Goal: Information Seeking & Learning: Learn about a topic

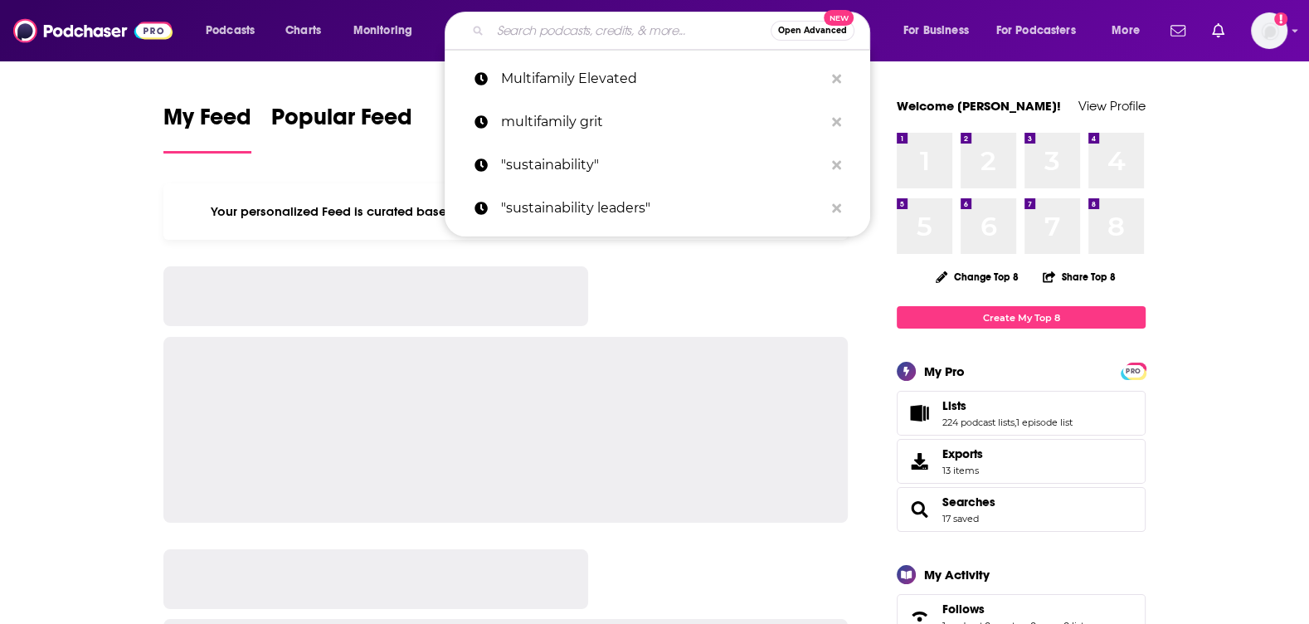
click at [621, 38] on input "Search podcasts, credits, & more..." at bounding box center [630, 30] width 280 height 27
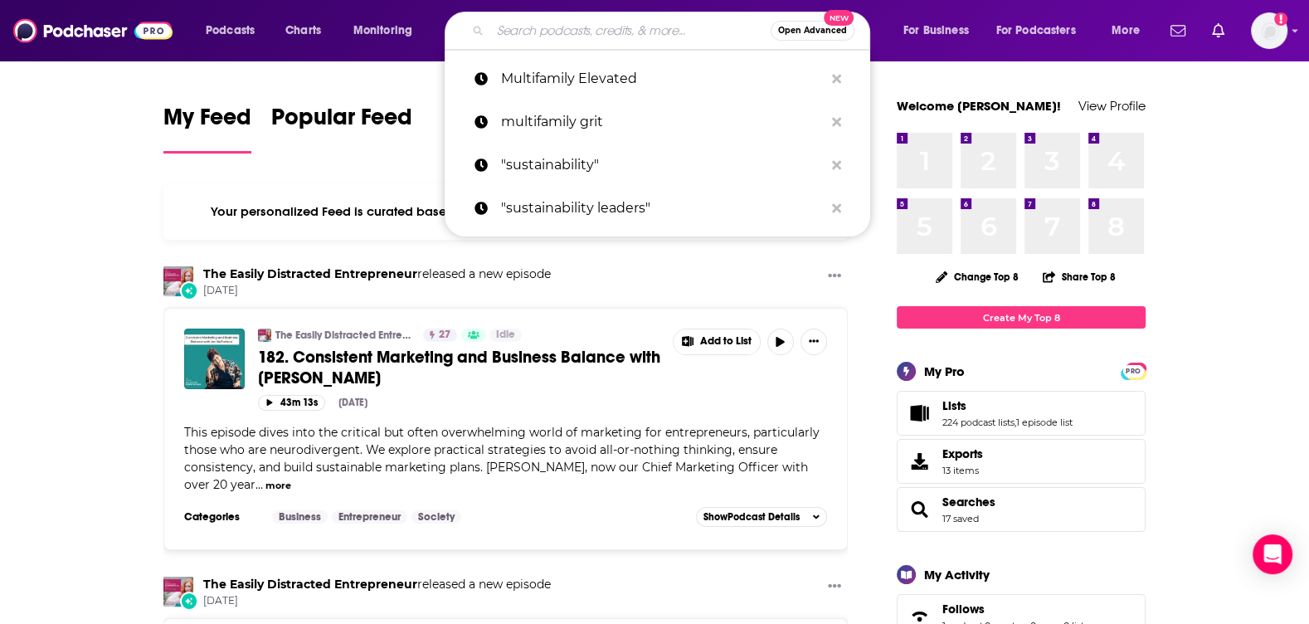
click at [620, 43] on input "Search podcasts, credits, & more..." at bounding box center [630, 30] width 280 height 27
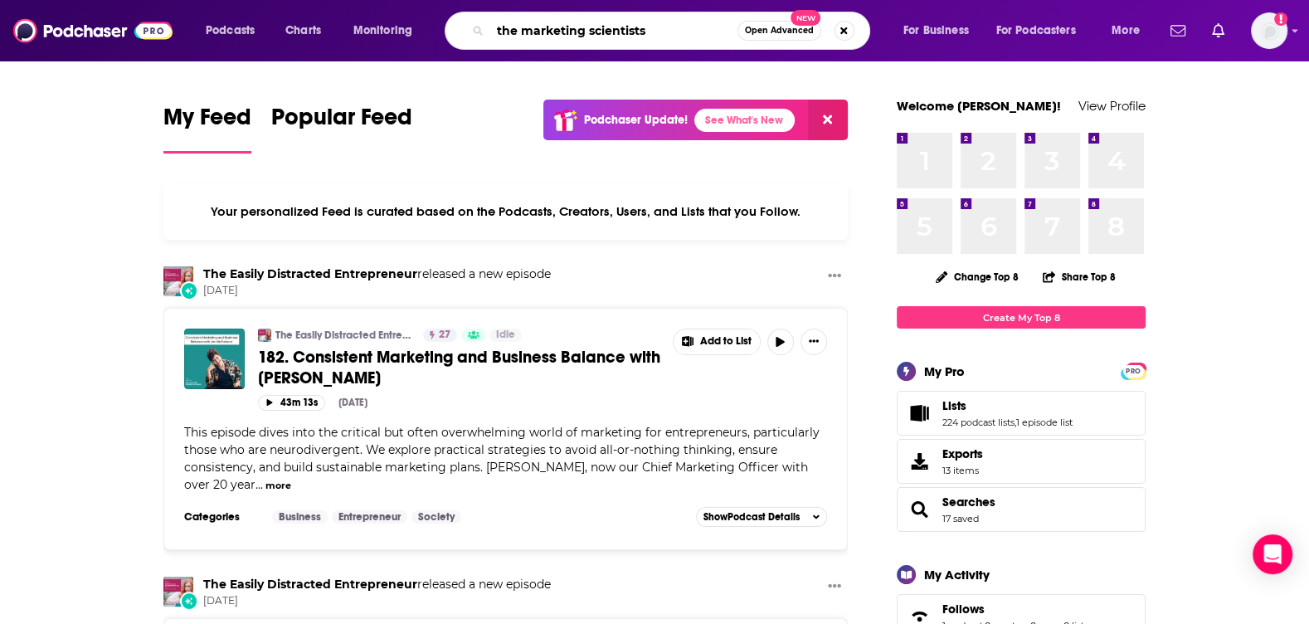
type input "the marketing scientists"
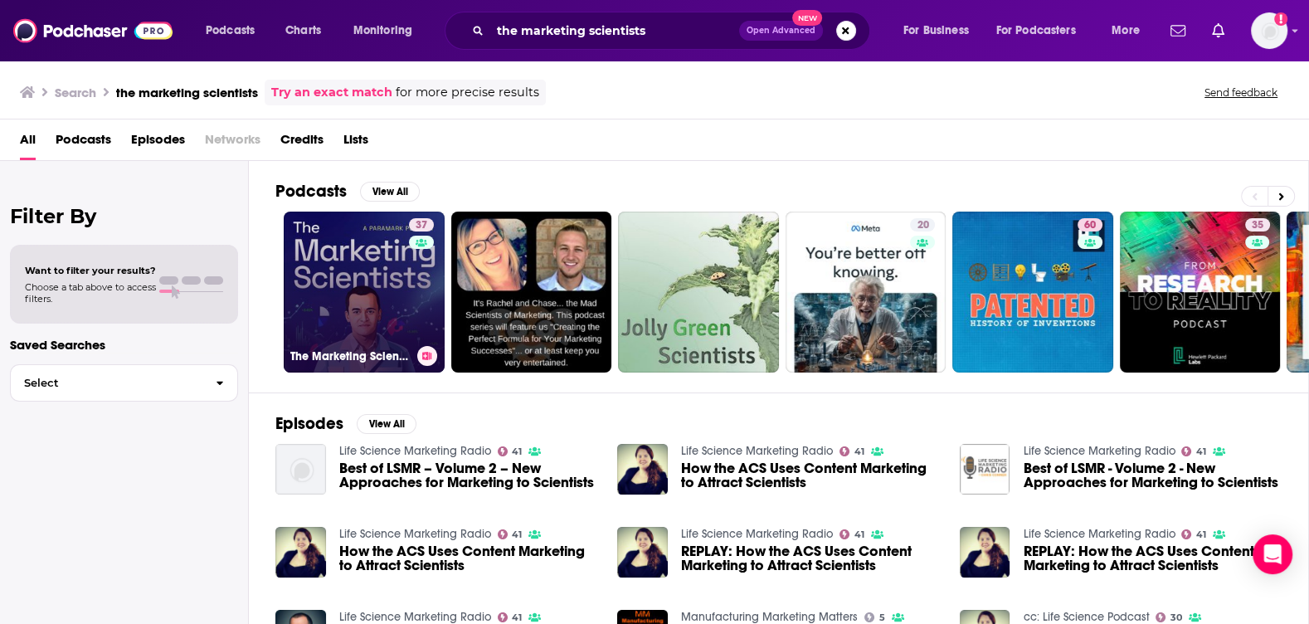
click at [352, 277] on link "37 The Marketing Scientists" at bounding box center [364, 292] width 161 height 161
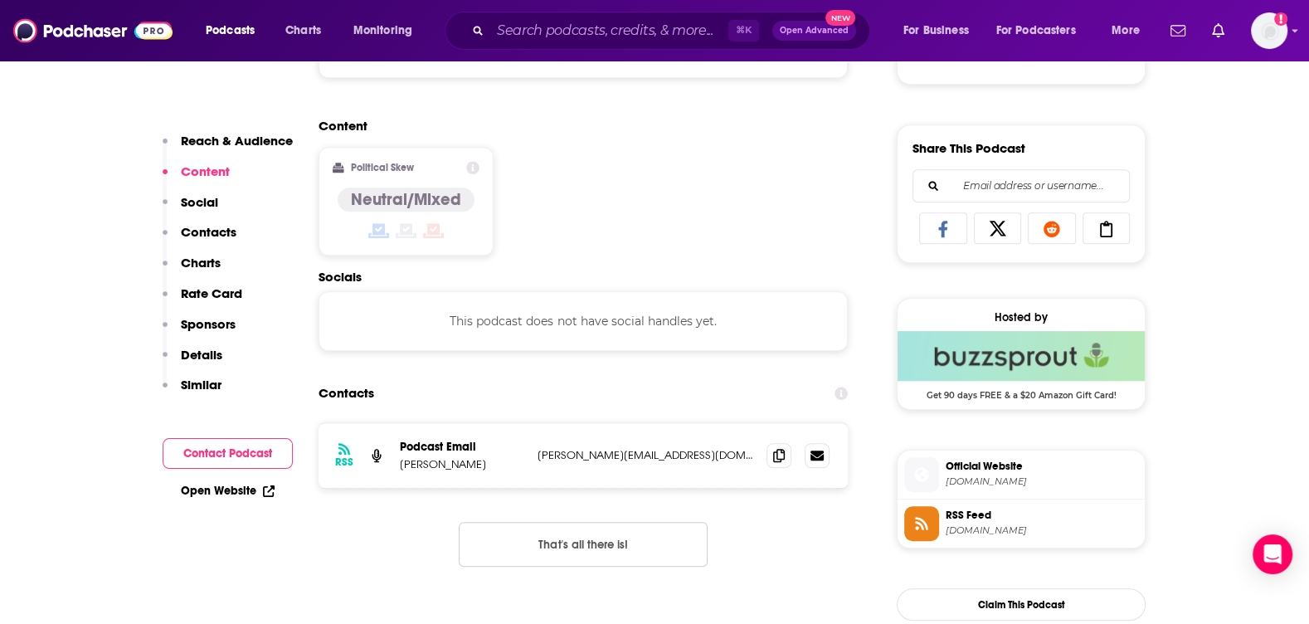
scroll to position [985, 0]
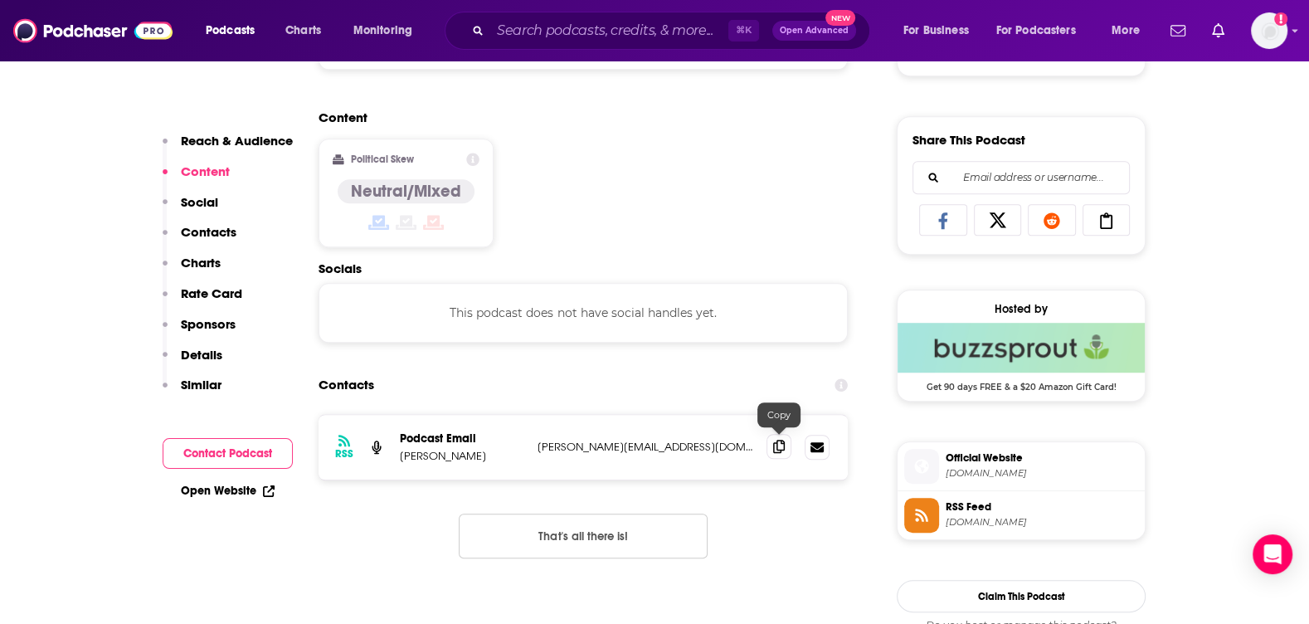
click at [774, 447] on icon at bounding box center [779, 446] width 12 height 13
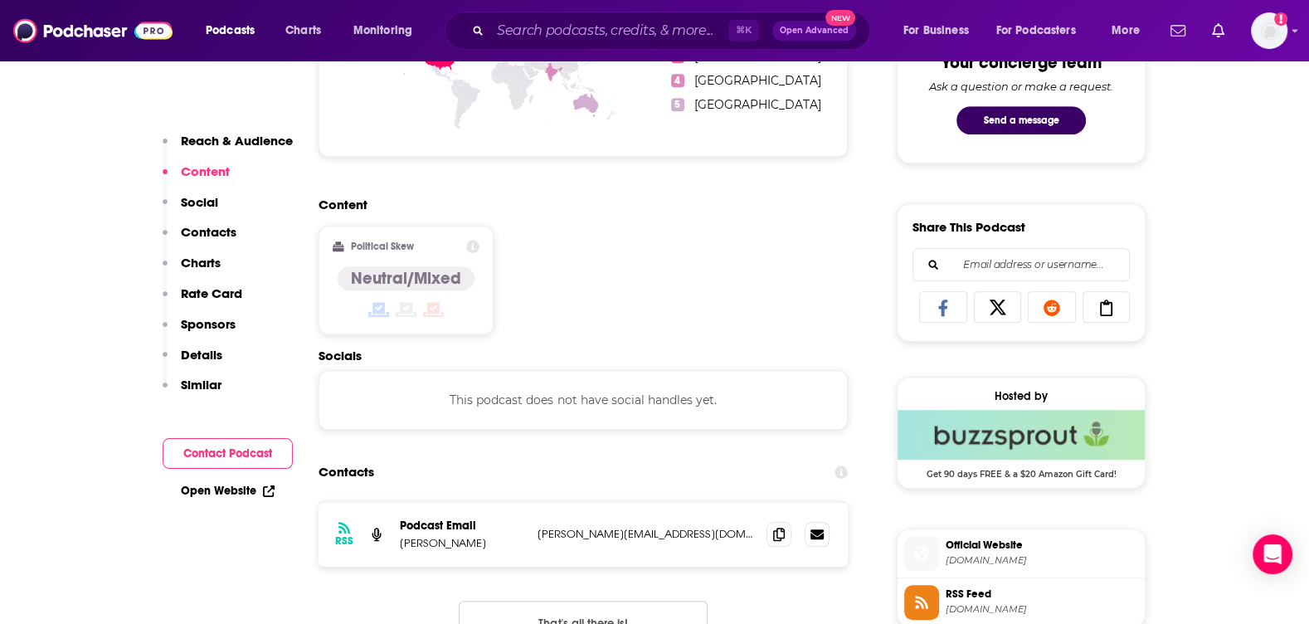
scroll to position [898, 0]
click at [786, 529] on span at bounding box center [778, 534] width 25 height 25
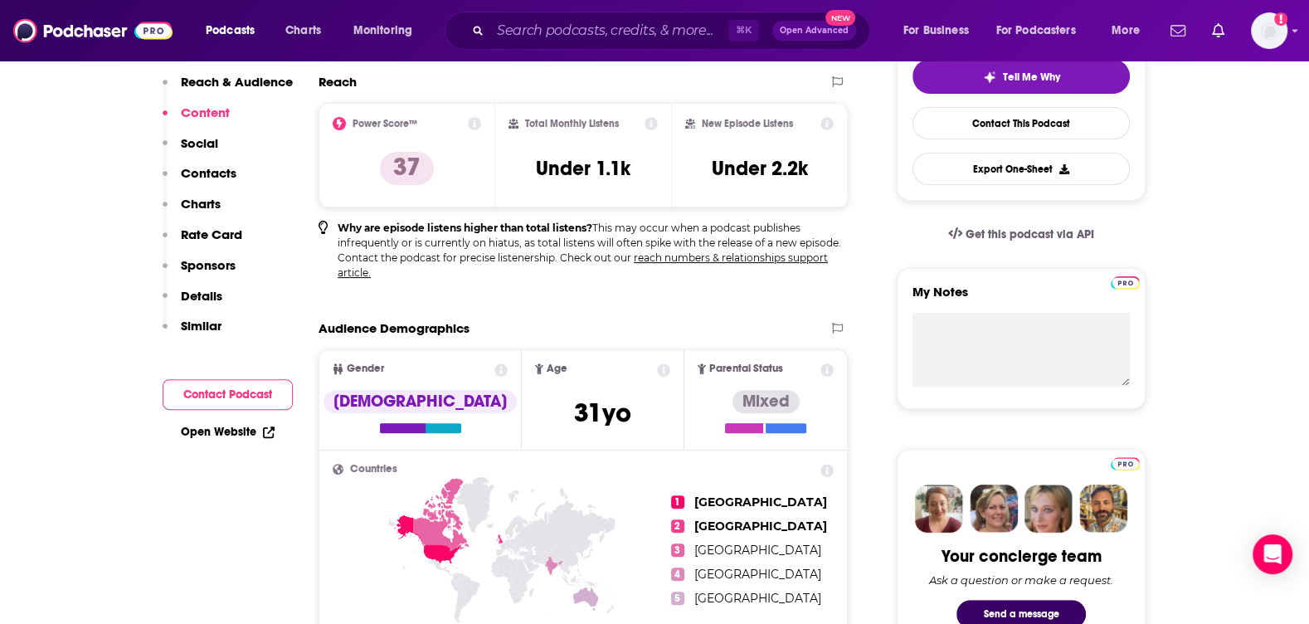
scroll to position [0, 0]
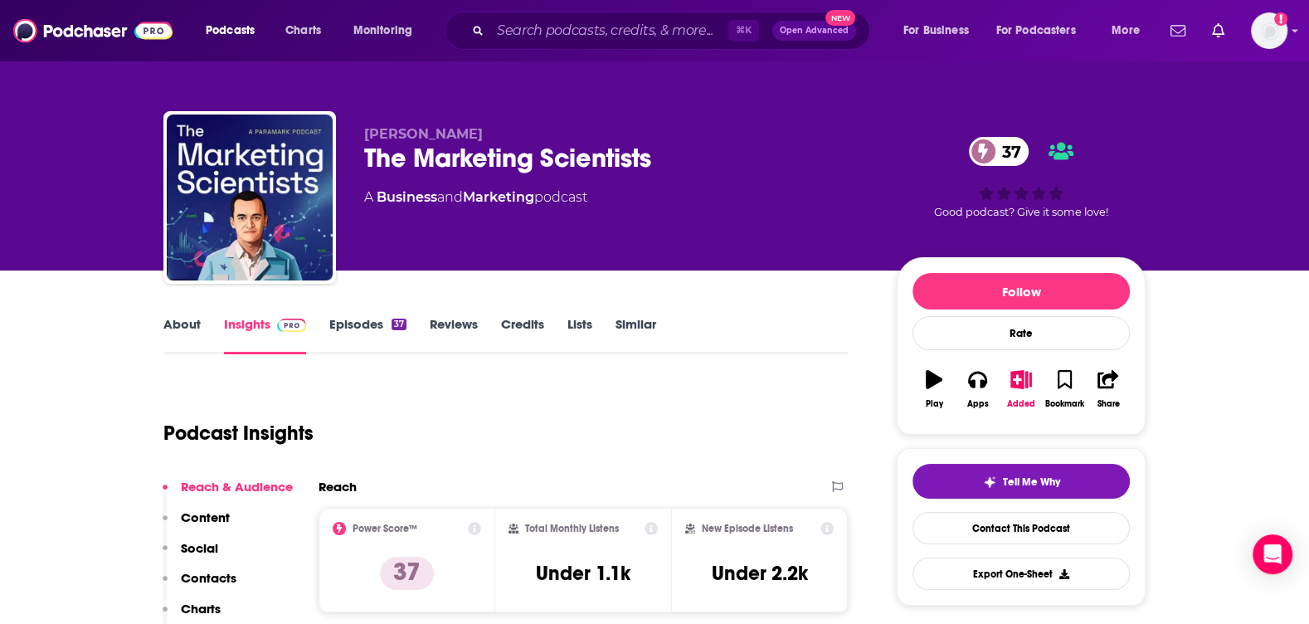
click at [597, 17] on div "⌘ K Open Advanced New" at bounding box center [658, 31] width 426 height 38
click at [582, 32] on input "Search podcasts, credits, & more..." at bounding box center [609, 30] width 238 height 27
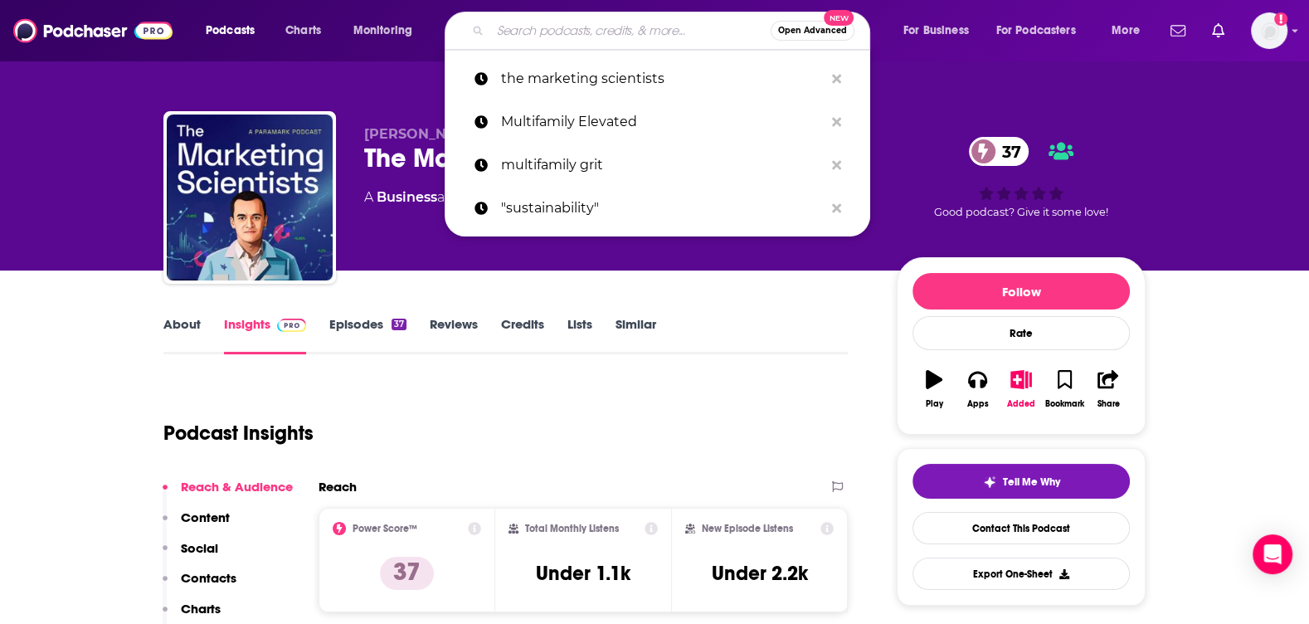
paste input "Innova.Buzz"
type input "Innova.Buzz"
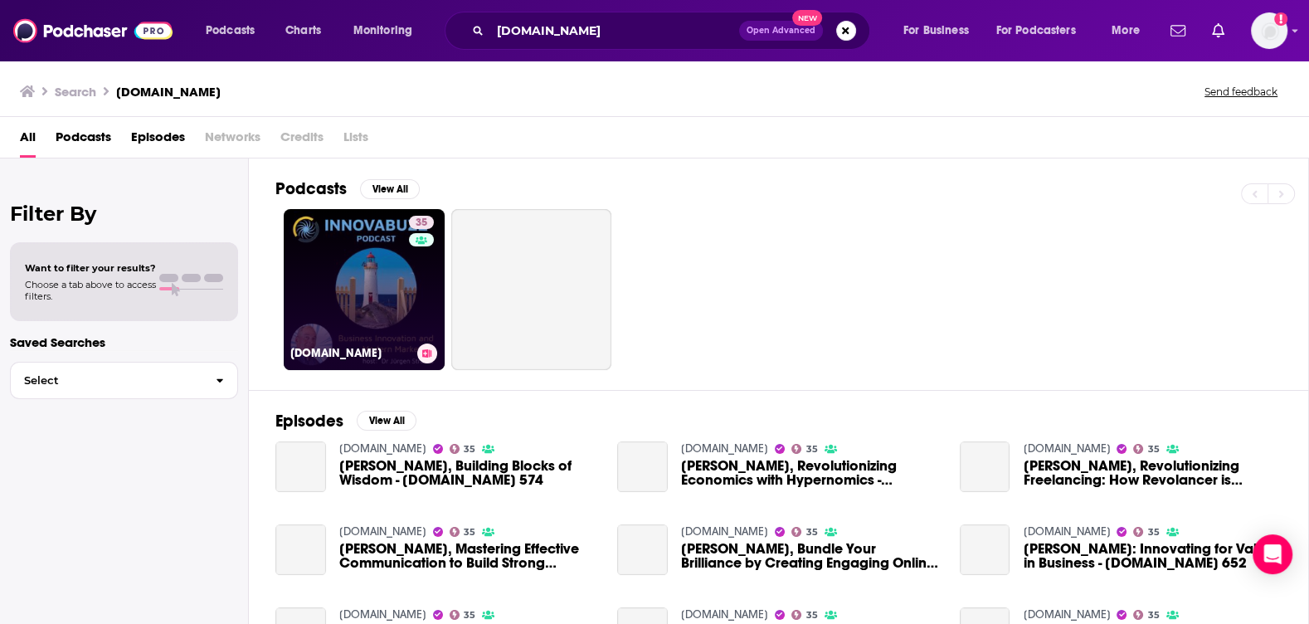
click at [353, 280] on link "35 Innova.buzz" at bounding box center [364, 289] width 161 height 161
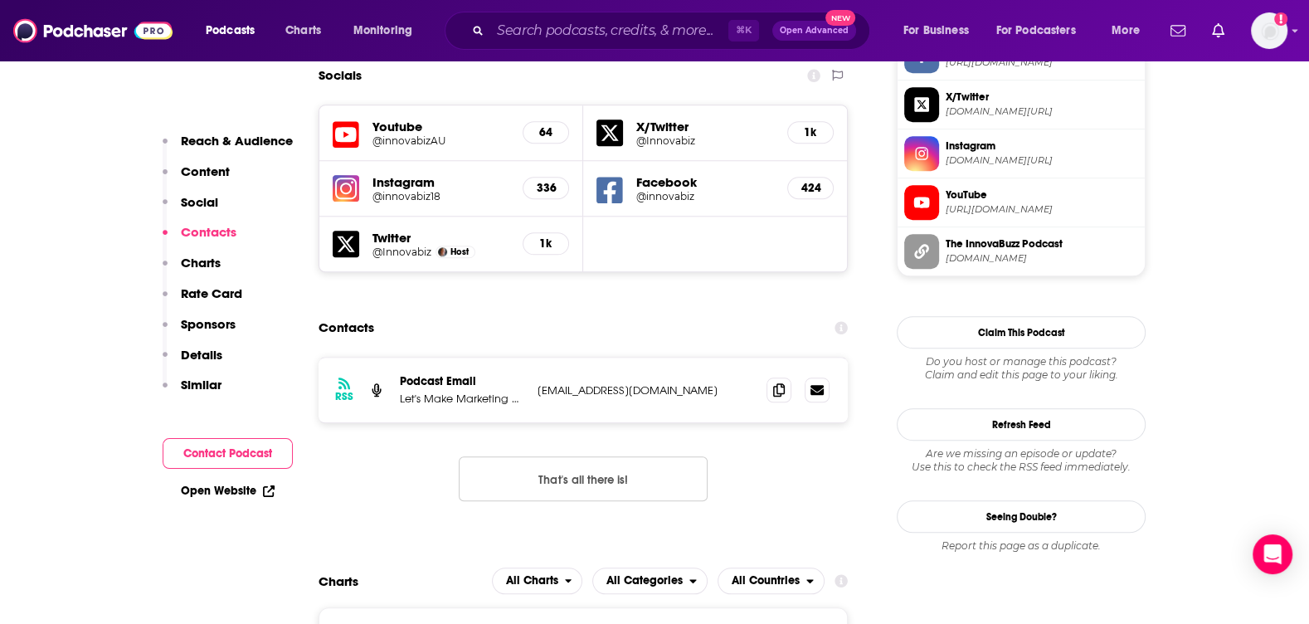
scroll to position [1478, 0]
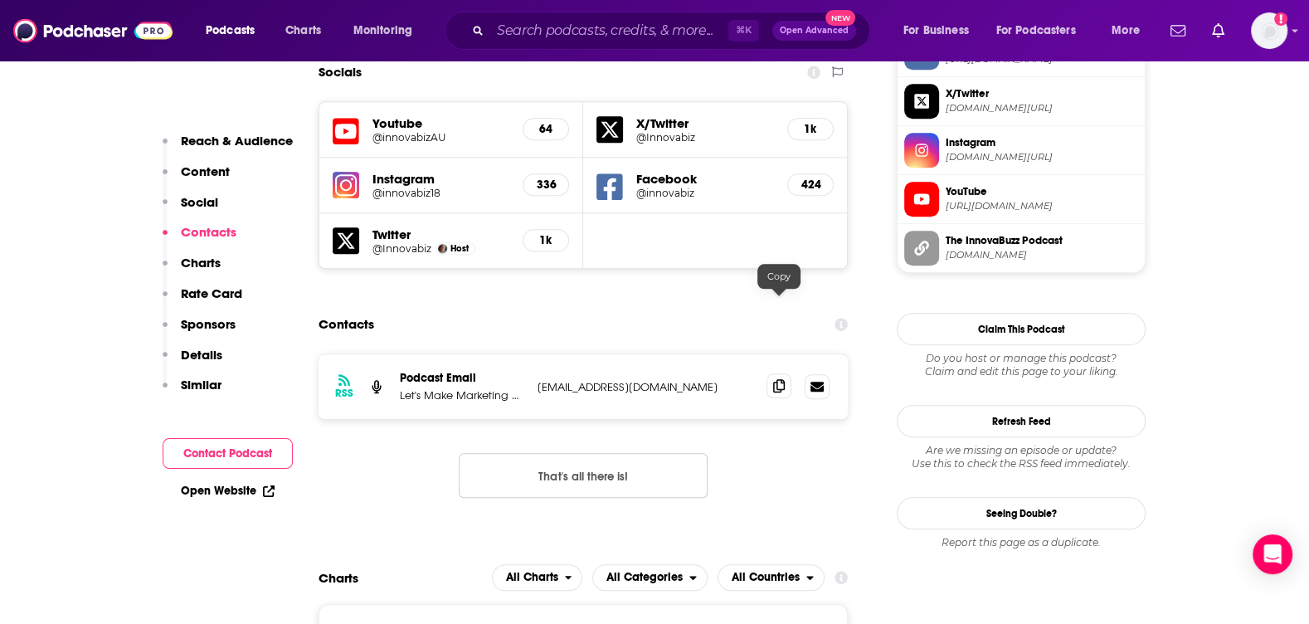
click at [771, 373] on span at bounding box center [778, 385] width 25 height 25
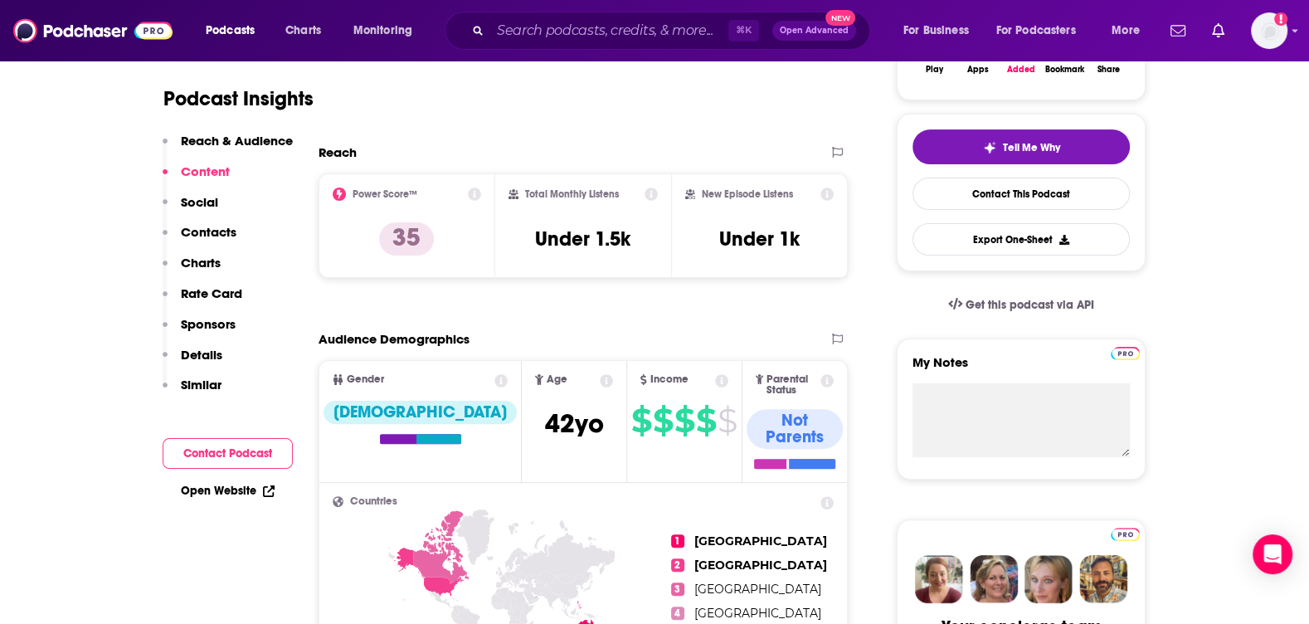
scroll to position [0, 0]
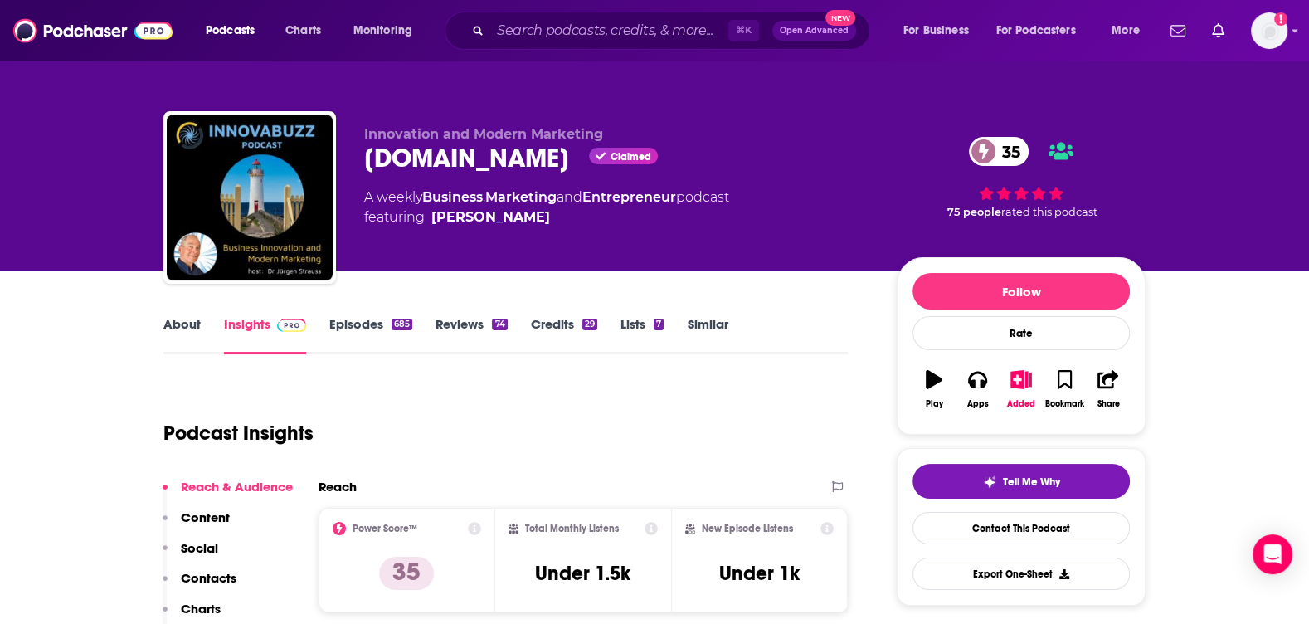
click at [189, 333] on link "About" at bounding box center [181, 335] width 37 height 38
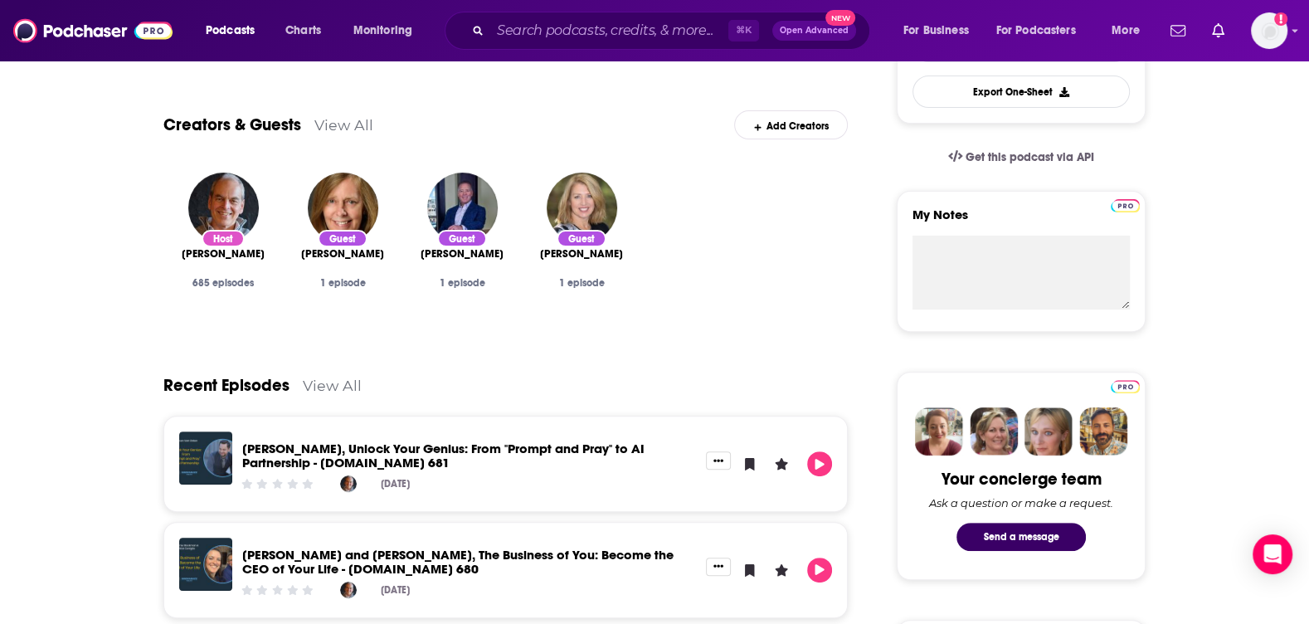
scroll to position [483, 0]
click at [217, 197] on img "Dr Jürgen Strauss" at bounding box center [223, 207] width 71 height 71
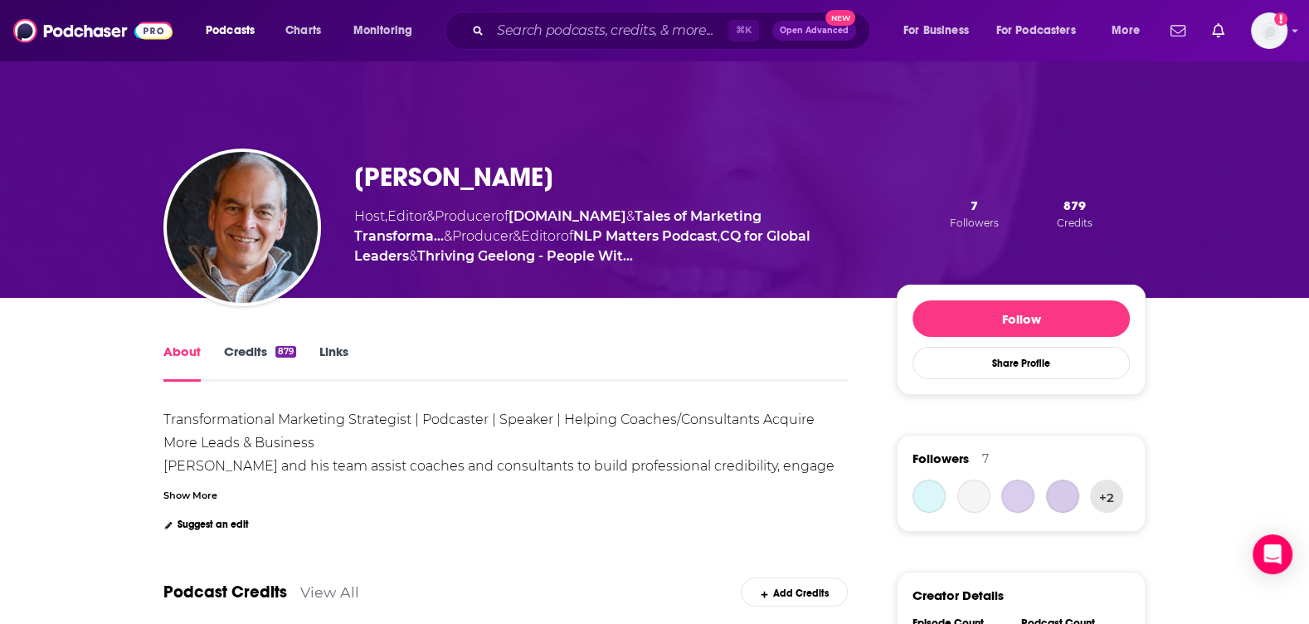
scroll to position [30, 0]
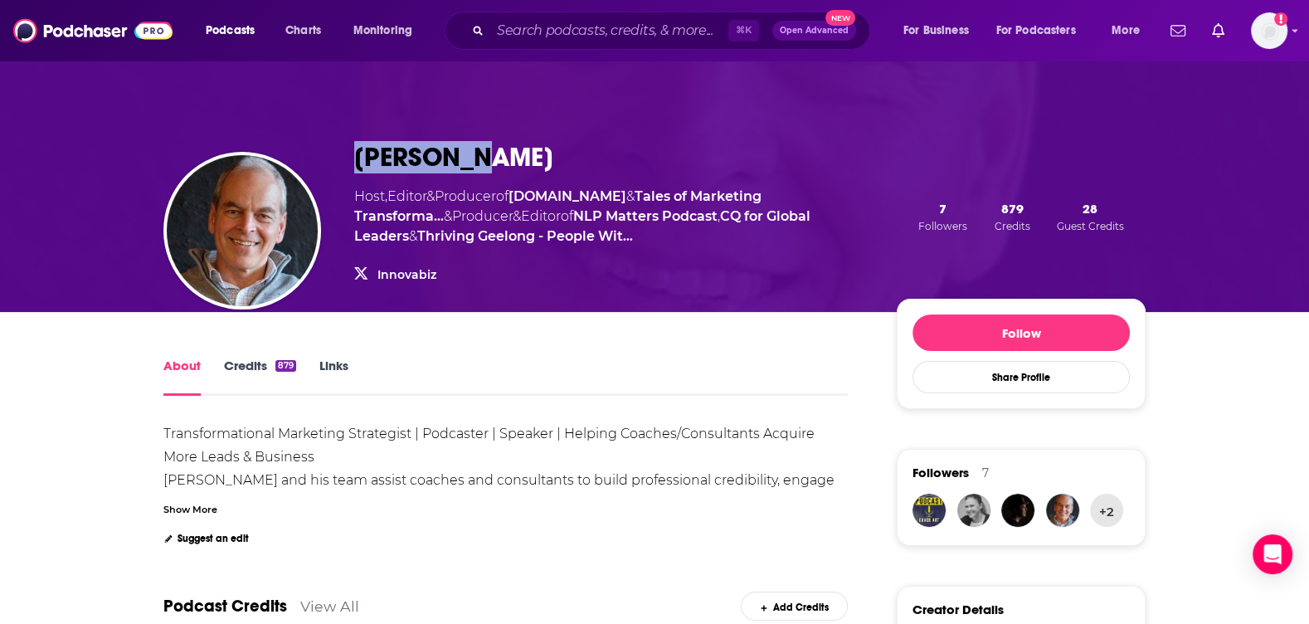
drag, startPoint x: 470, startPoint y: 158, endPoint x: 353, endPoint y: 153, distance: 117.9
click at [353, 153] on div "Dr Jürgen Strauss Host , Editor & Producer of Innova.buzz & Tales of Marketing …" at bounding box center [654, 216] width 982 height 191
copy h1 "Dr Jürgen"
click at [627, 30] on input "Search podcasts, credits, & more..." at bounding box center [609, 30] width 238 height 27
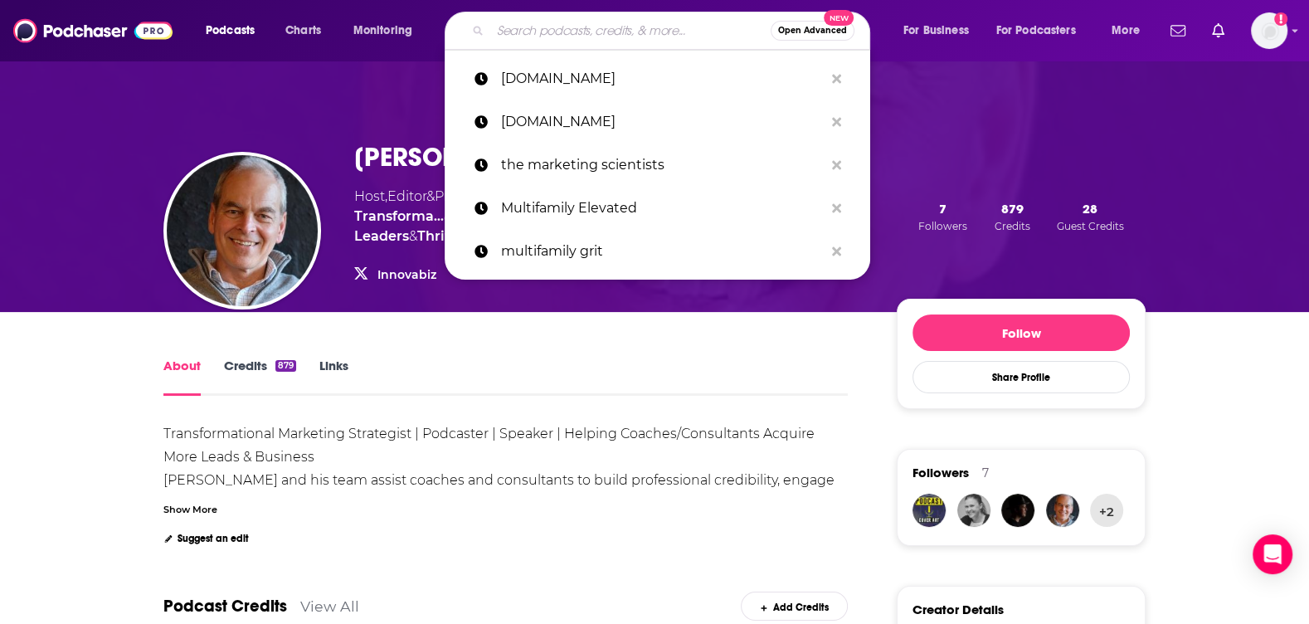
paste input "The Behavioral Design Podcast"
type input "The Behavioral Design Podcast"
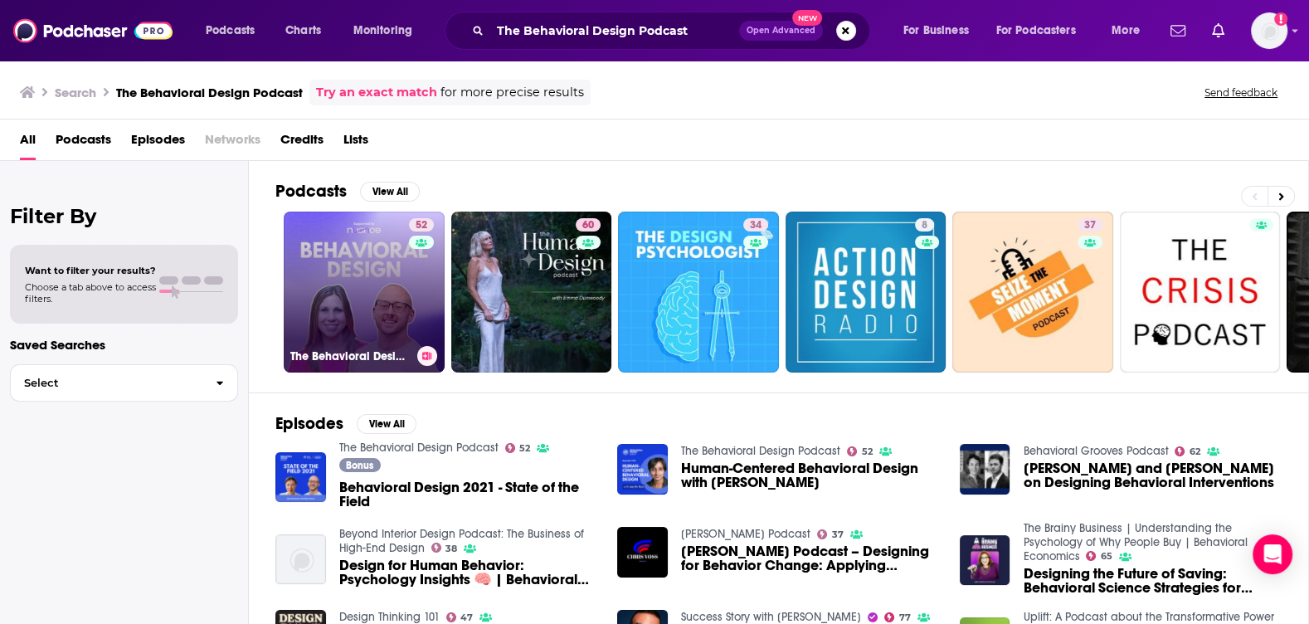
click at [393, 260] on link "52 The Behavioral Design Podcast" at bounding box center [364, 292] width 161 height 161
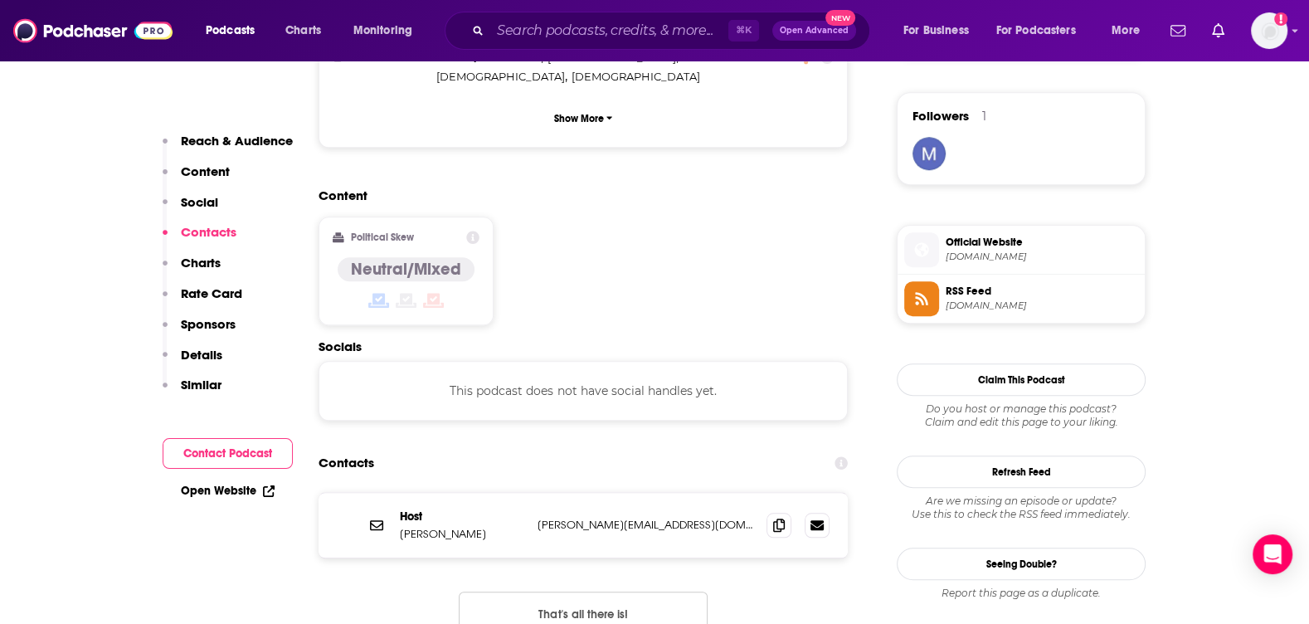
scroll to position [1328, 0]
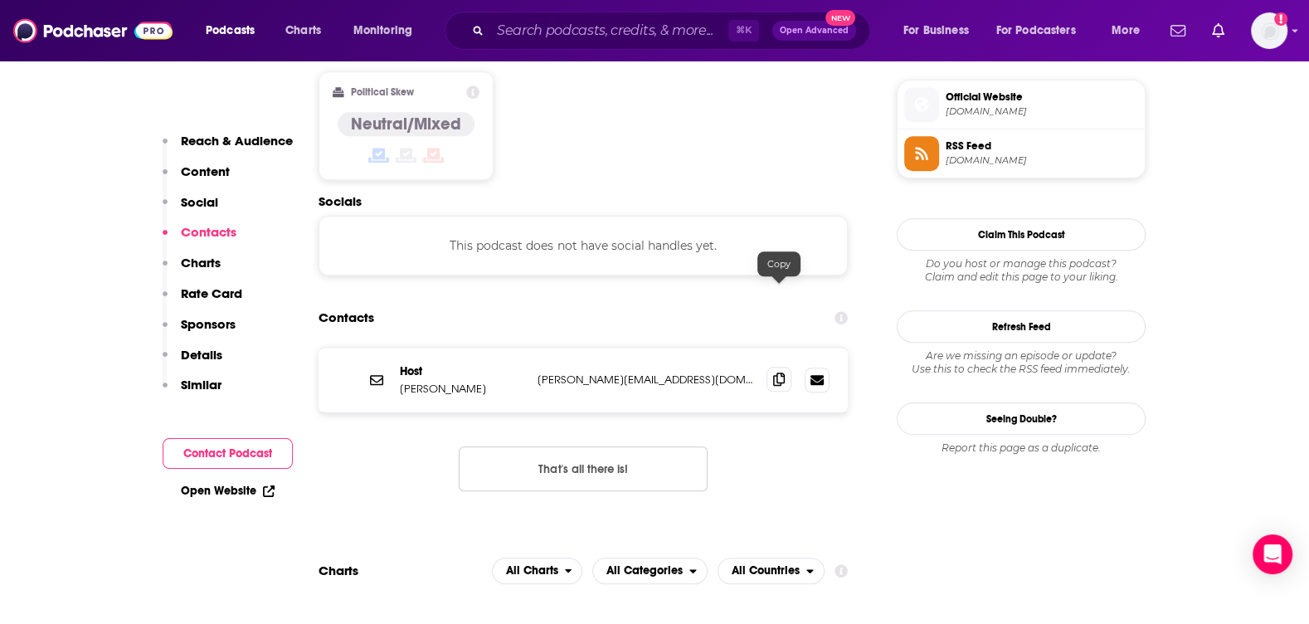
click at [773, 372] on icon at bounding box center [779, 378] width 12 height 13
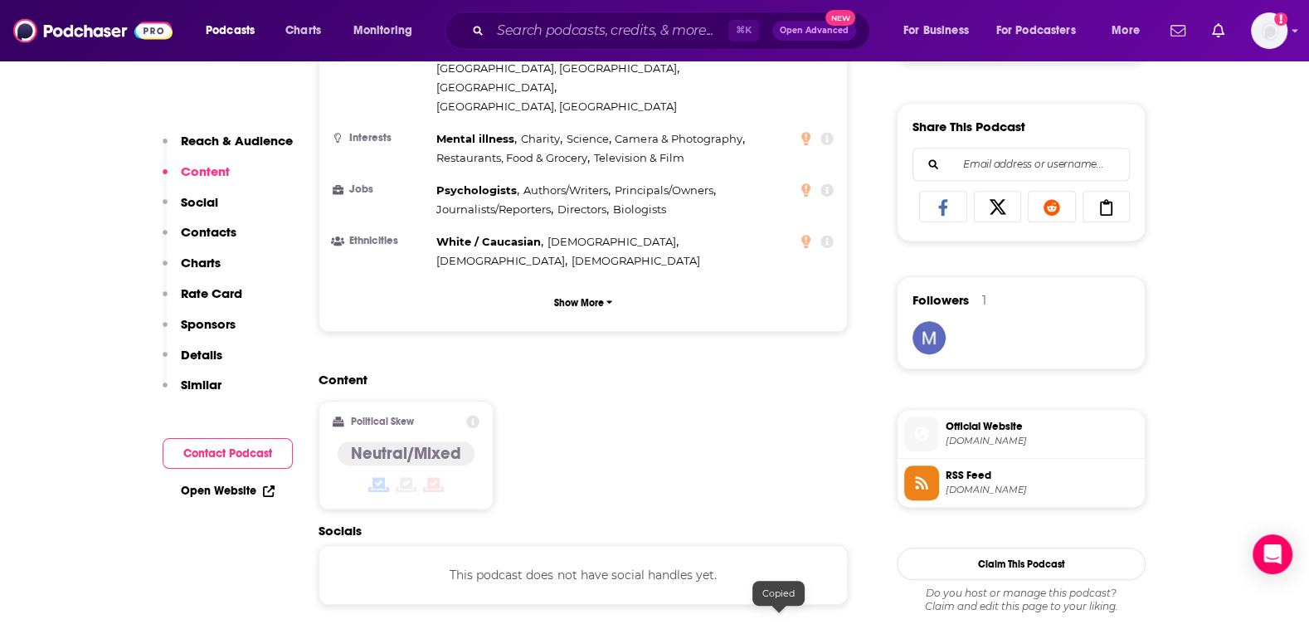
scroll to position [640, 0]
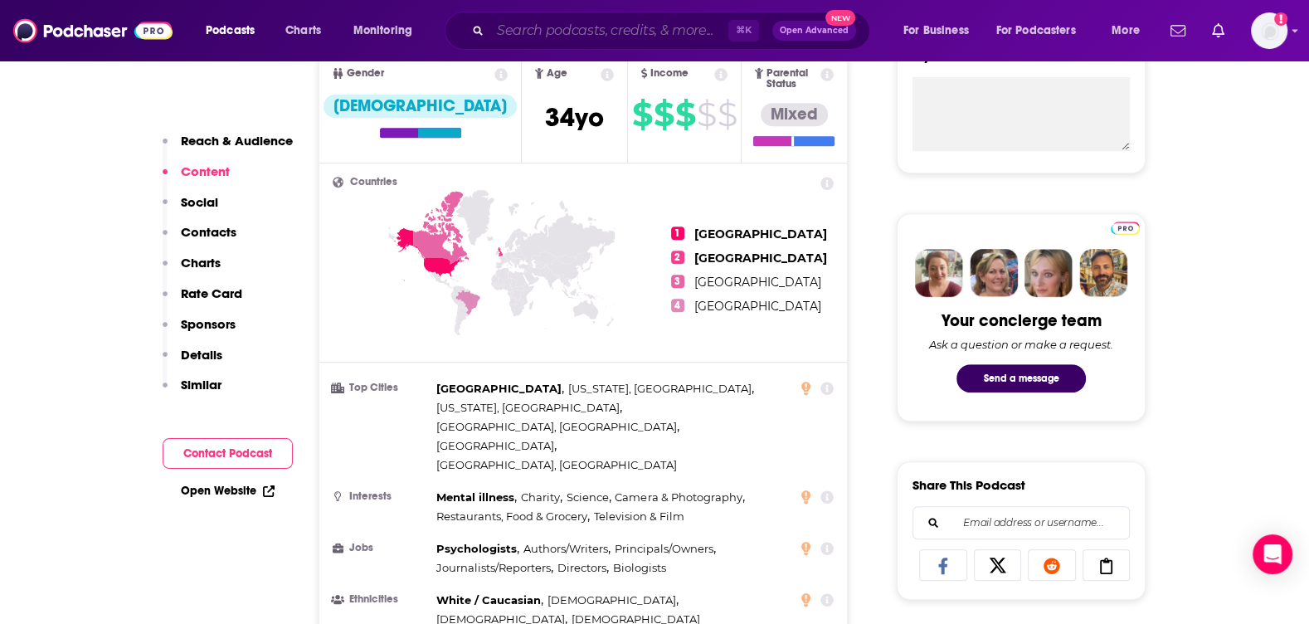
click at [593, 32] on input "Search podcasts, credits, & more..." at bounding box center [609, 30] width 238 height 27
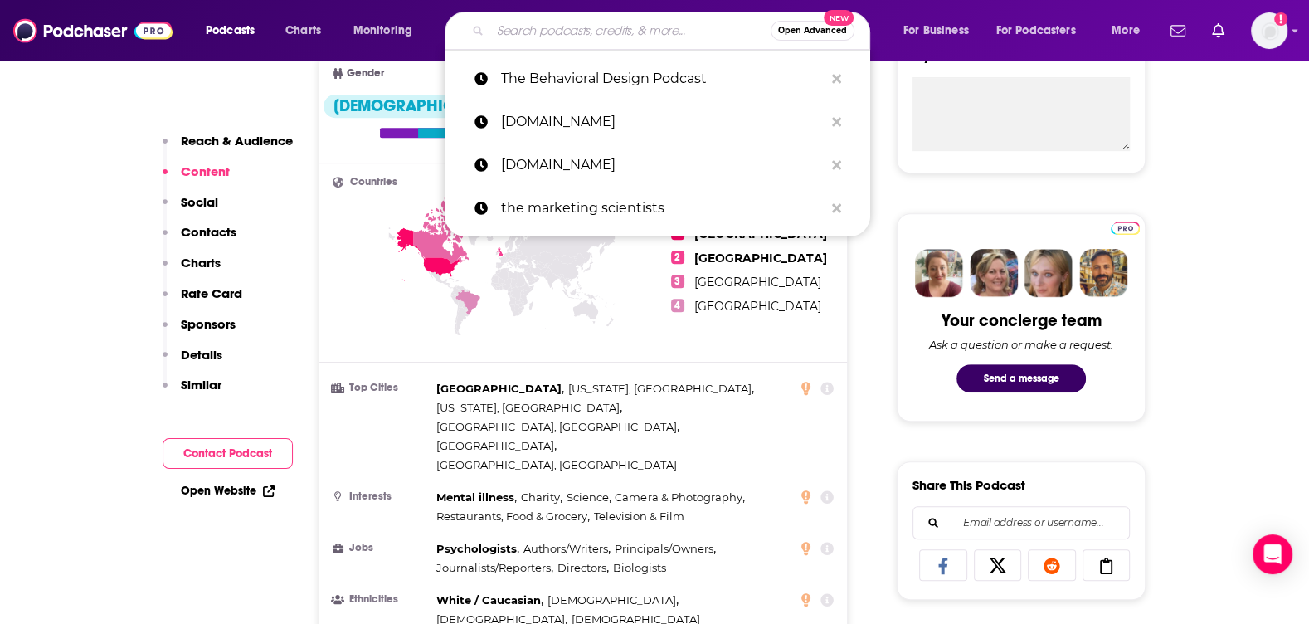
paste input "Behavioral Science for Brands"
type input "Behavioral Science for Brands"
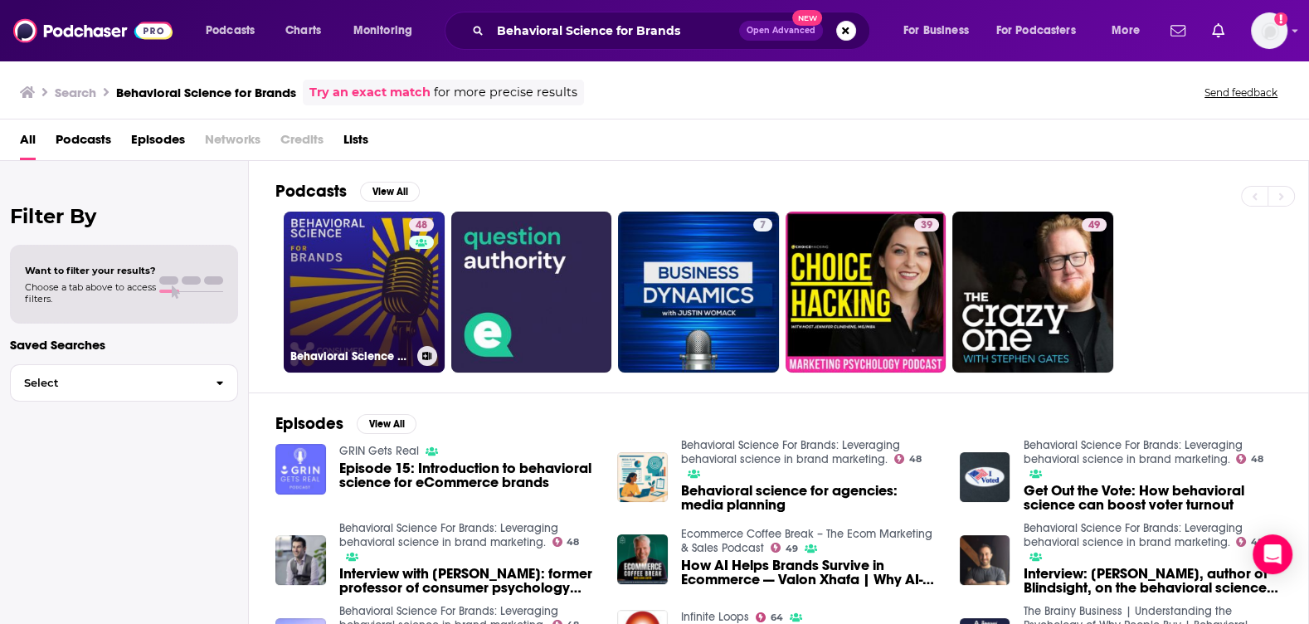
click at [349, 271] on link "48 Behavioral Science For Brands: Leveraging behavioral science in brand market…" at bounding box center [364, 292] width 161 height 161
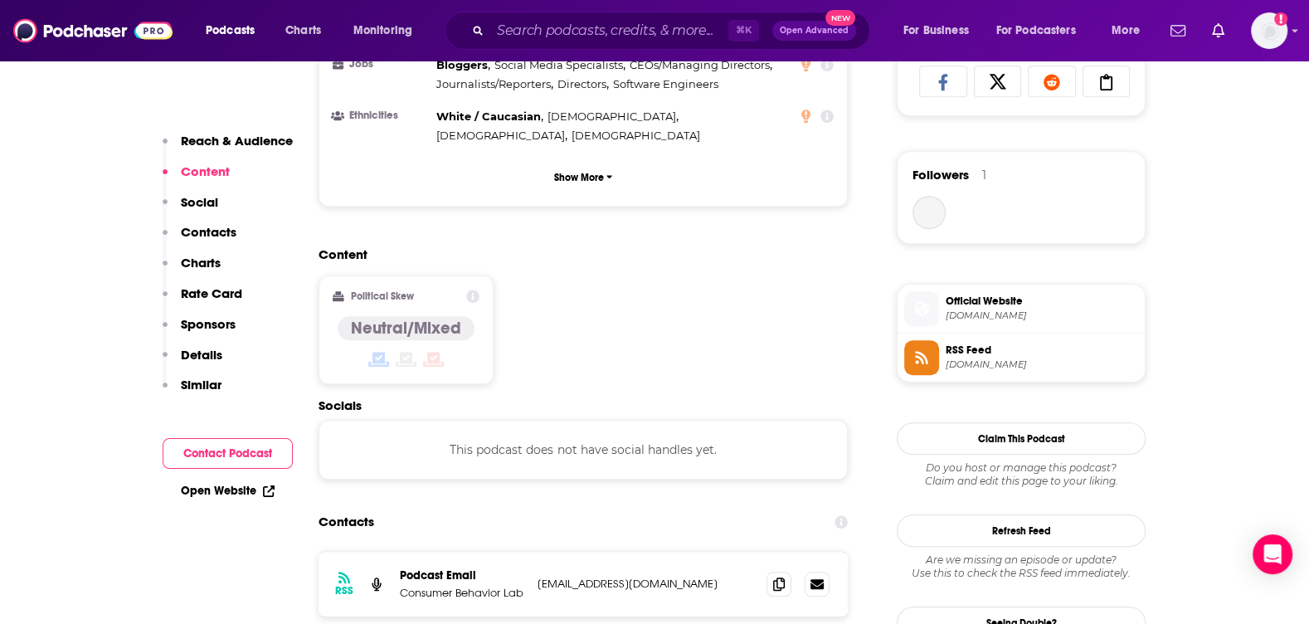
scroll to position [1156, 0]
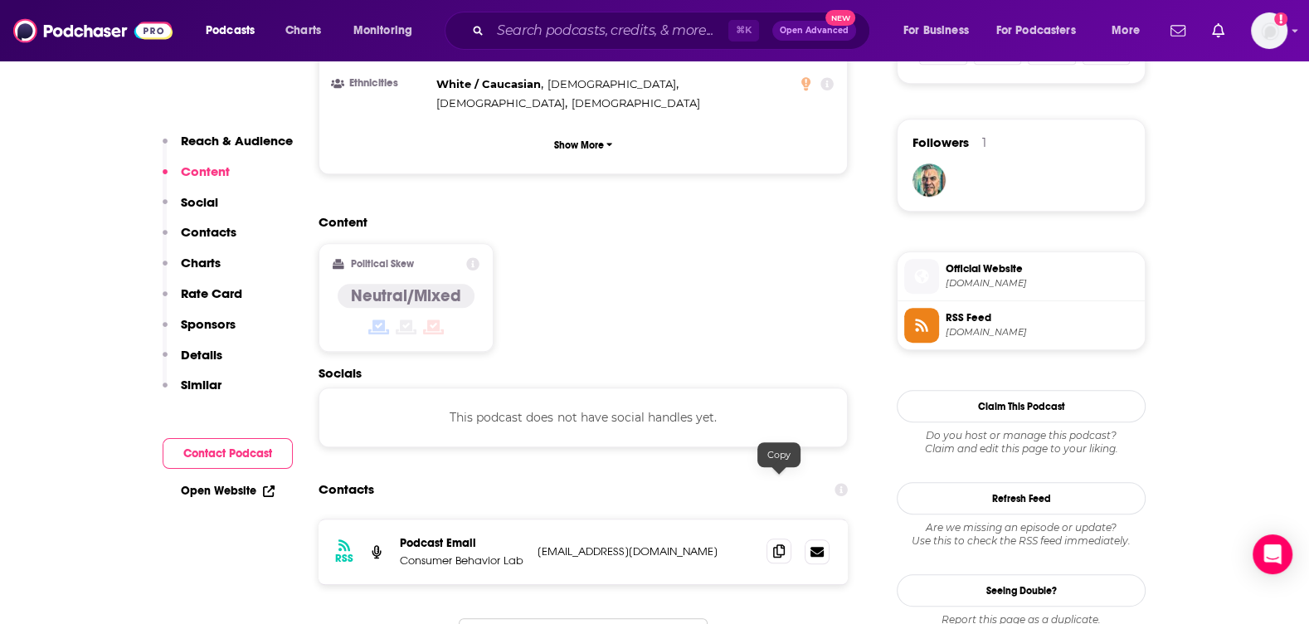
click at [776, 544] on icon at bounding box center [779, 550] width 12 height 13
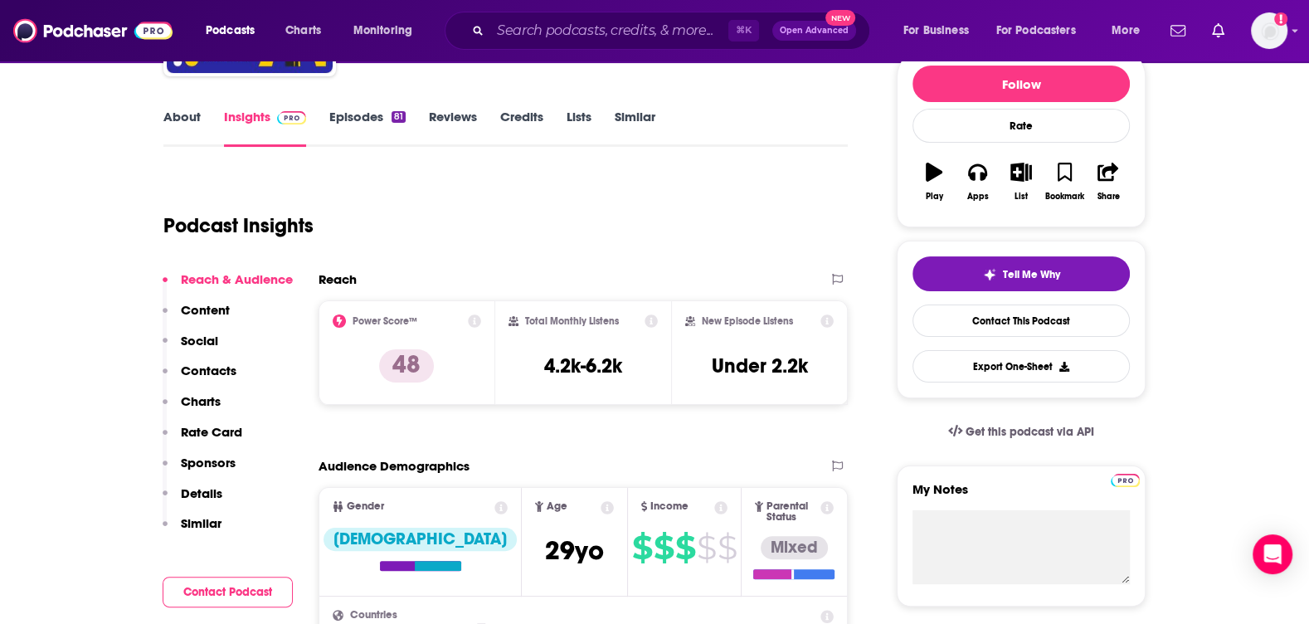
scroll to position [0, 0]
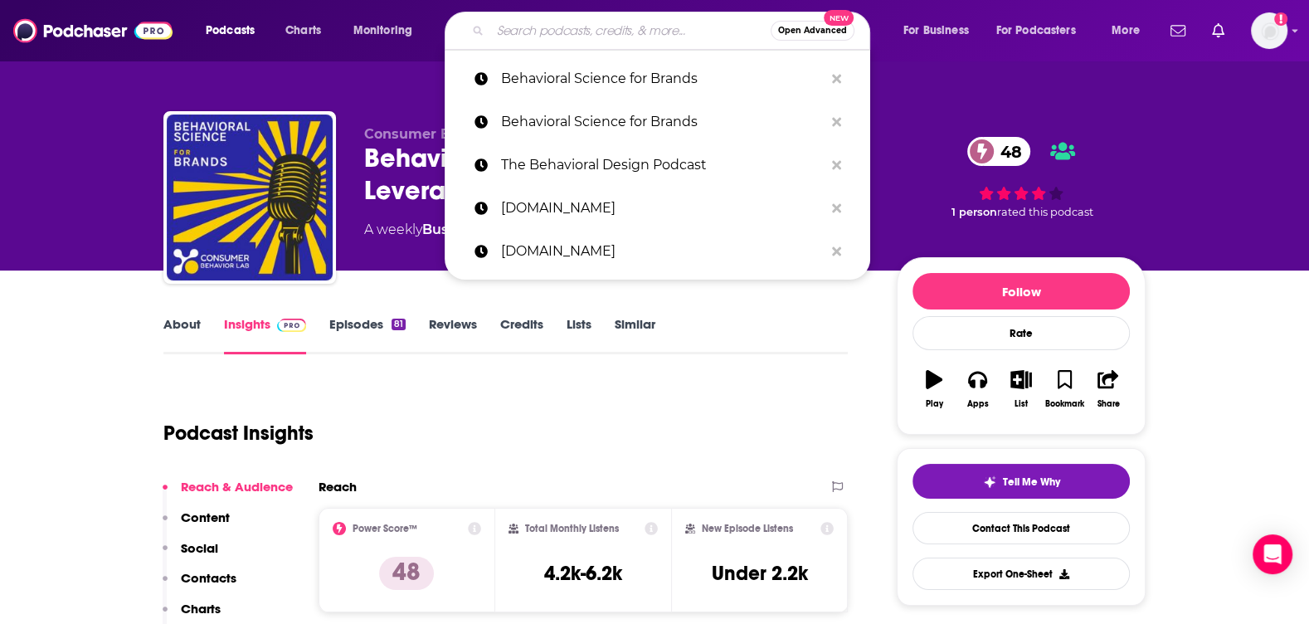
click at [586, 36] on input "Search podcasts, credits, & more..." at bounding box center [630, 30] width 280 height 27
paste input "The Brave Technologist"
type input "The Brave Technologist"
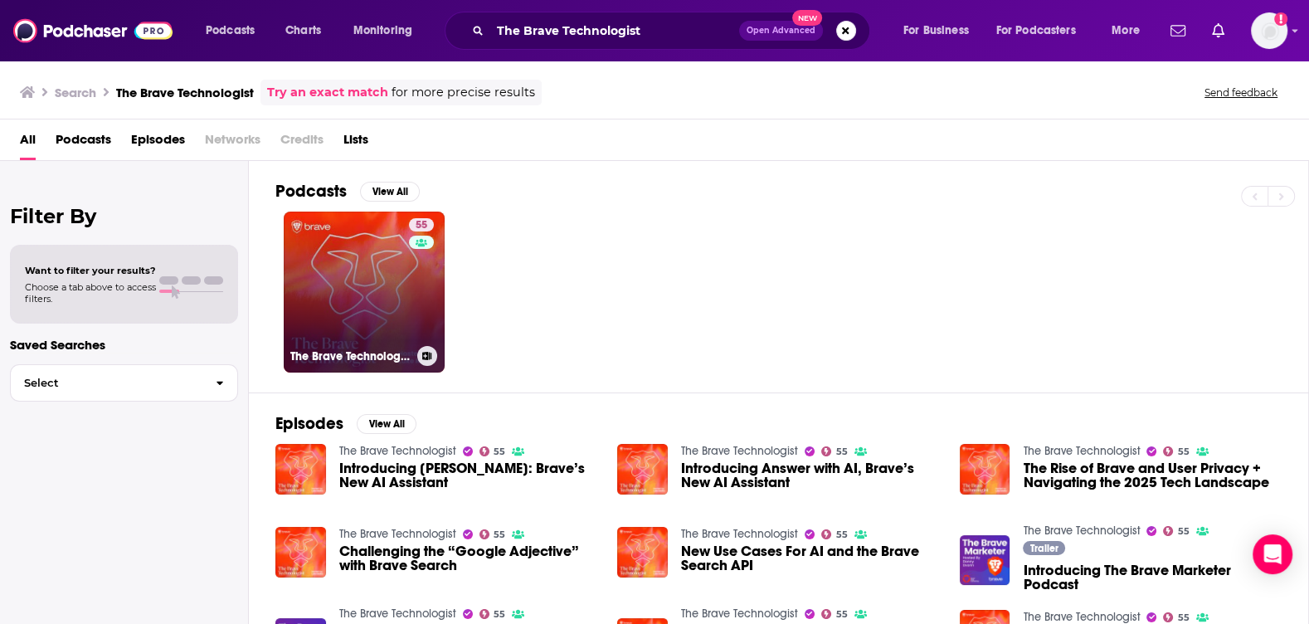
click at [385, 282] on link "55 The Brave Technologist" at bounding box center [364, 292] width 161 height 161
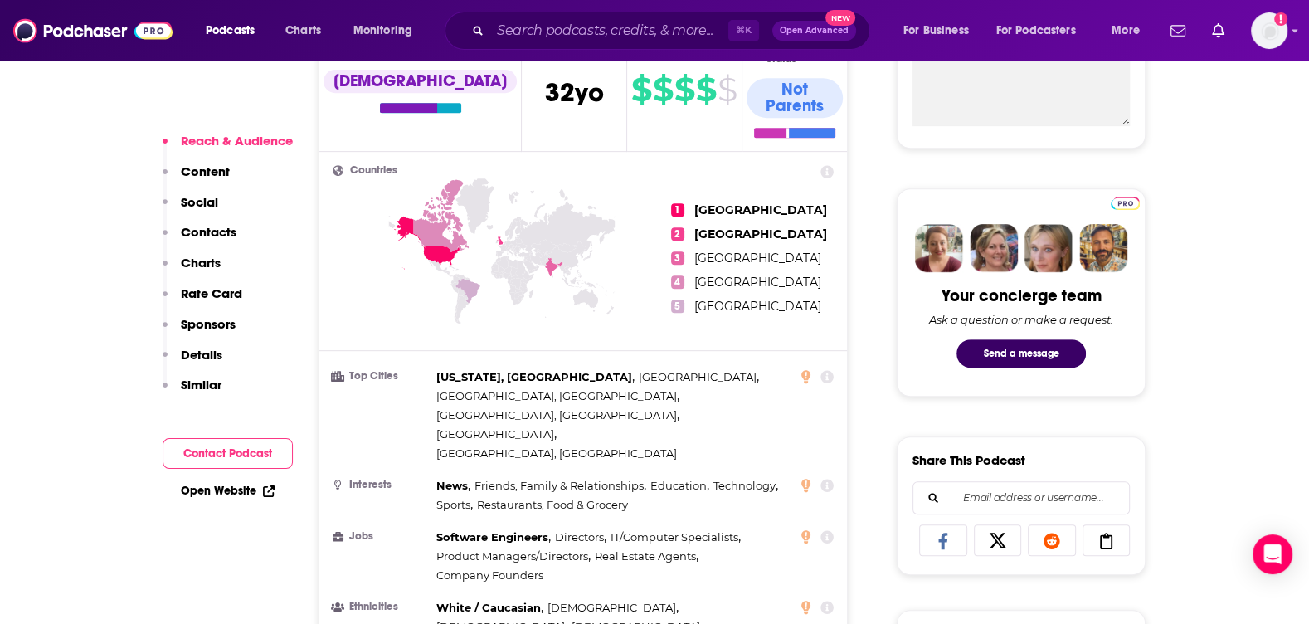
scroll to position [1304, 0]
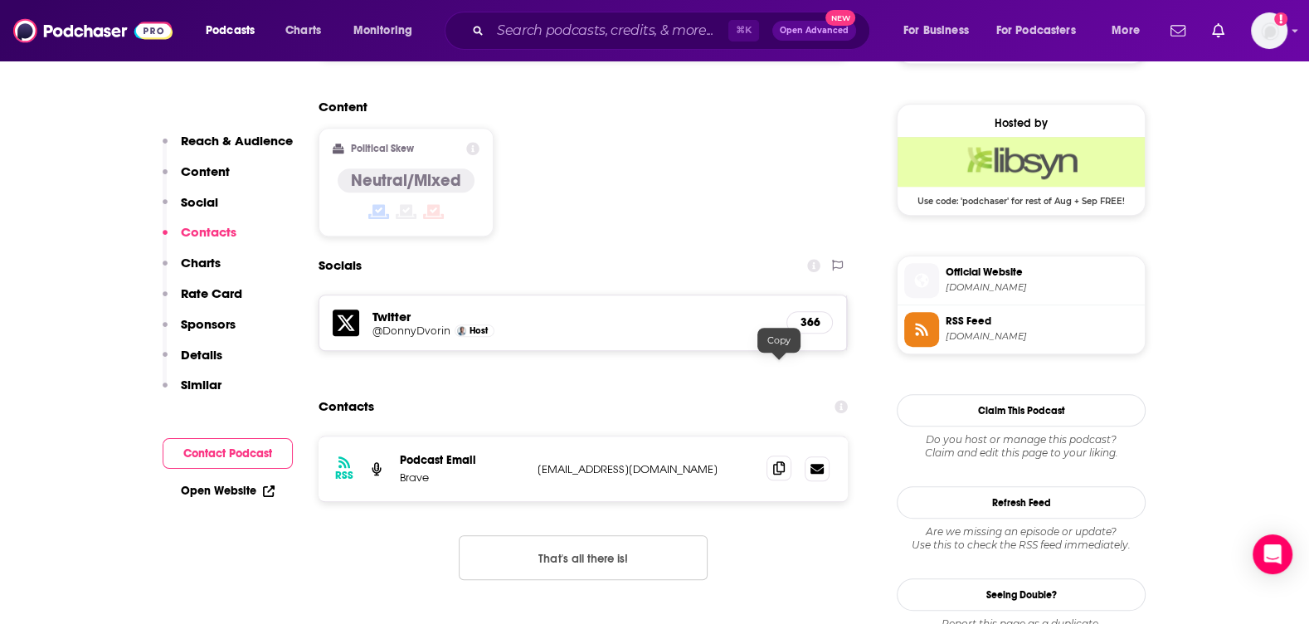
click at [780, 461] on icon at bounding box center [779, 467] width 12 height 13
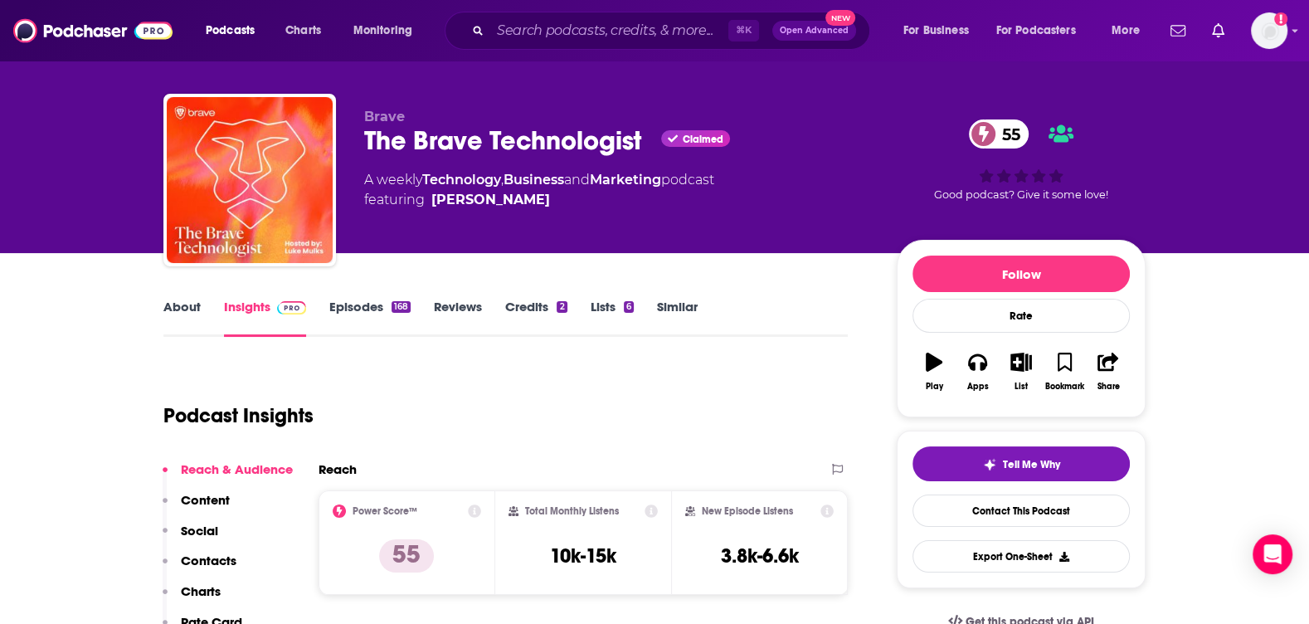
scroll to position [0, 0]
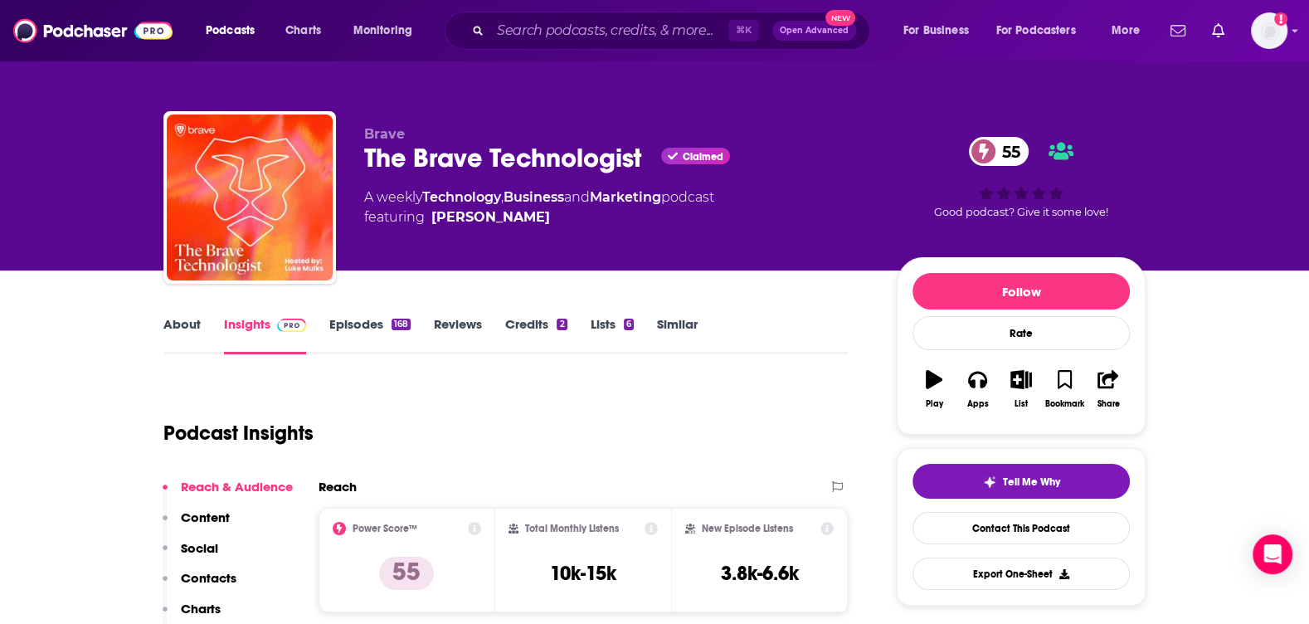
click at [177, 318] on link "About" at bounding box center [181, 335] width 37 height 38
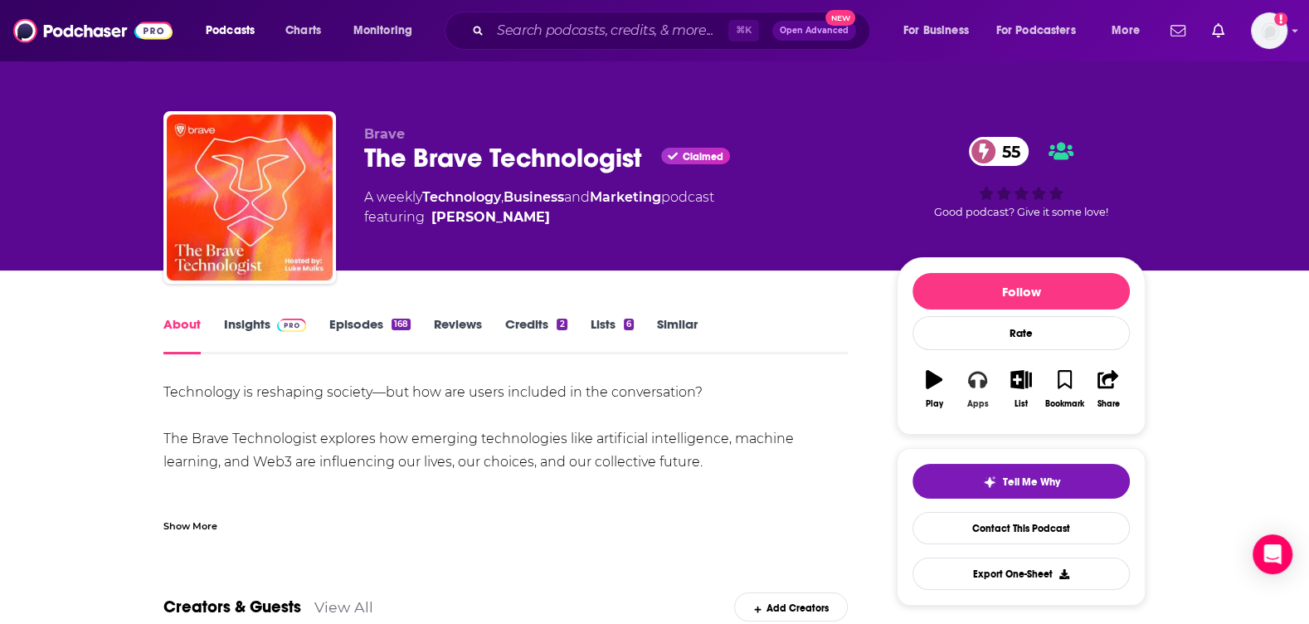
click at [970, 392] on button "Apps" at bounding box center [977, 389] width 43 height 60
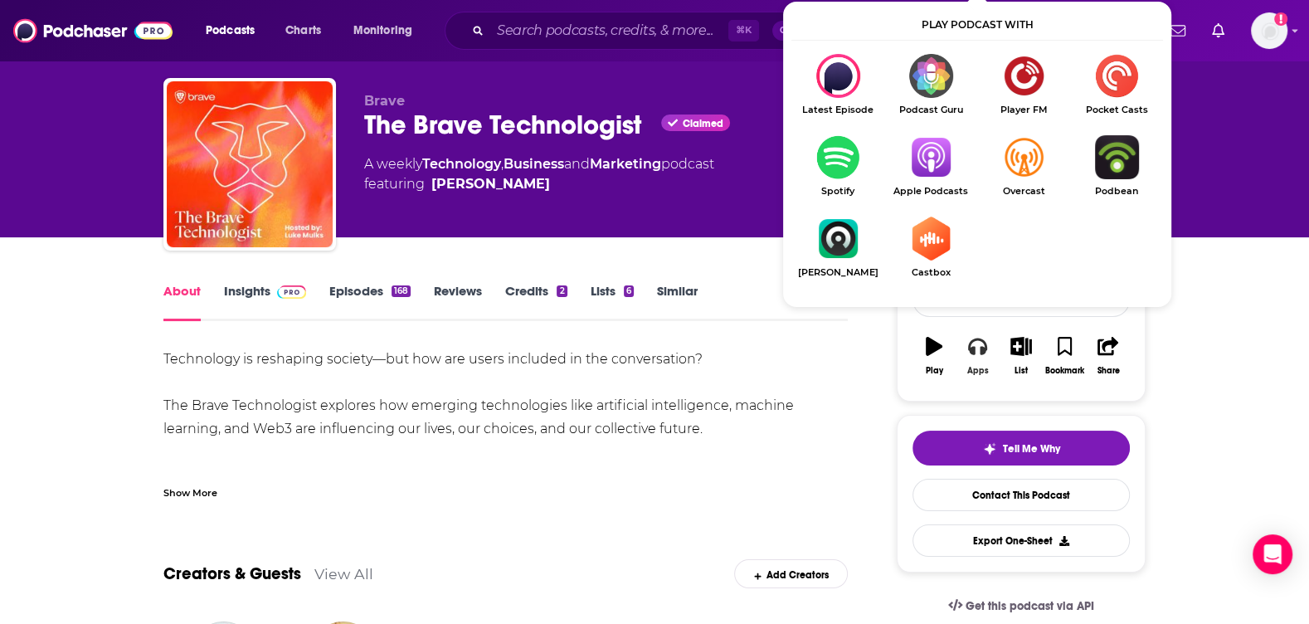
scroll to position [31, 0]
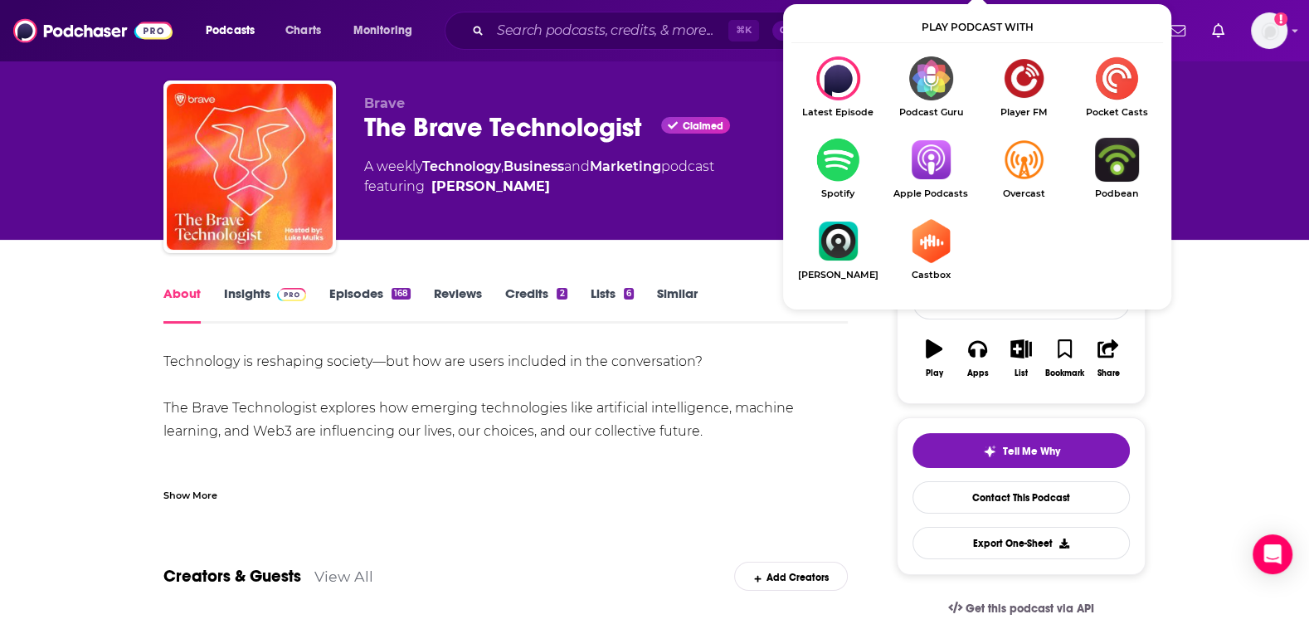
click at [950, 188] on span "Apple Podcasts" at bounding box center [930, 193] width 93 height 11
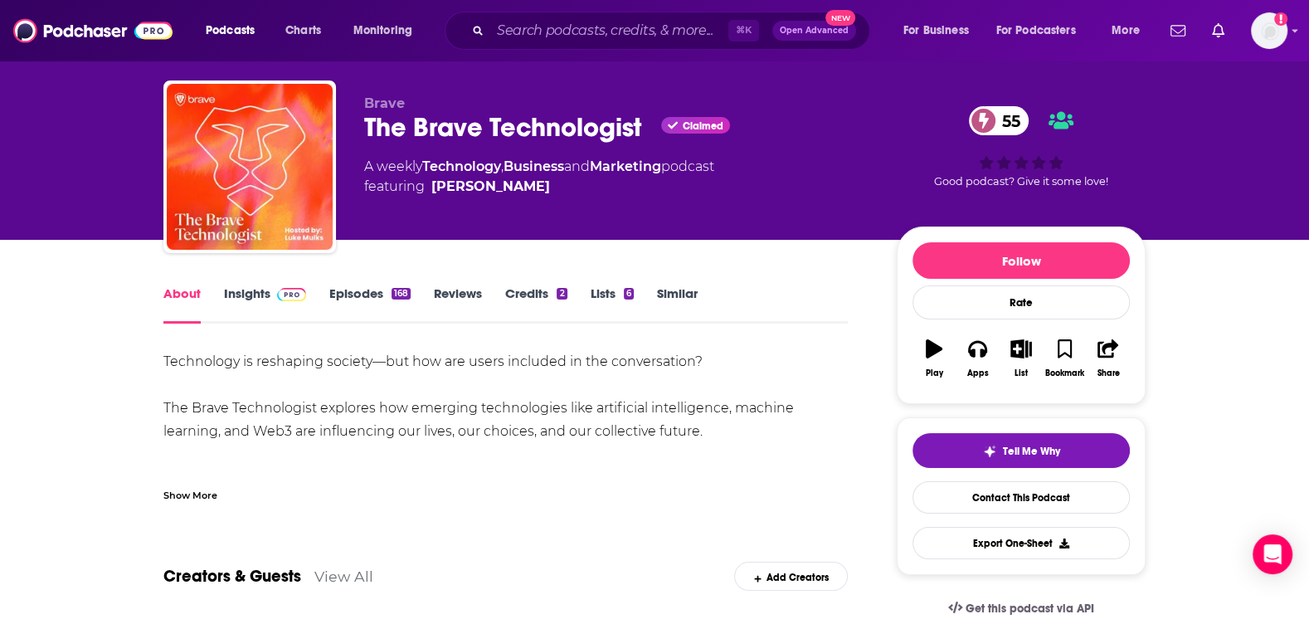
click at [260, 295] on link "Insights" at bounding box center [265, 304] width 82 height 38
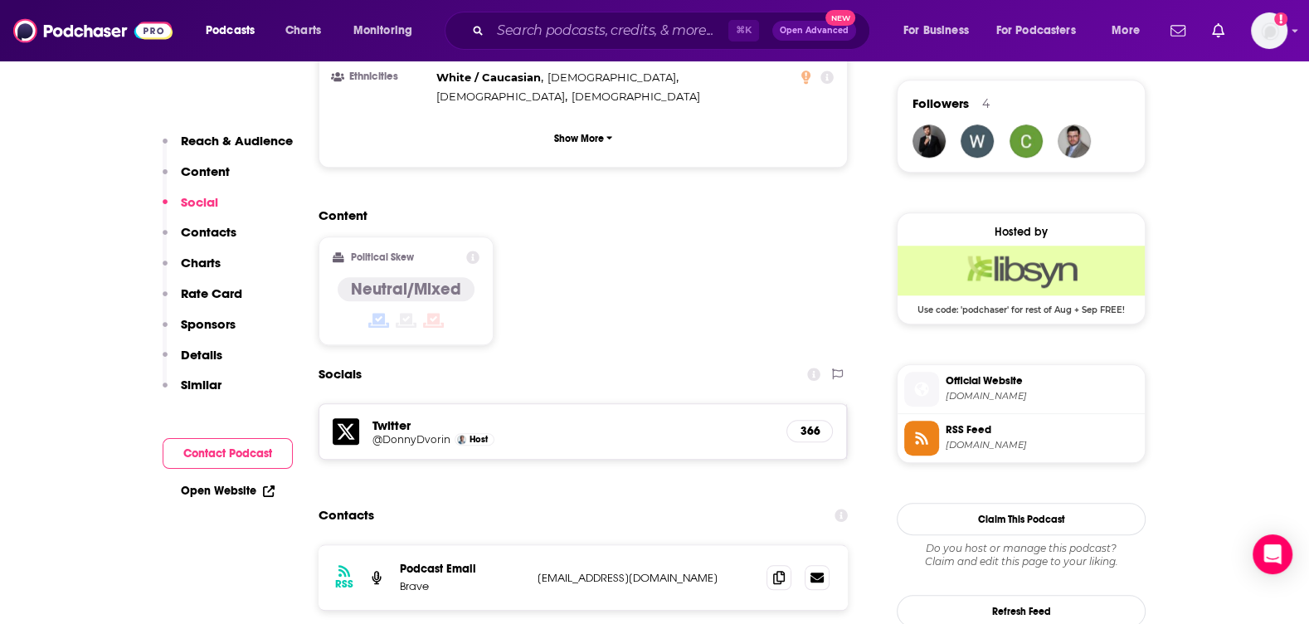
scroll to position [1241, 0]
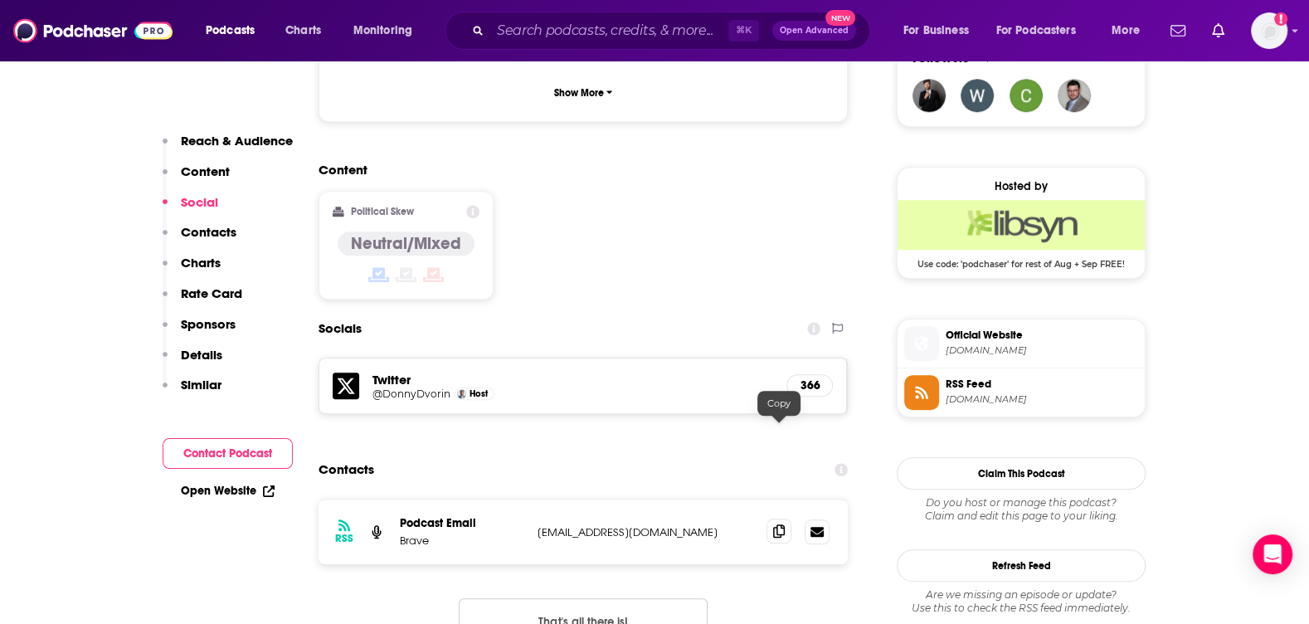
click at [778, 524] on icon at bounding box center [779, 530] width 12 height 13
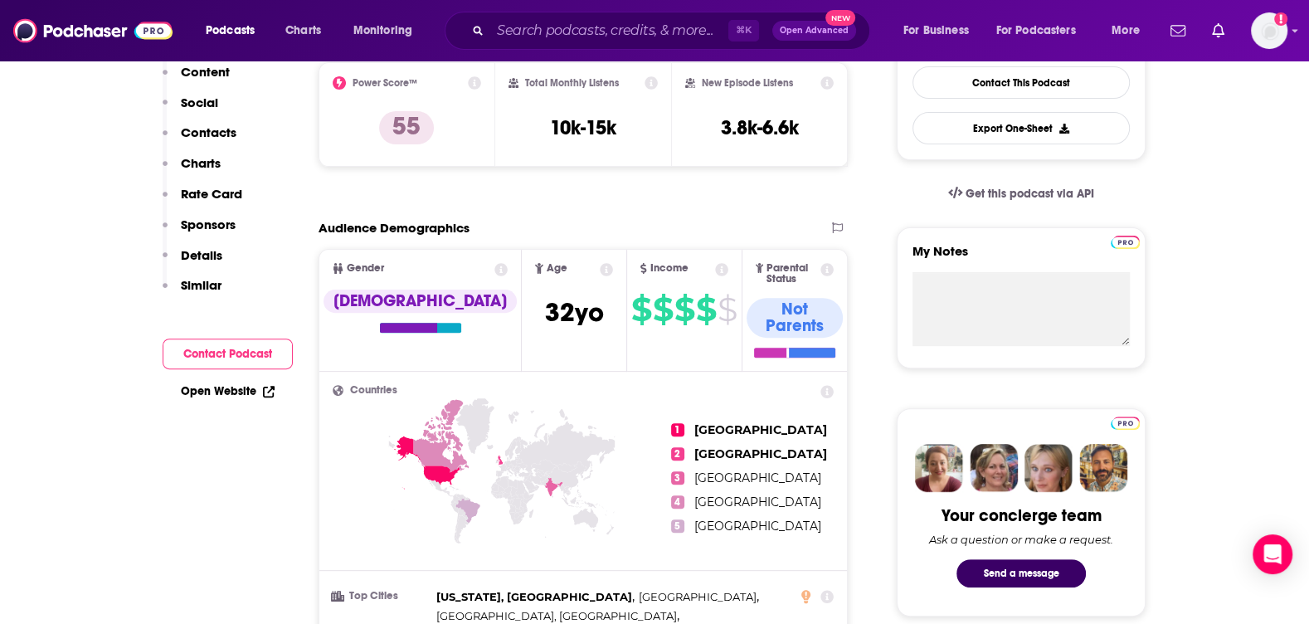
scroll to position [0, 0]
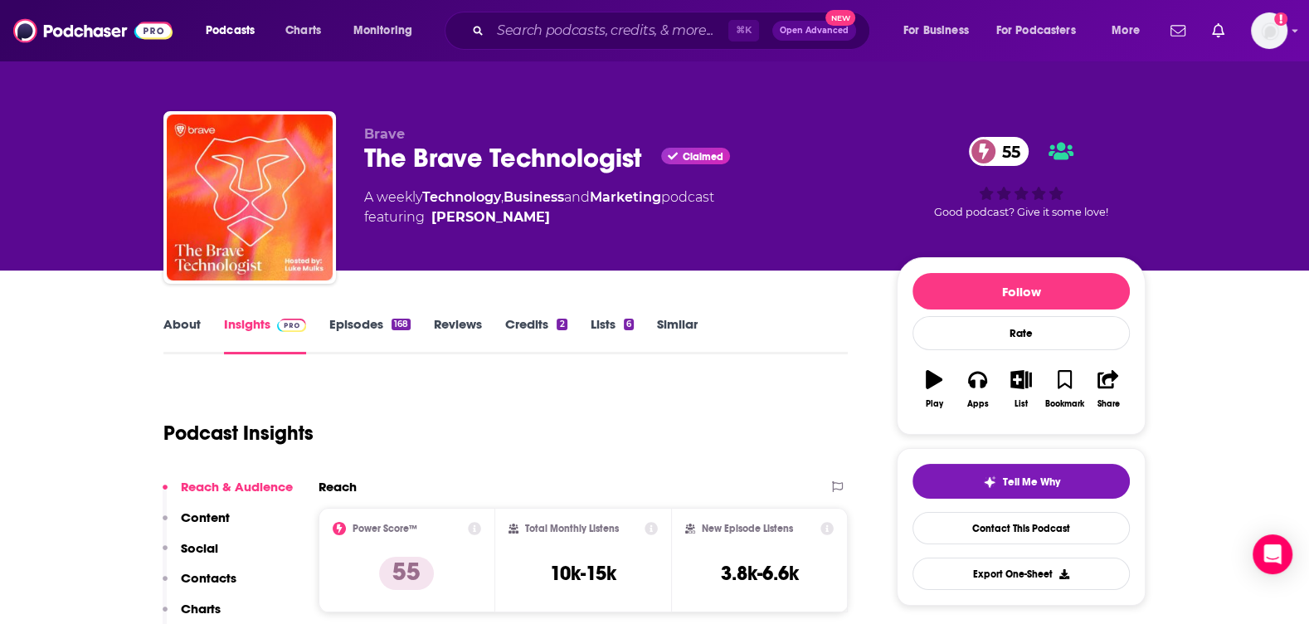
click at [171, 319] on link "About" at bounding box center [181, 335] width 37 height 38
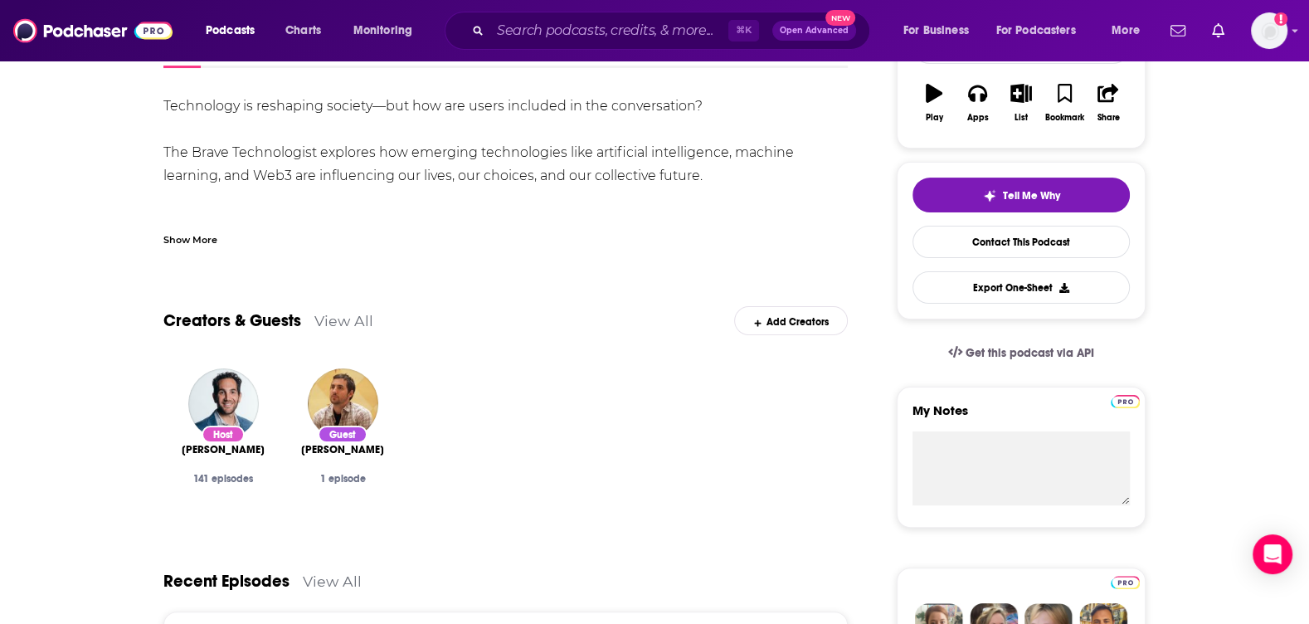
scroll to position [285, 0]
click at [200, 243] on div "Show More" at bounding box center [190, 239] width 54 height 16
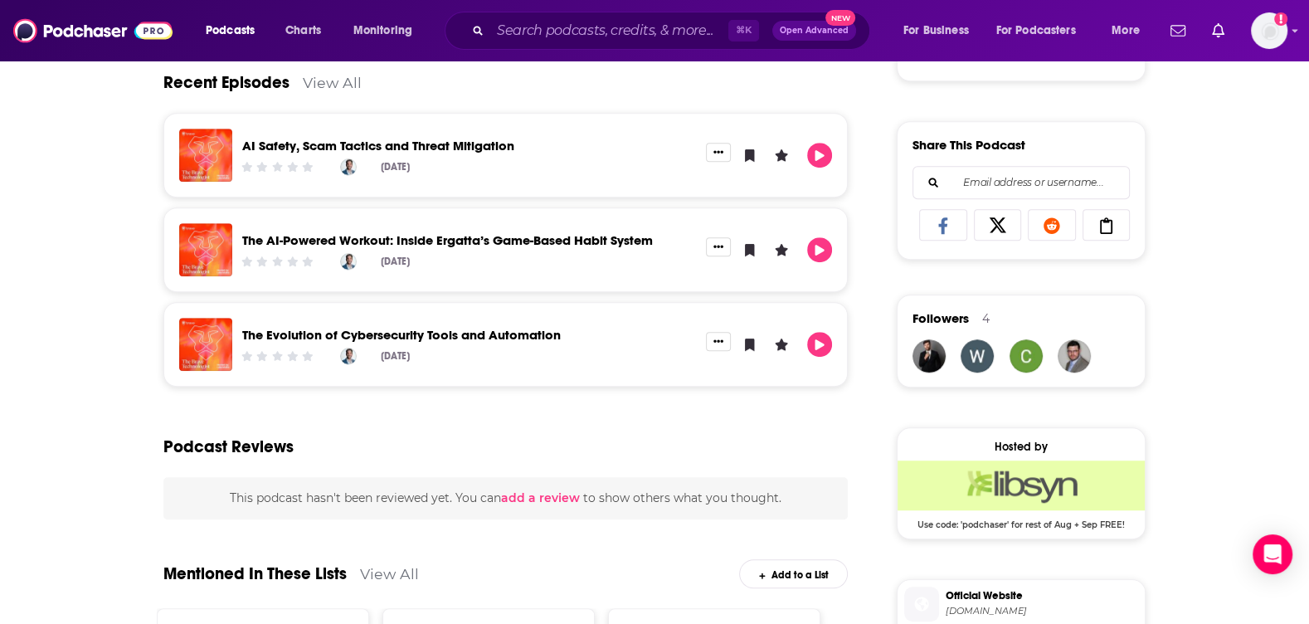
scroll to position [984, 0]
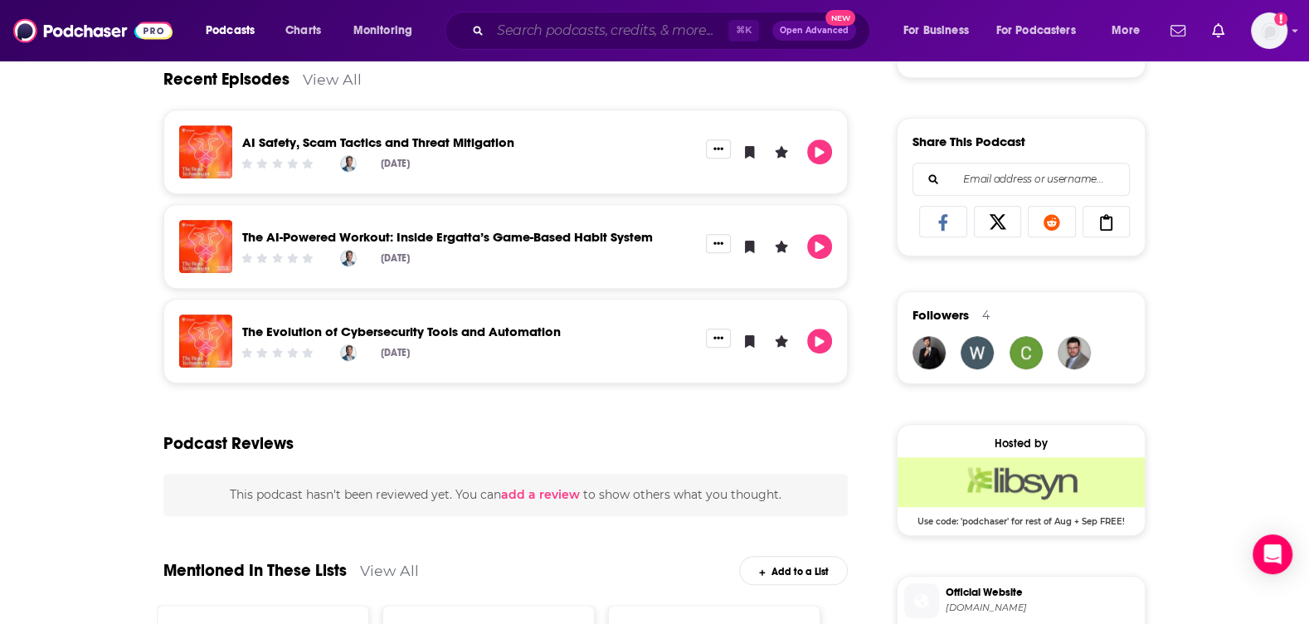
click at [618, 26] on input "Search podcasts, credits, & more..." at bounding box center [609, 30] width 238 height 27
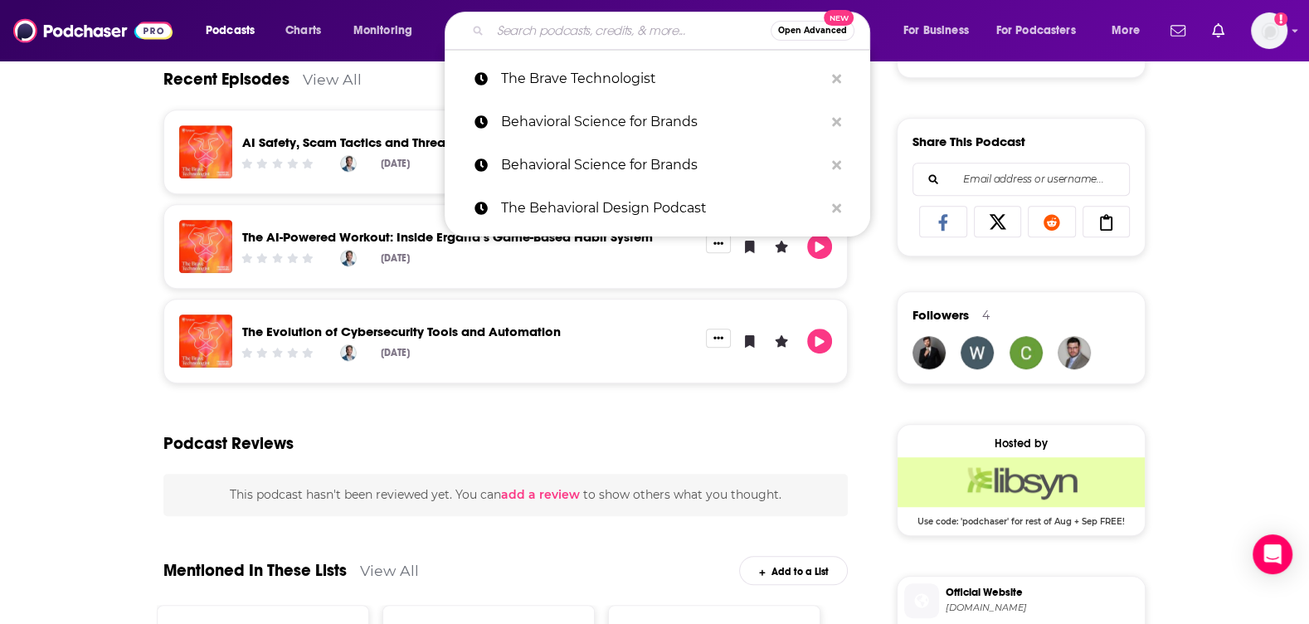
paste input "The Modern Customer"
type input "The Modern Customer"
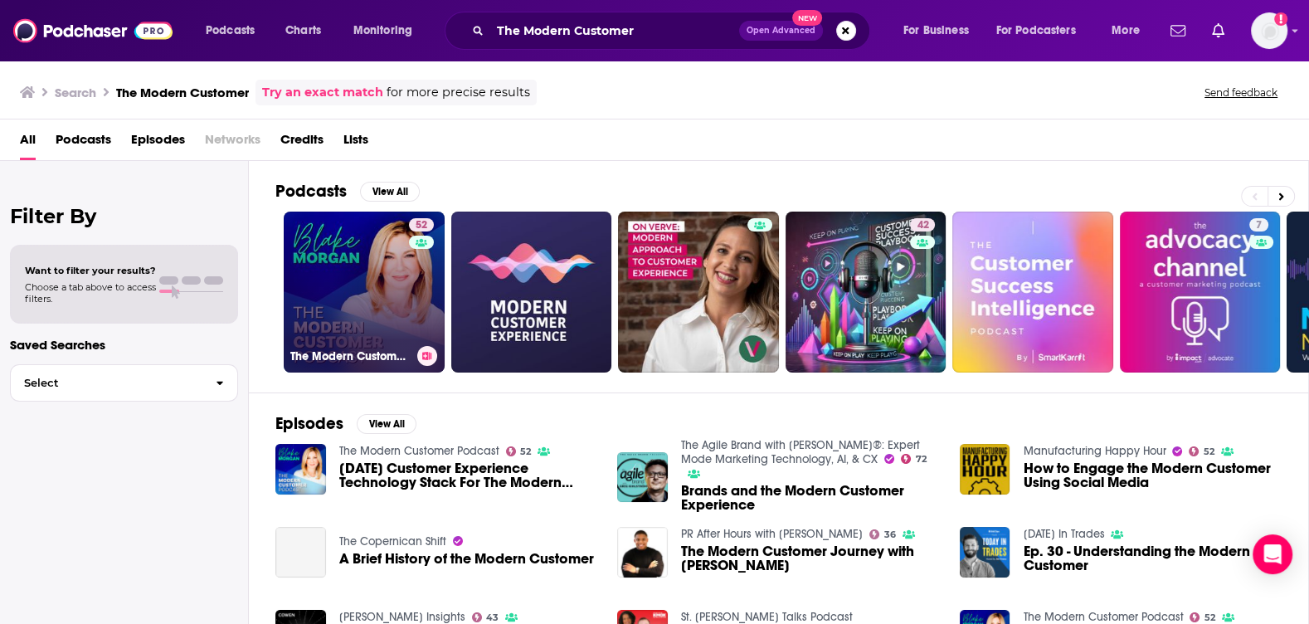
click at [359, 251] on link "52 The Modern Customer Podcast" at bounding box center [364, 292] width 161 height 161
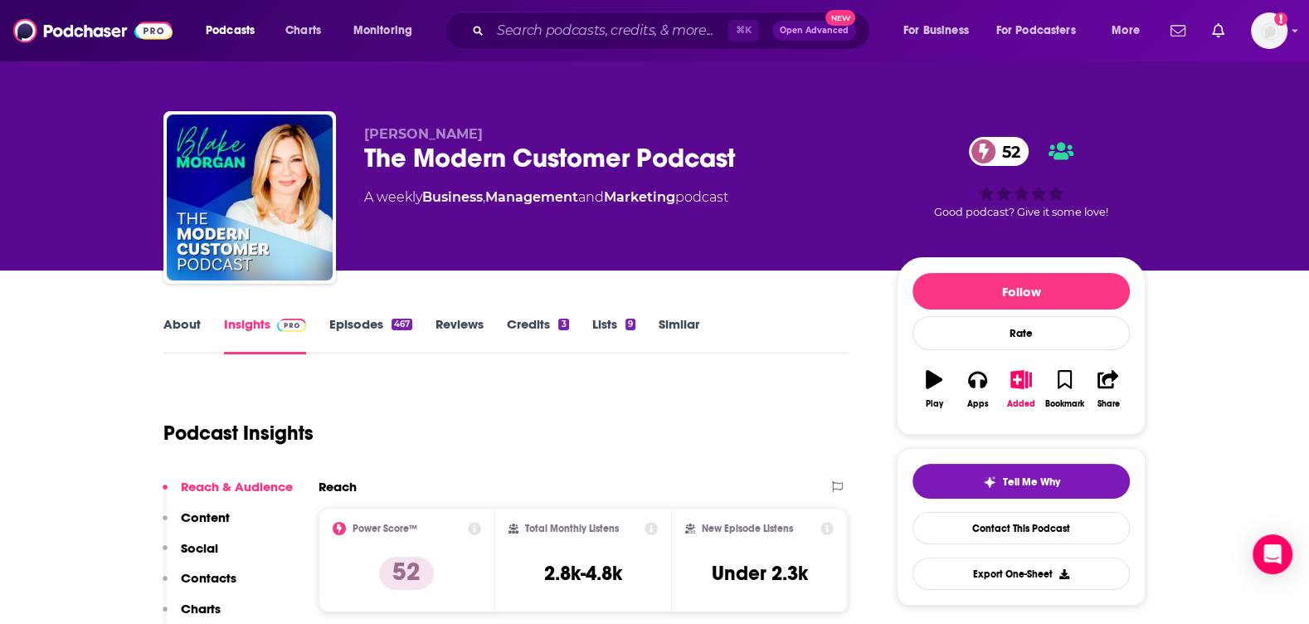
click at [167, 328] on link "About" at bounding box center [181, 335] width 37 height 38
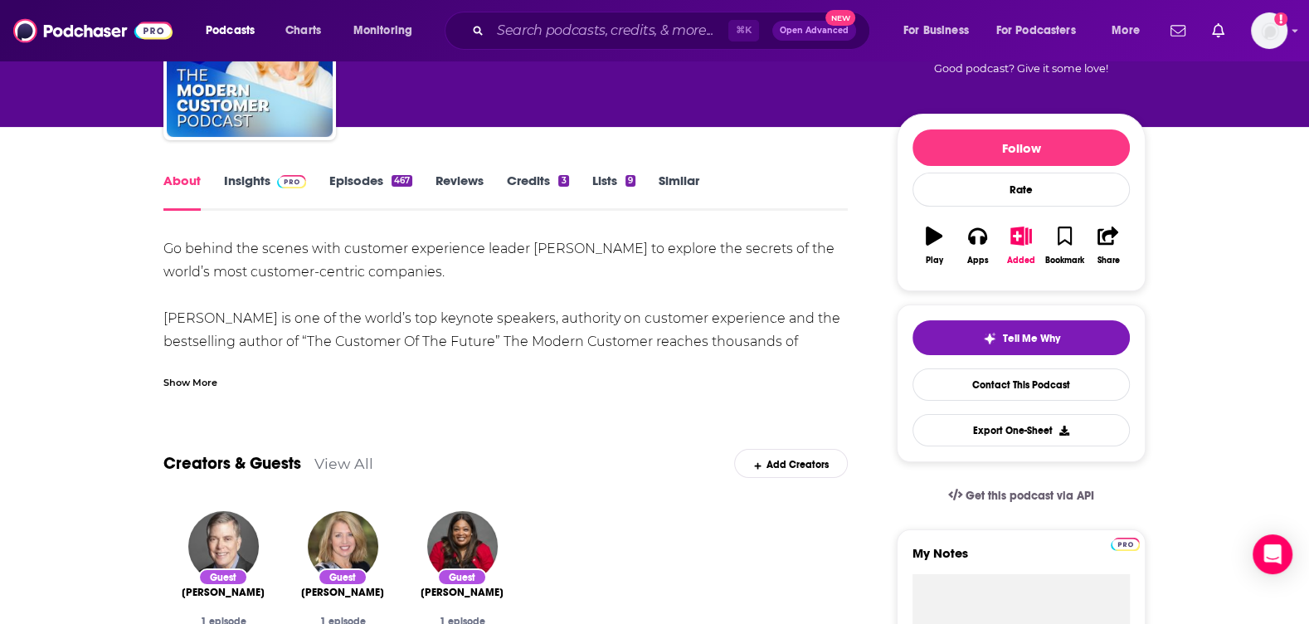
scroll to position [155, 0]
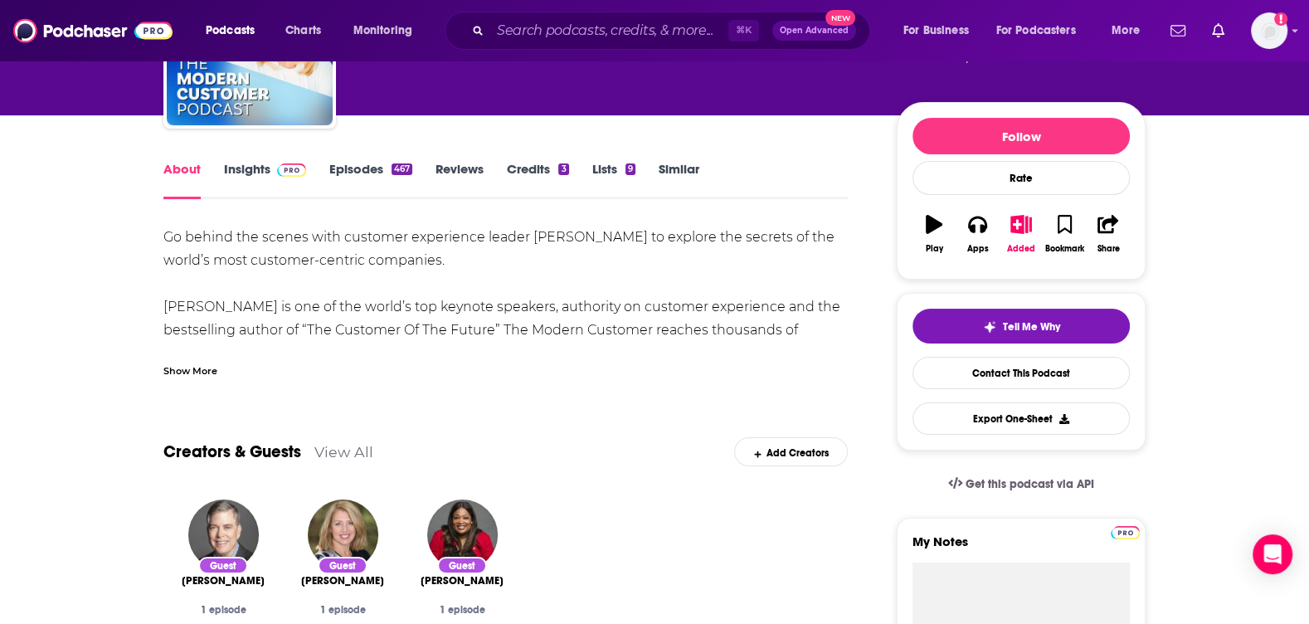
click at [182, 370] on div "Show More" at bounding box center [190, 370] width 54 height 16
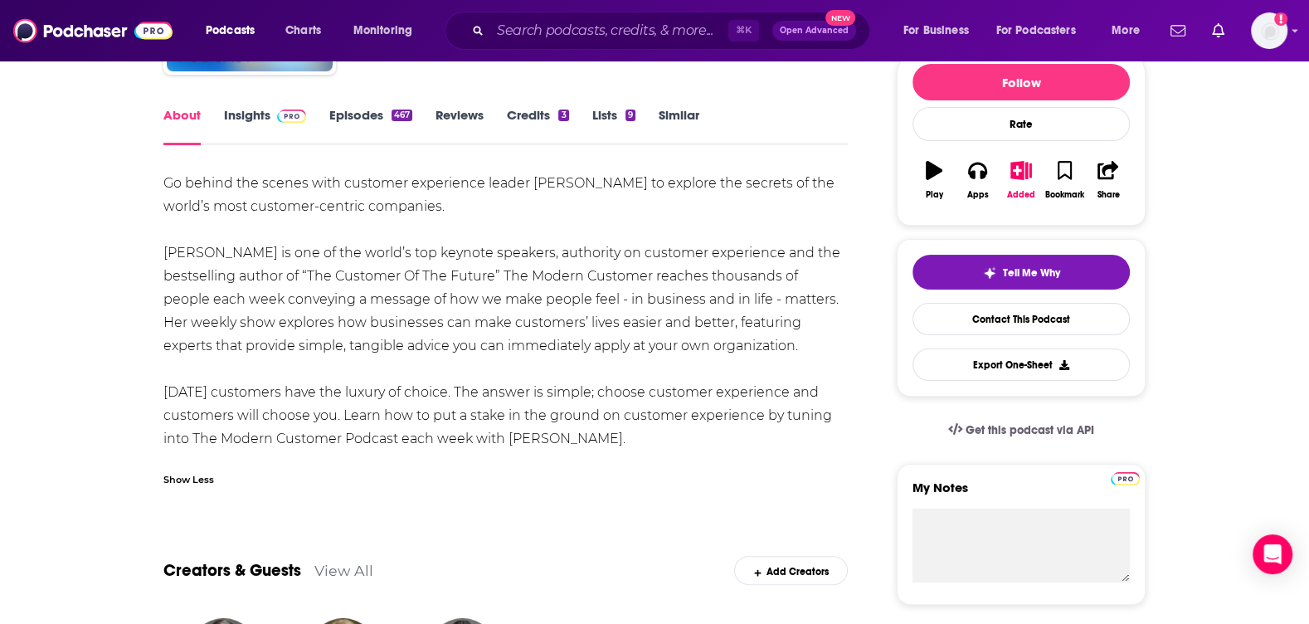
scroll to position [208, 0]
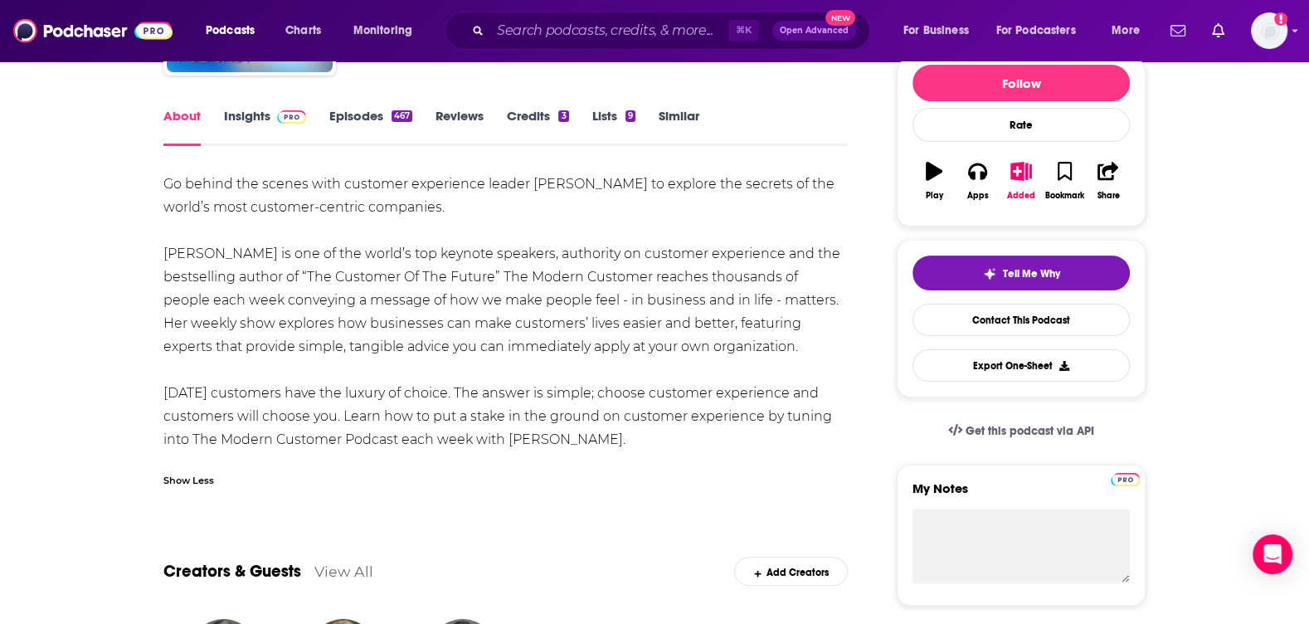
click at [273, 129] on link "Insights" at bounding box center [265, 127] width 82 height 38
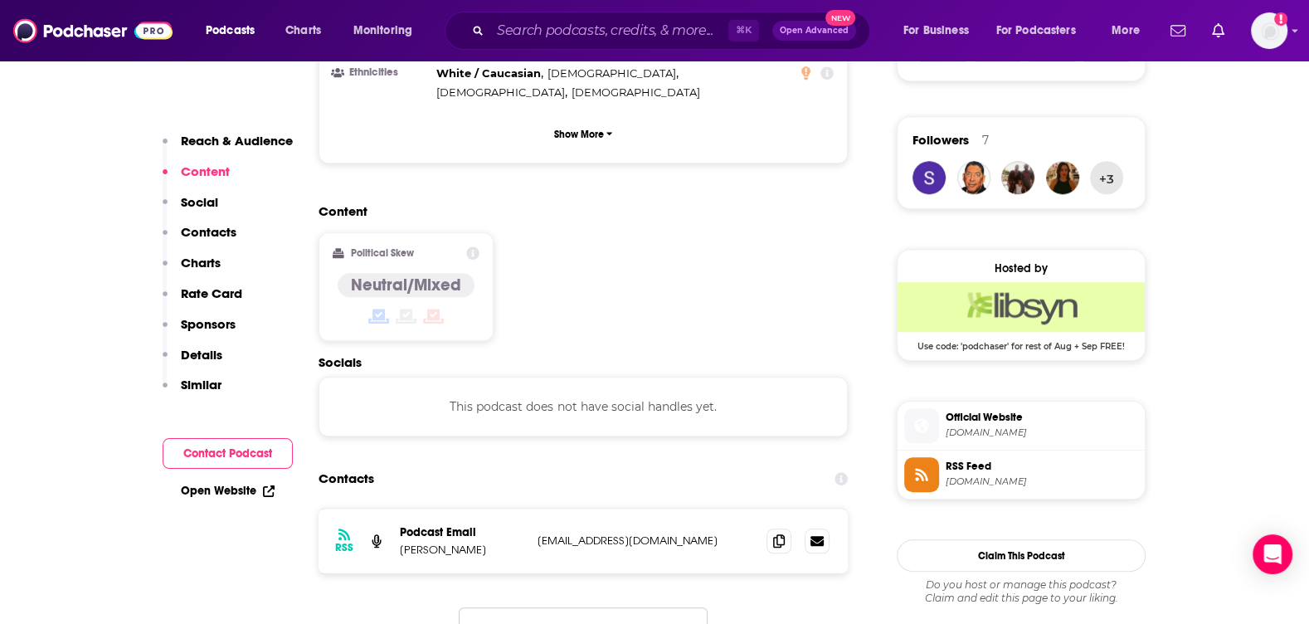
scroll to position [1158, 0]
click at [779, 534] on icon at bounding box center [779, 540] width 12 height 13
click at [620, 12] on div "⌘ K Open Advanced New" at bounding box center [658, 31] width 426 height 38
click at [614, 23] on input "Search podcasts, credits, & more..." at bounding box center [609, 30] width 238 height 27
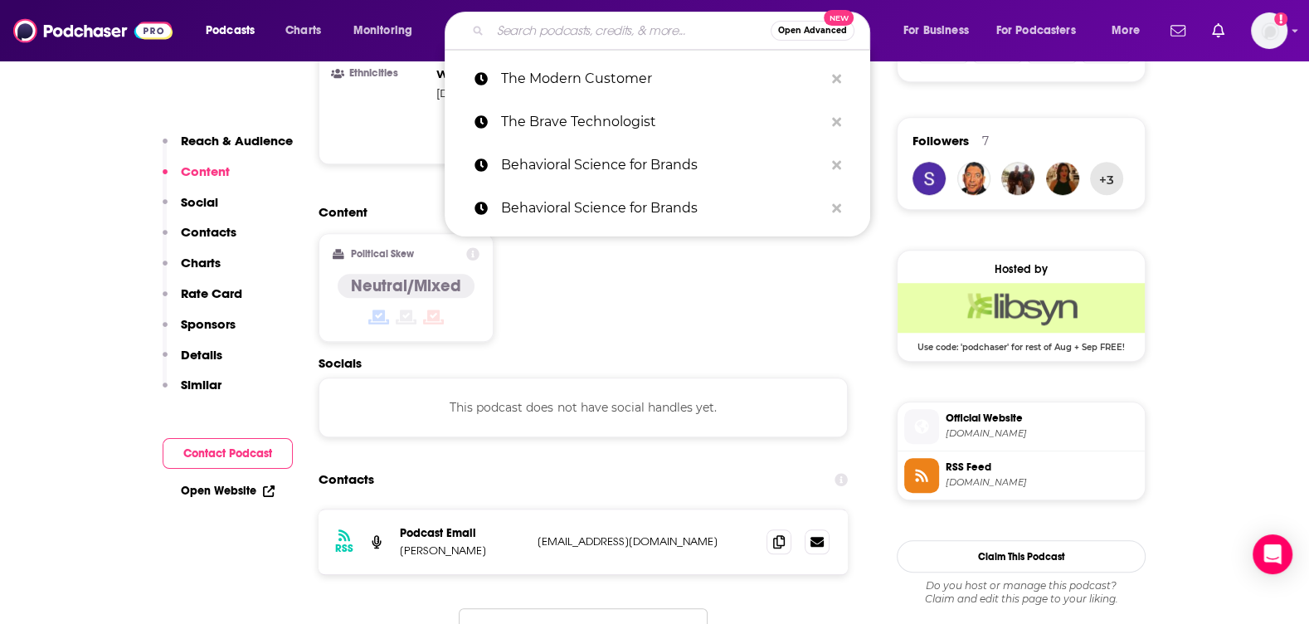
paste input "Customer Confidential: Untold Stories of Earned Growth"
type input "Customer Confidential: Untold Stories of Earned Growth"
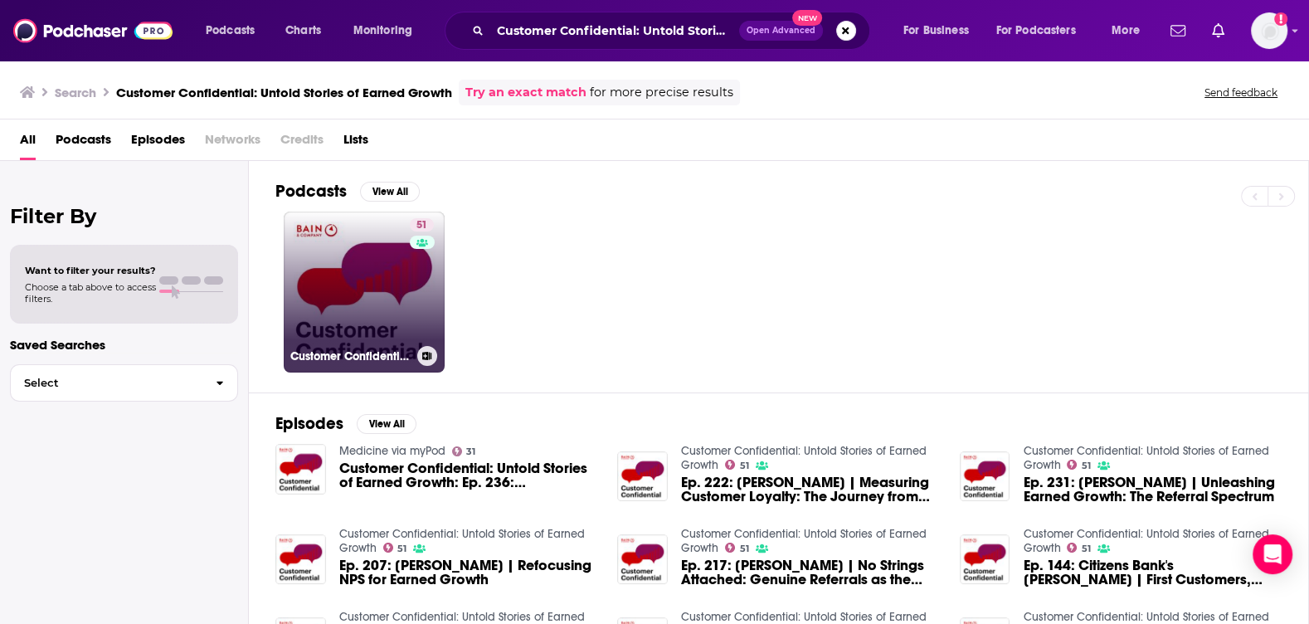
click at [382, 267] on link "51 Customer Confidential: Untold Stories of Earned Growth" at bounding box center [364, 292] width 161 height 161
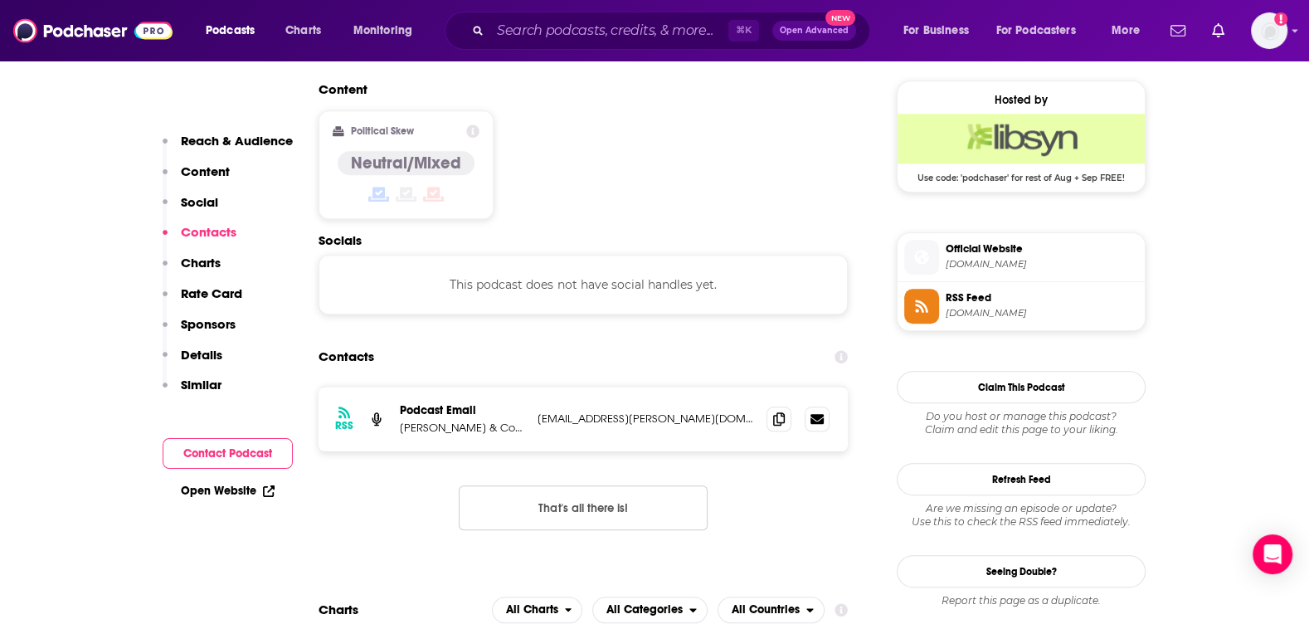
scroll to position [1350, 0]
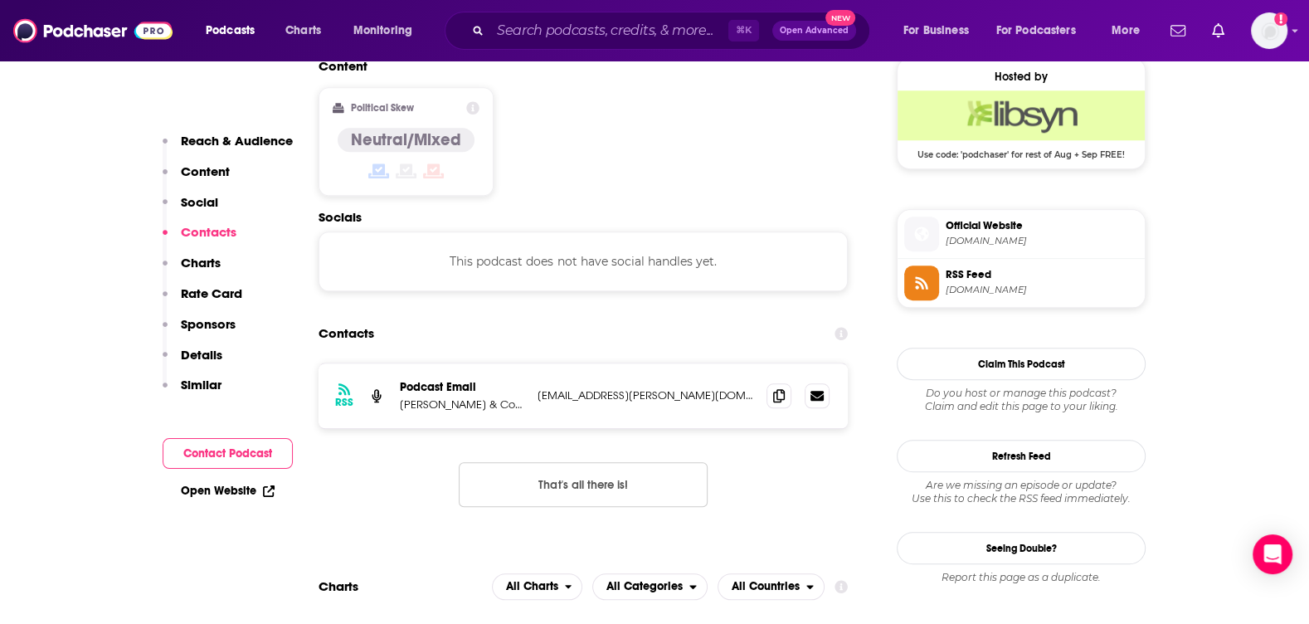
click at [795, 383] on div at bounding box center [797, 395] width 63 height 25
click at [782, 388] on icon at bounding box center [779, 394] width 12 height 13
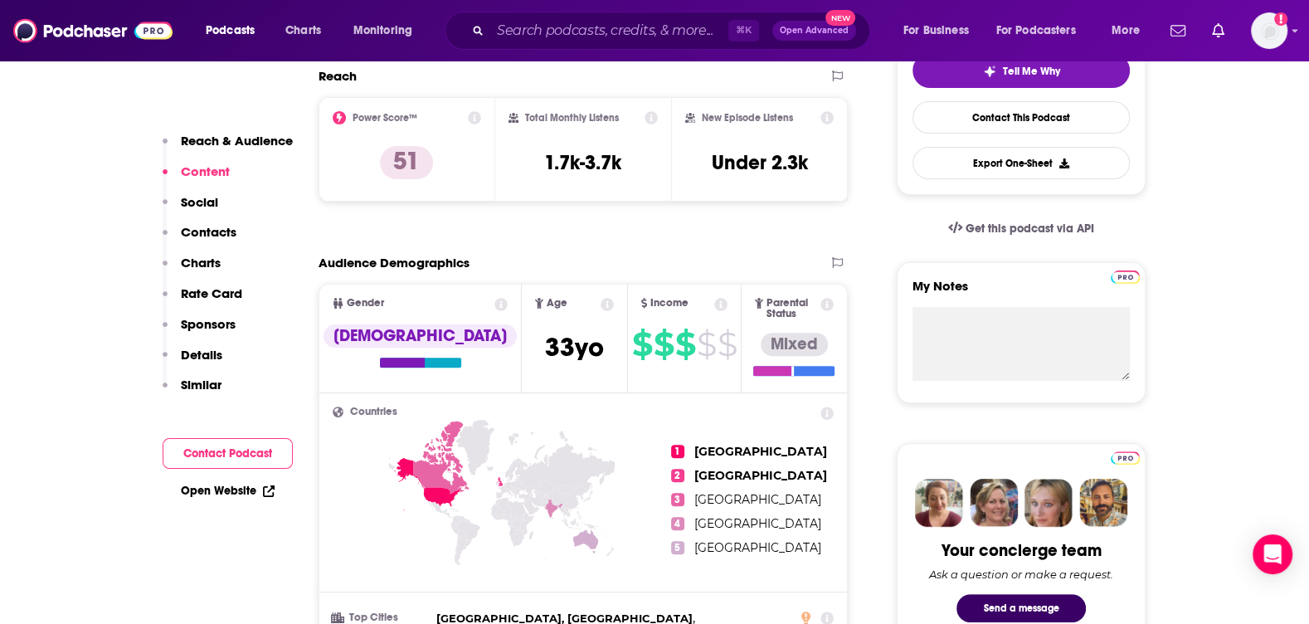
scroll to position [0, 0]
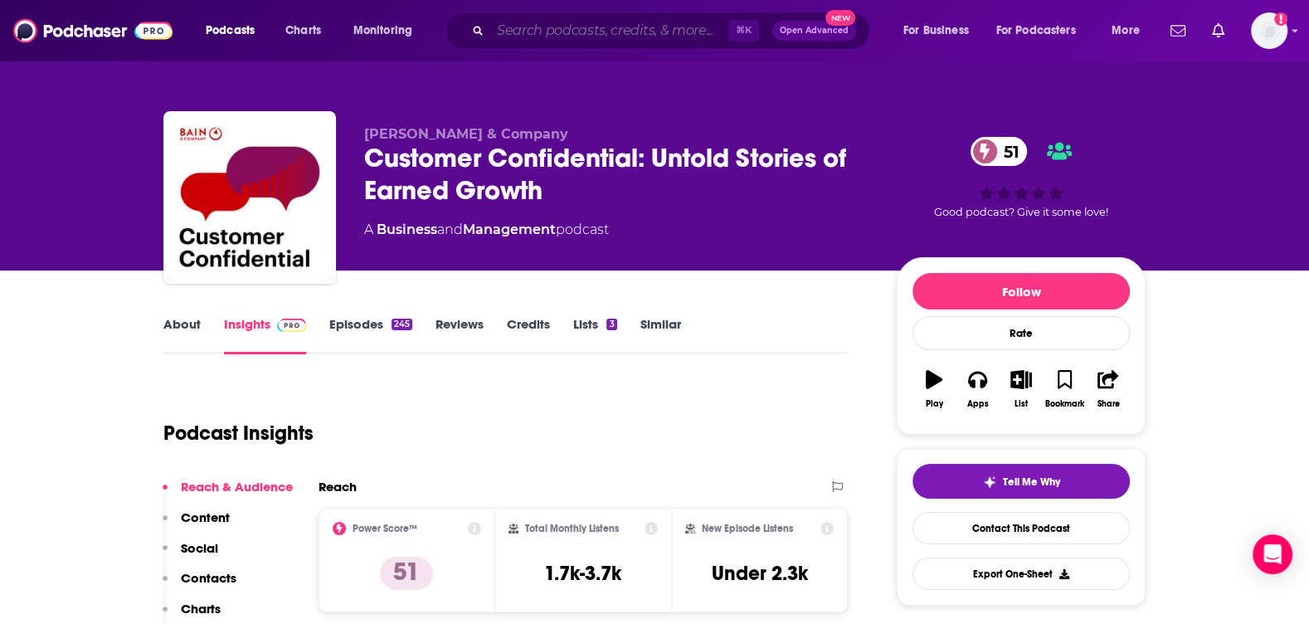
click at [585, 43] on input "Search podcasts, credits, & more..." at bounding box center [609, 30] width 238 height 27
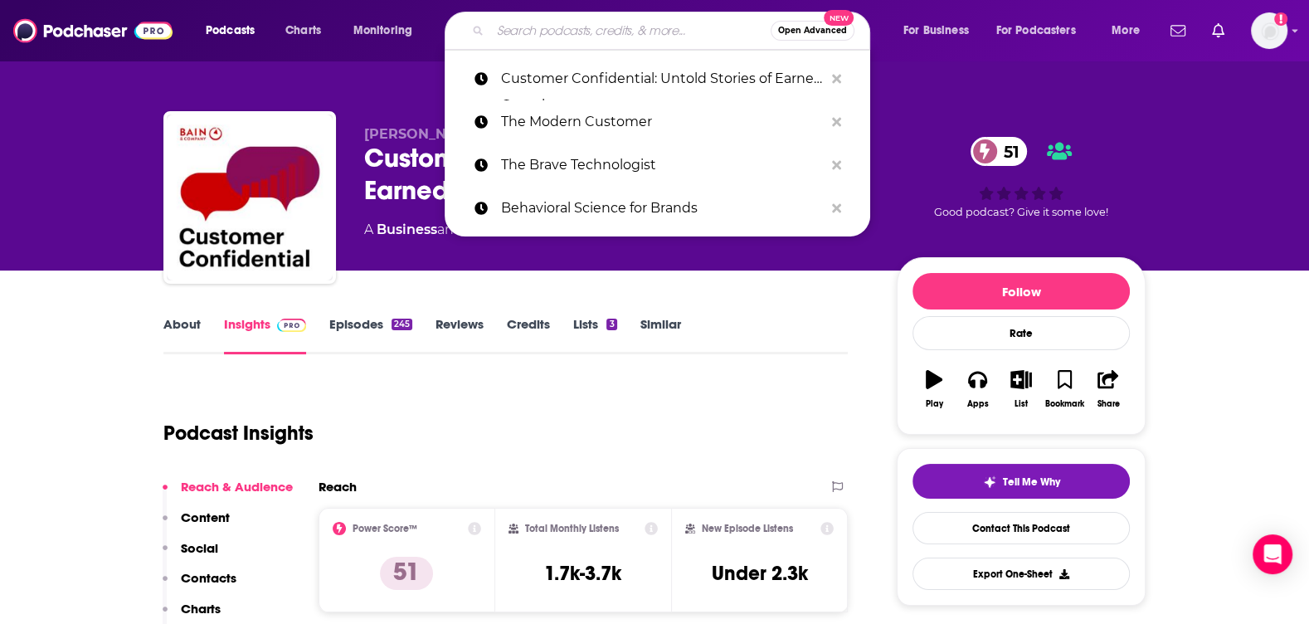
paste input "The Intuitive Customer"
type input "The Intuitive Customer"
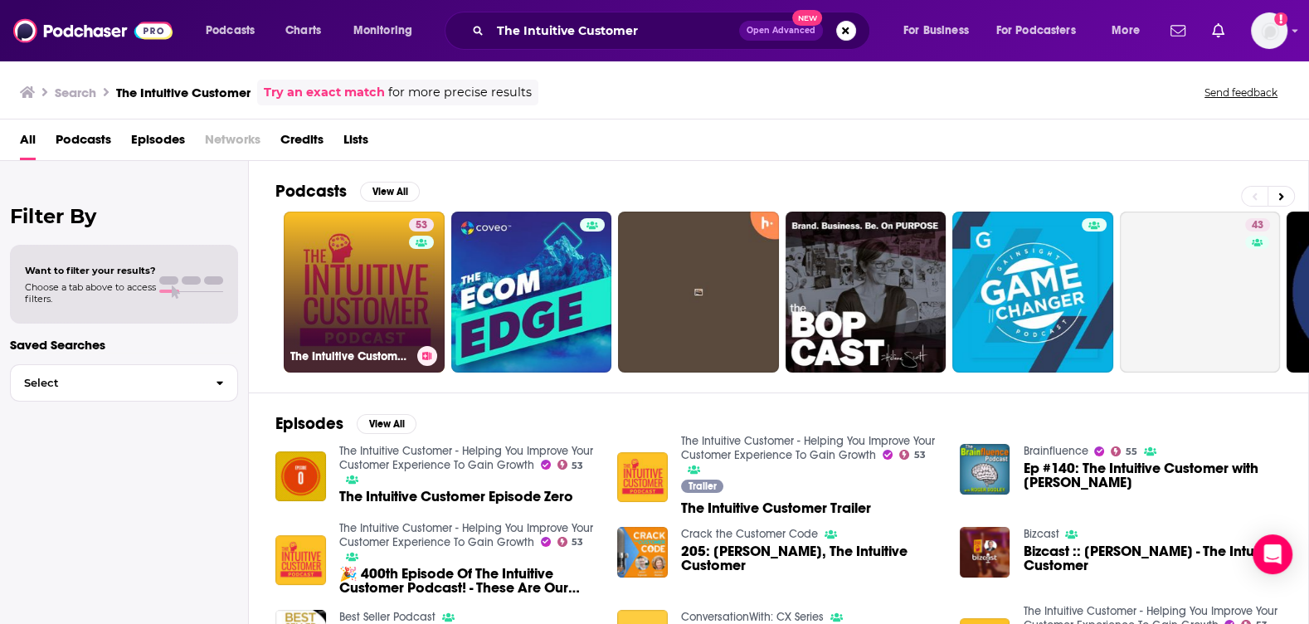
click at [345, 310] on link "53 The Intuitive Customer - Helping You Improve Your Customer Experience To Gai…" at bounding box center [364, 292] width 161 height 161
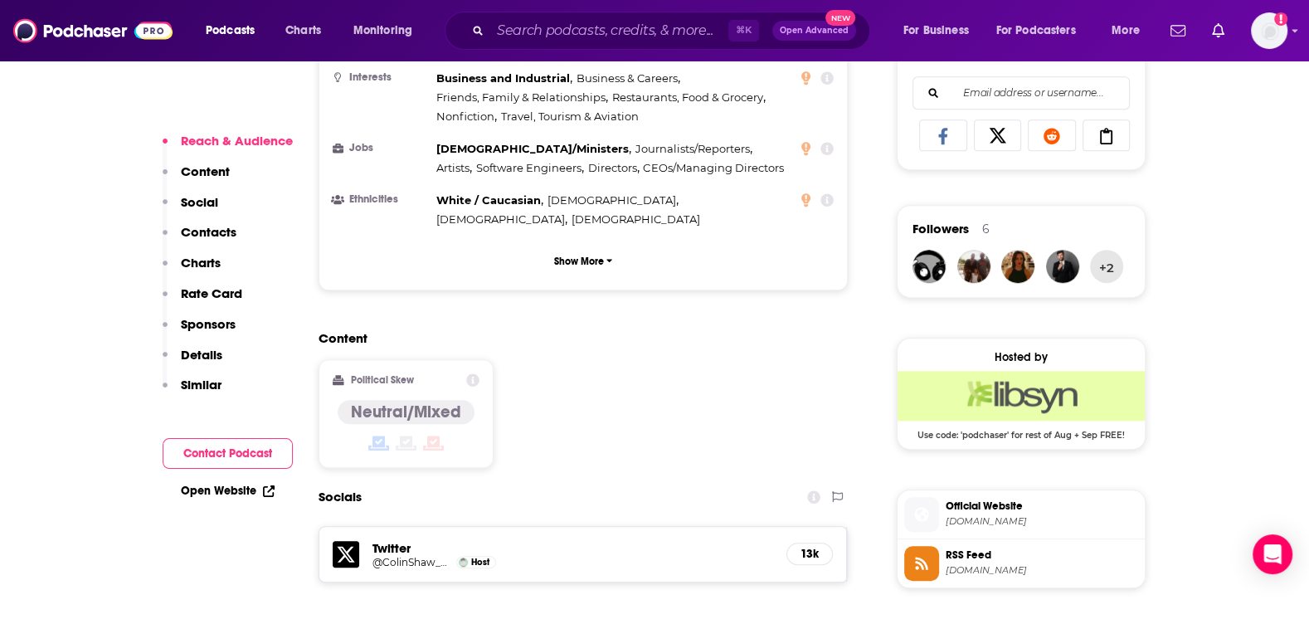
scroll to position [1240, 0]
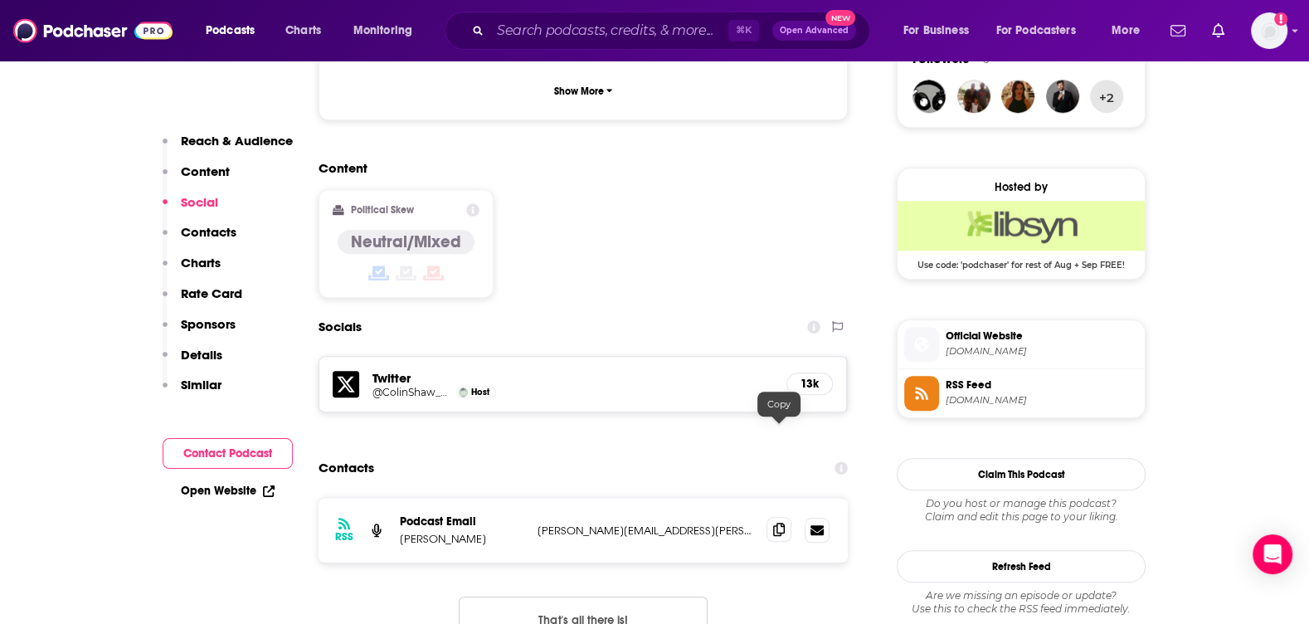
click at [780, 523] on icon at bounding box center [779, 529] width 12 height 13
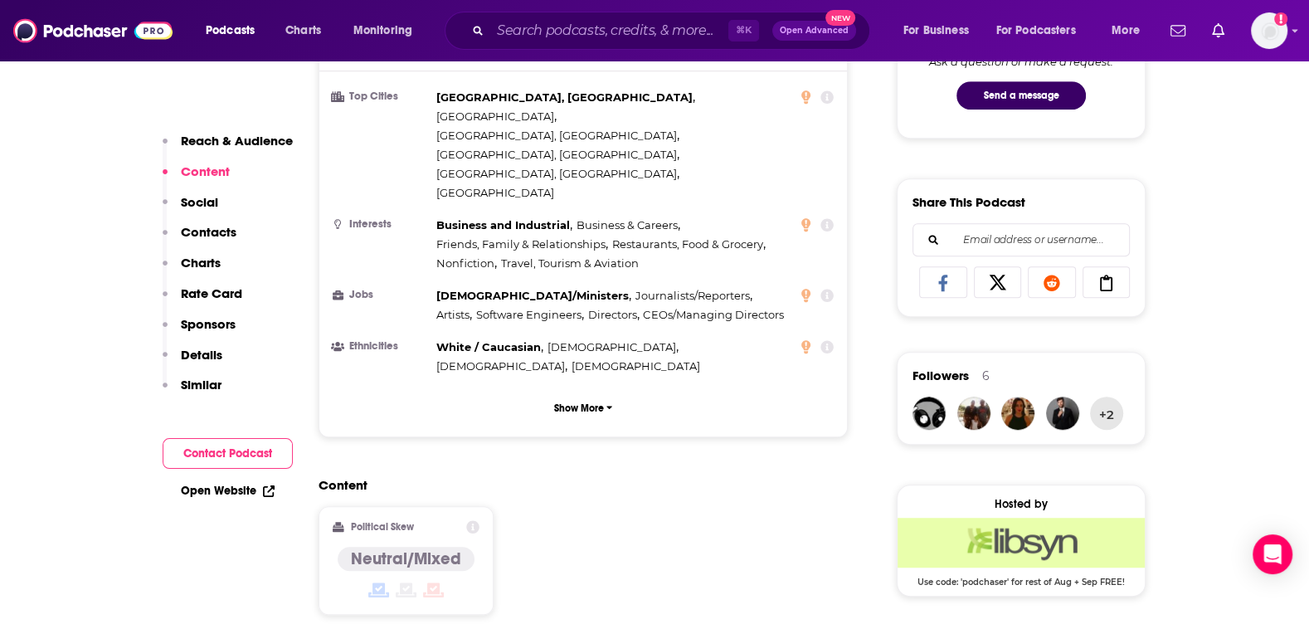
scroll to position [0, 0]
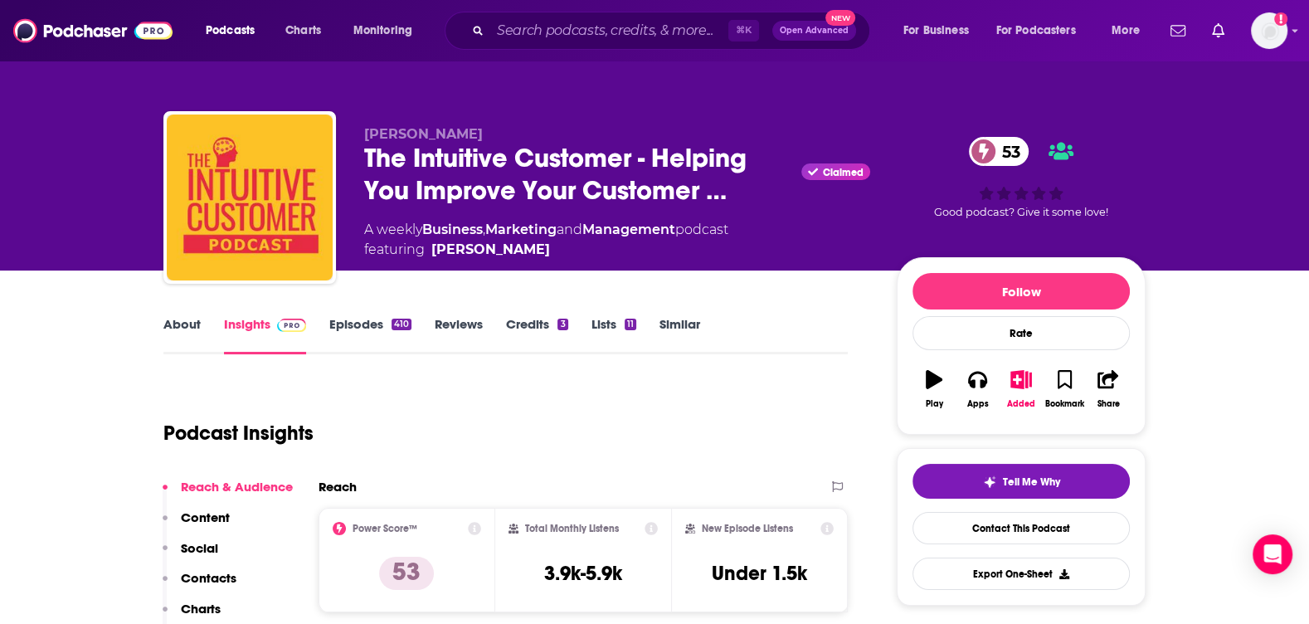
click at [163, 340] on link "About" at bounding box center [181, 335] width 37 height 38
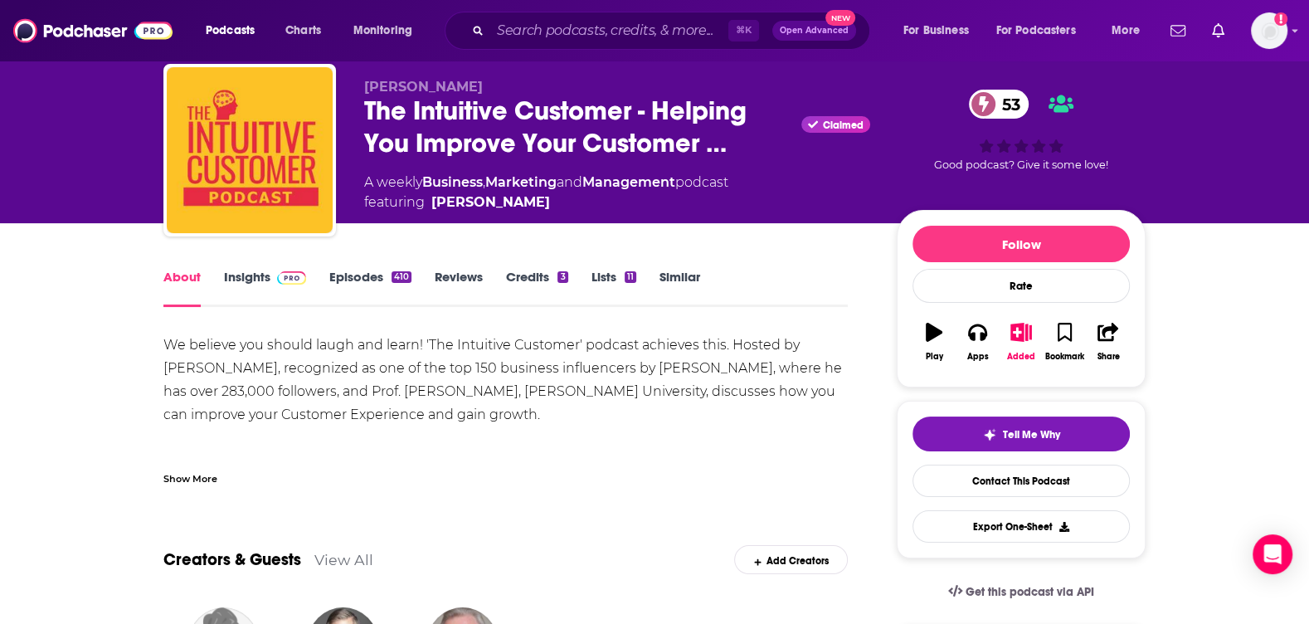
scroll to position [51, 0]
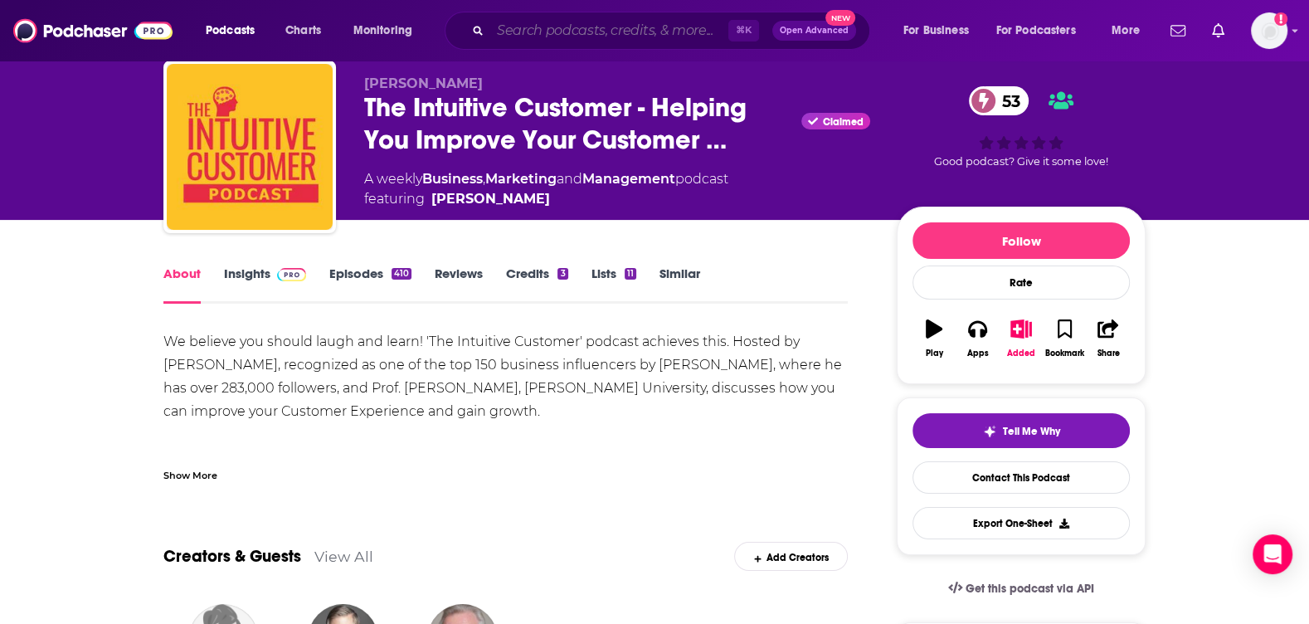
click at [620, 28] on input "Search podcasts, credits, & more..." at bounding box center [609, 30] width 238 height 27
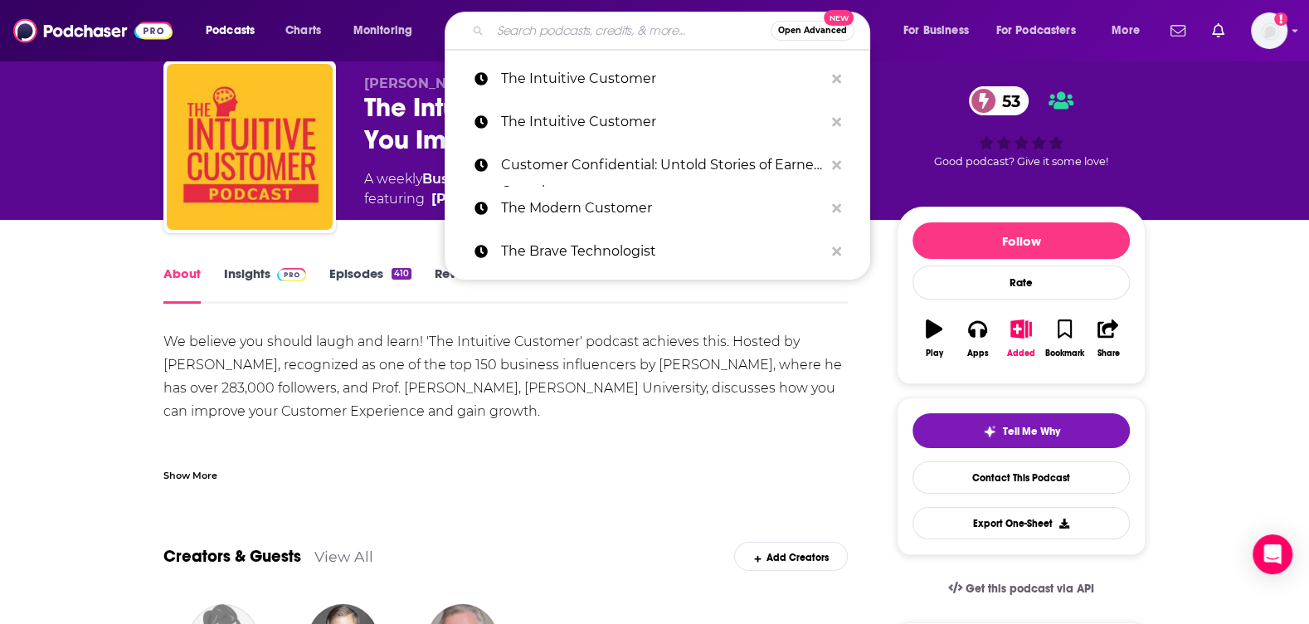
paste input "MRX Lab"
type input "MRX Lab"
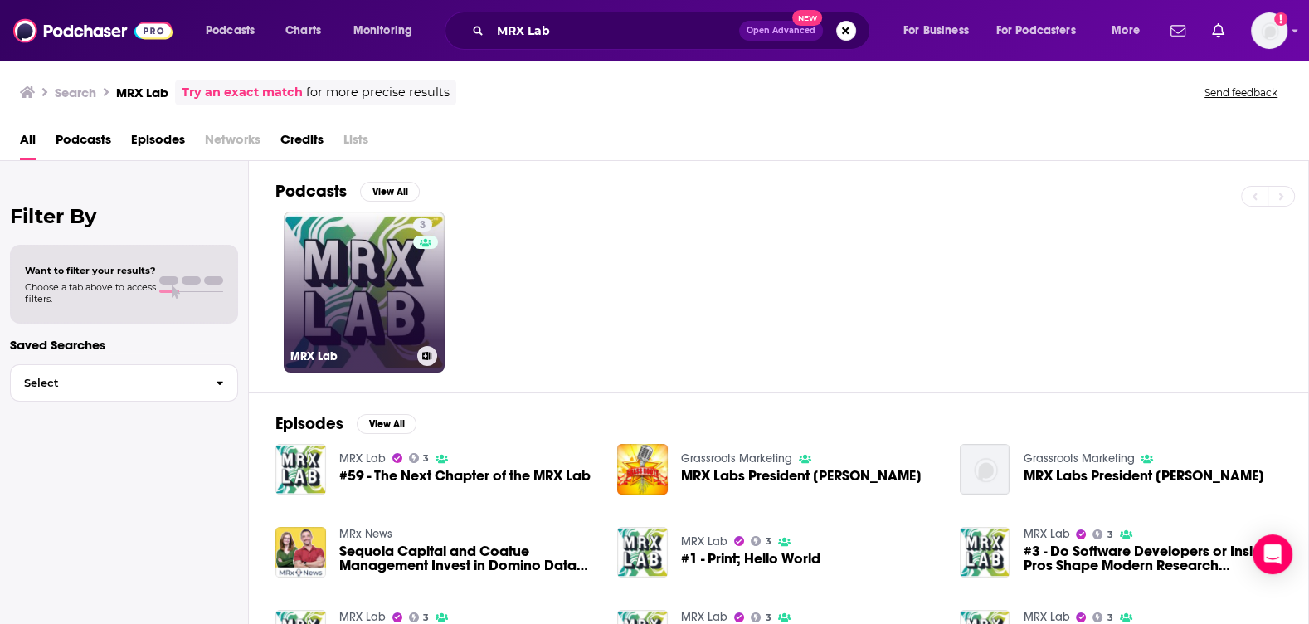
click at [316, 239] on link "3 MRX Lab" at bounding box center [364, 292] width 161 height 161
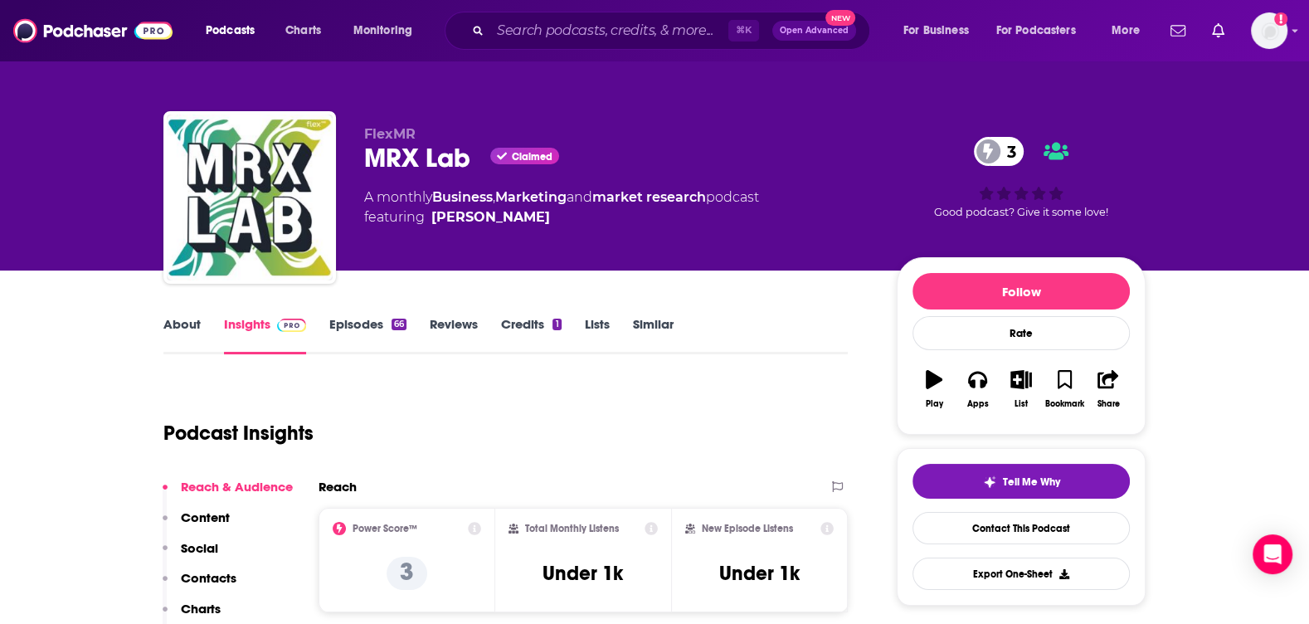
click at [169, 316] on link "About" at bounding box center [181, 335] width 37 height 38
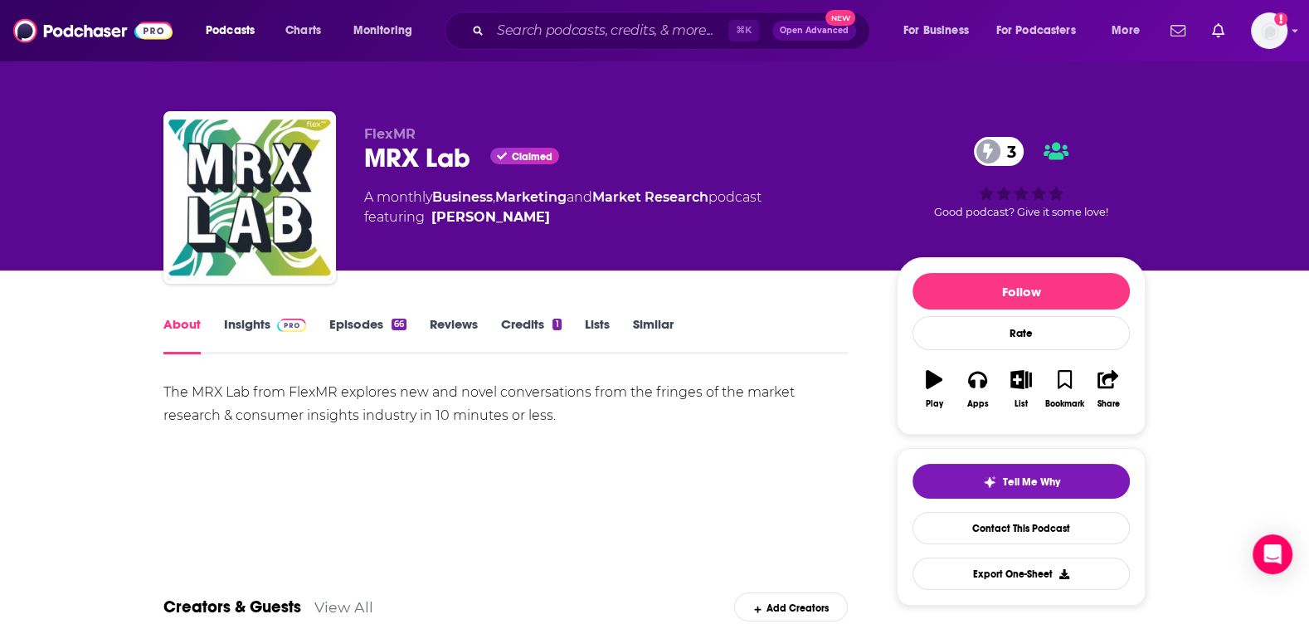
click at [225, 320] on link "Insights" at bounding box center [265, 335] width 82 height 38
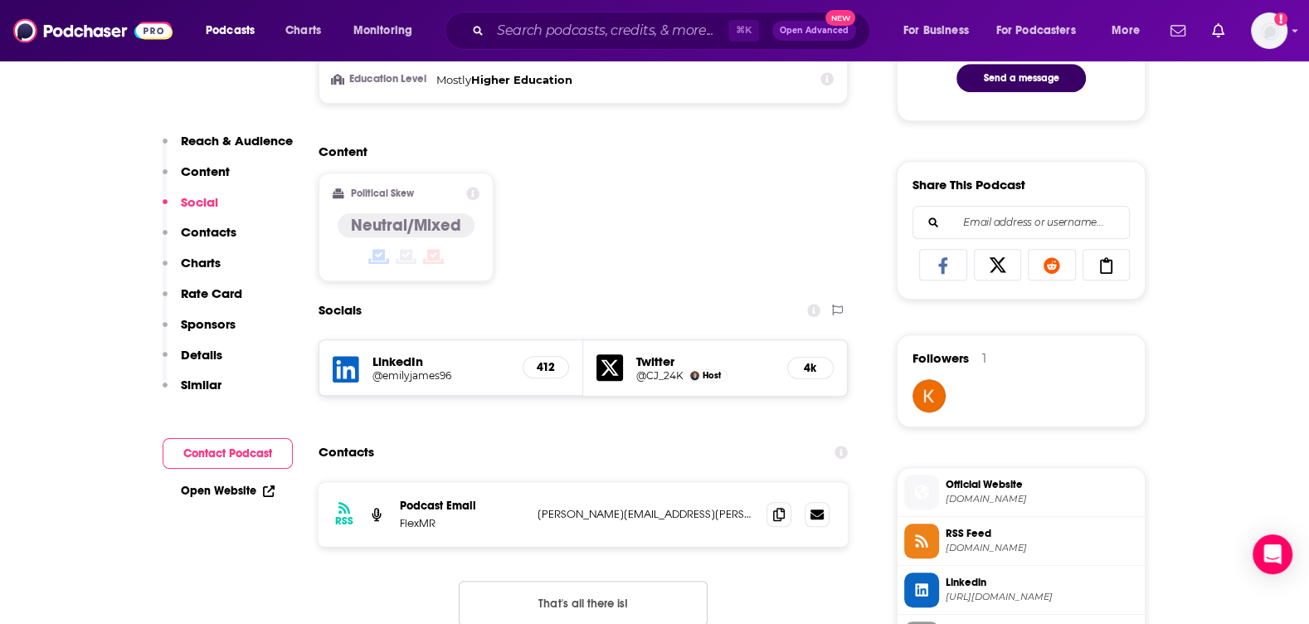
scroll to position [948, 0]
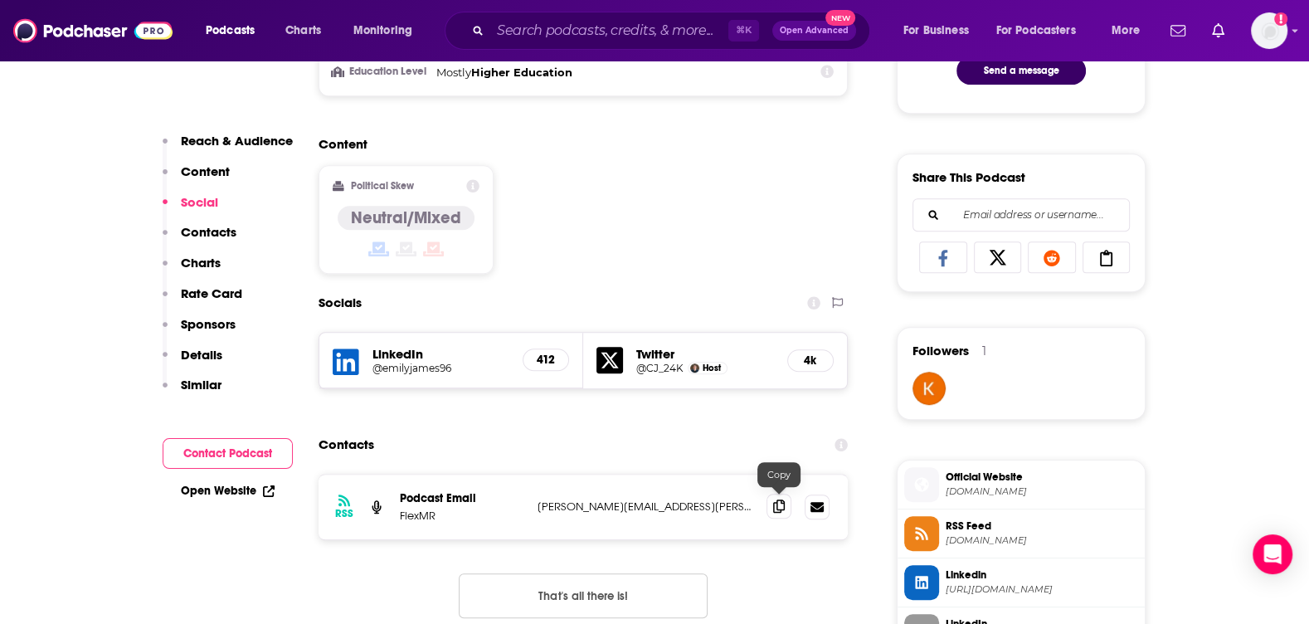
click at [779, 499] on icon at bounding box center [779, 505] width 12 height 13
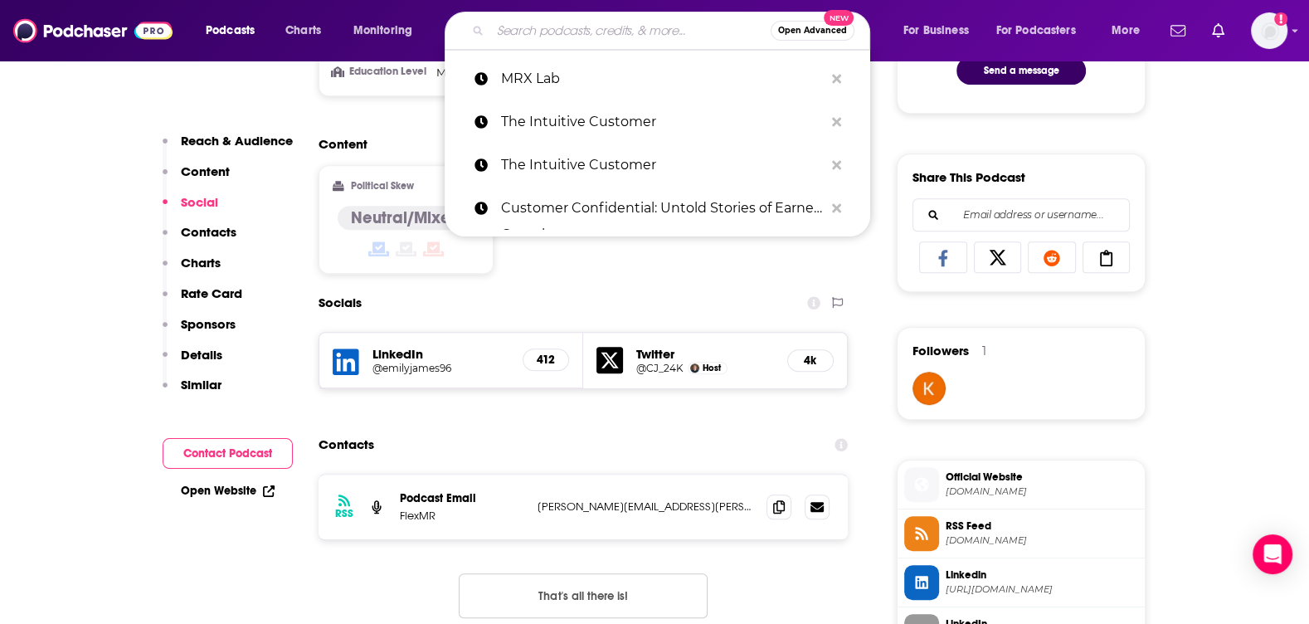
click at [640, 22] on input "Search podcasts, credits, & more..." at bounding box center [630, 30] width 280 height 27
paste input "The Curiosity Current: A Market Research Podcast"
type input "The Curiosity Current: A Market Research Podcast"
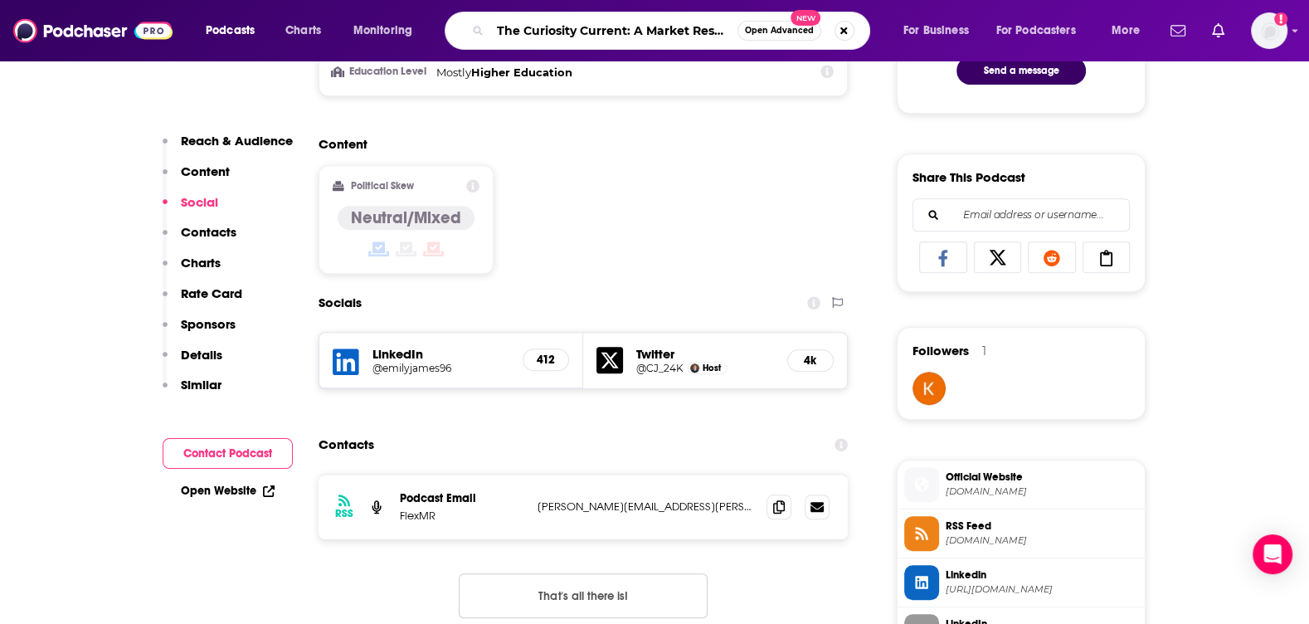
scroll to position [0, 69]
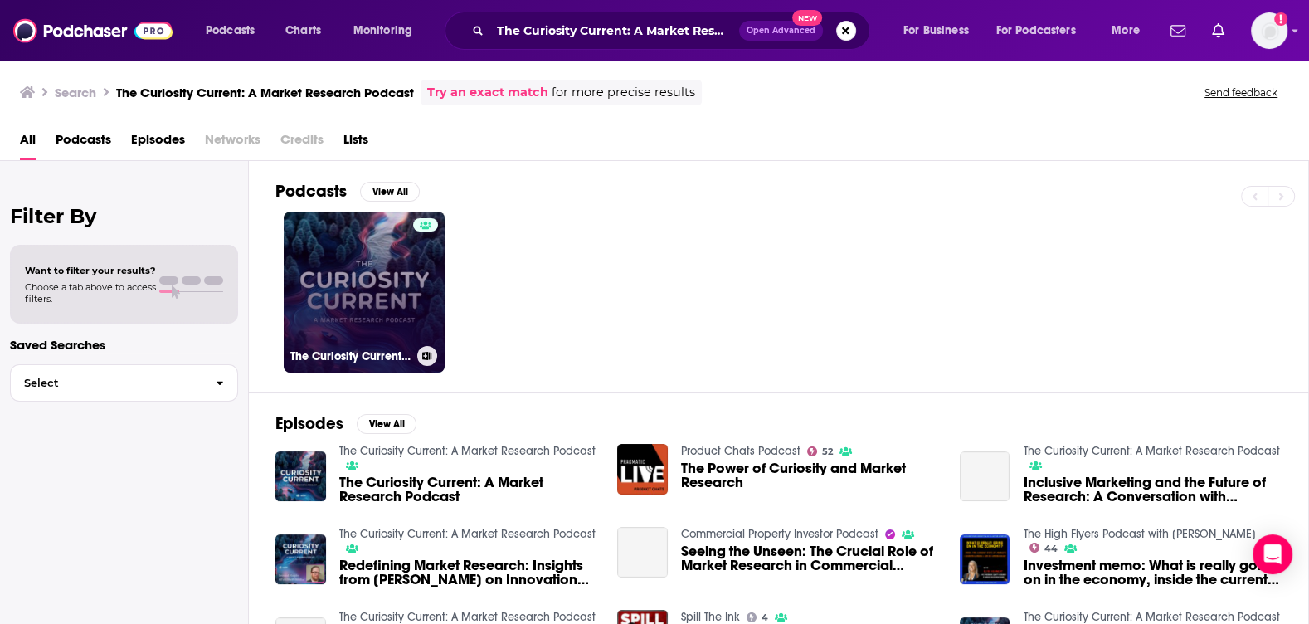
click at [368, 298] on link "The Curiosity Current: A Market Research Podcast" at bounding box center [364, 292] width 161 height 161
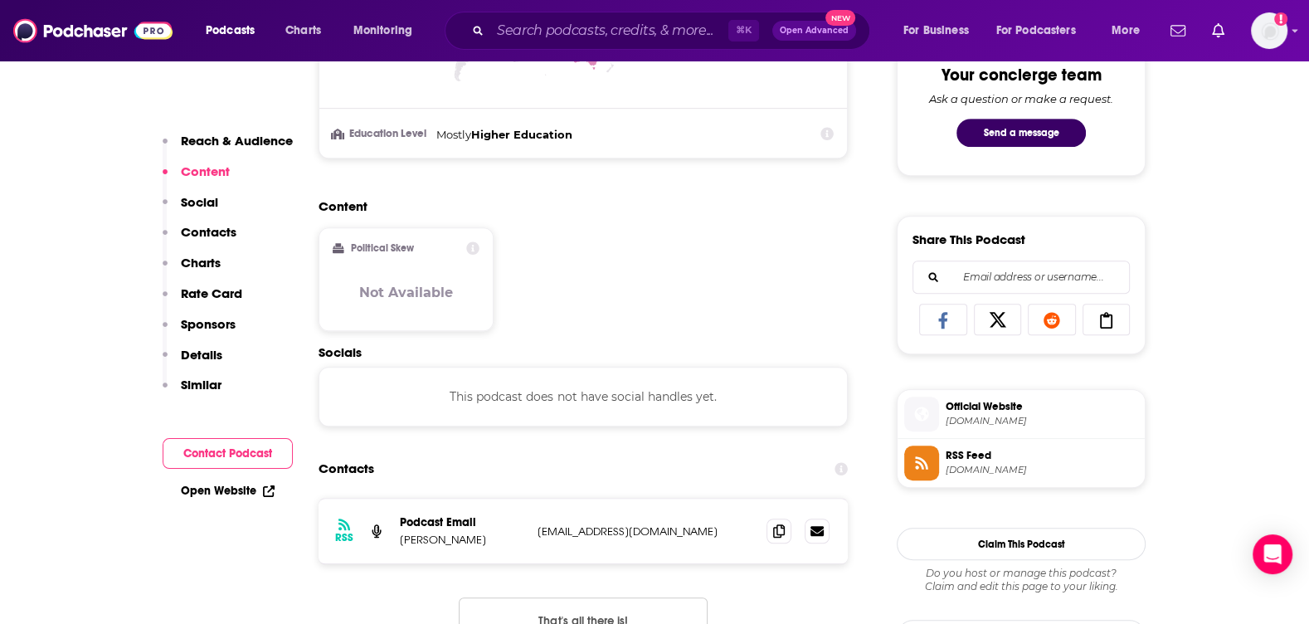
scroll to position [1010, 0]
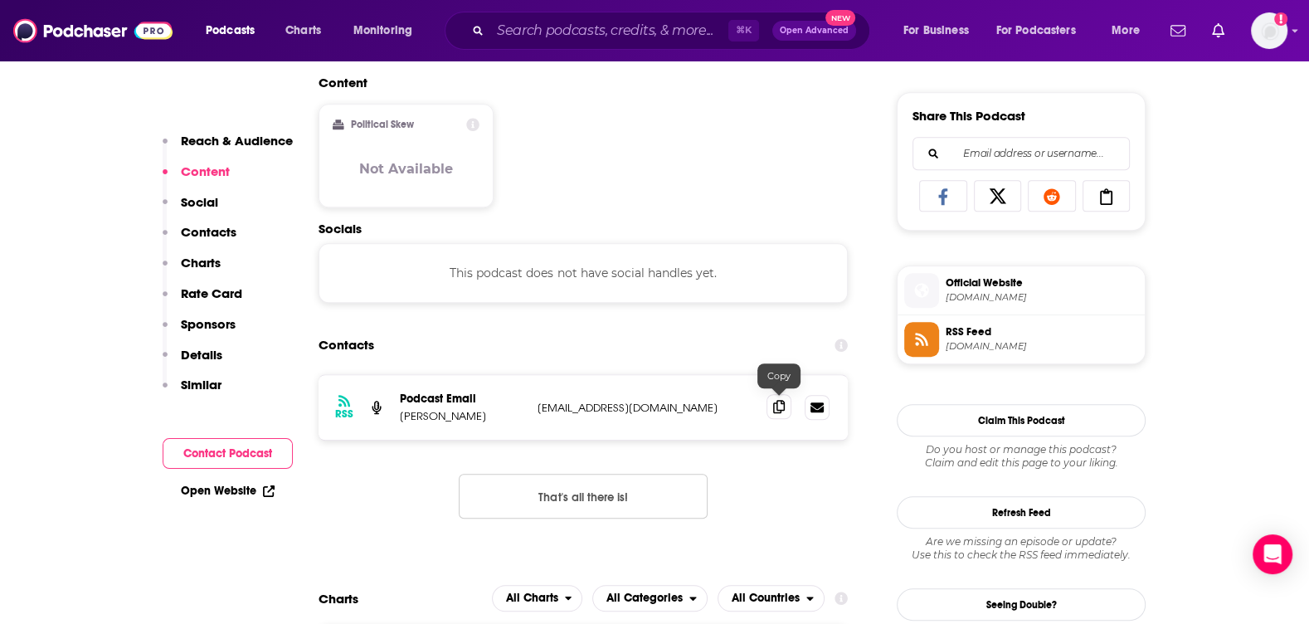
click at [766, 411] on span at bounding box center [778, 406] width 25 height 25
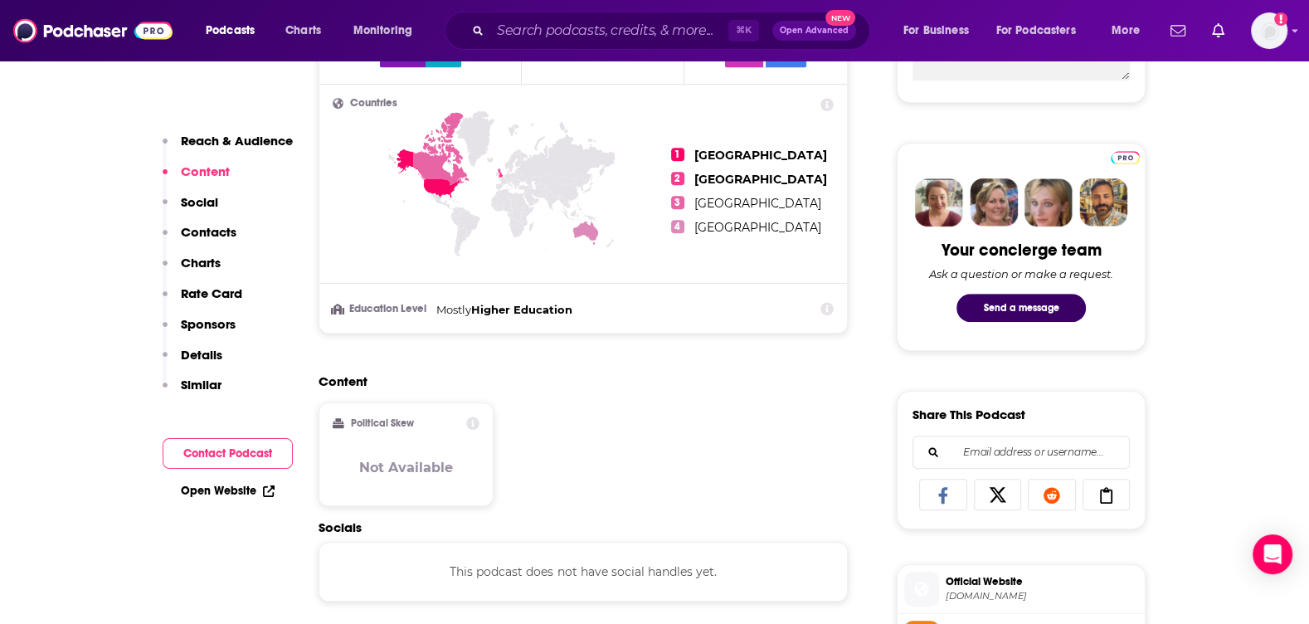
scroll to position [0, 0]
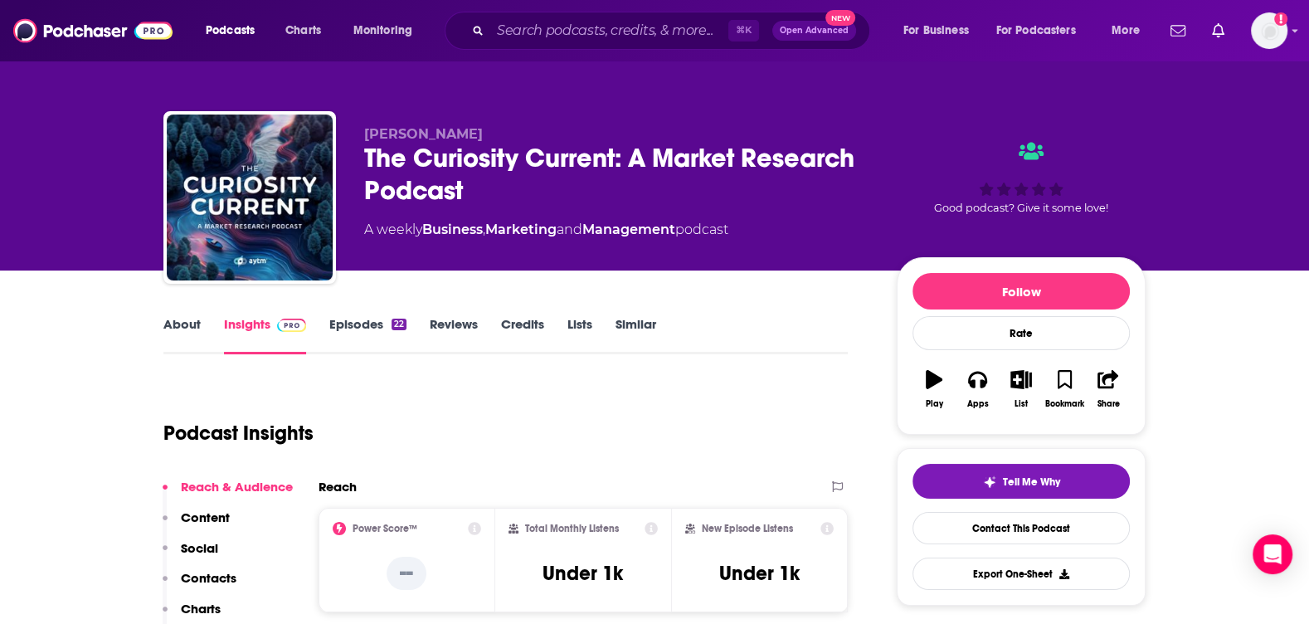
click at [195, 322] on link "About" at bounding box center [181, 335] width 37 height 38
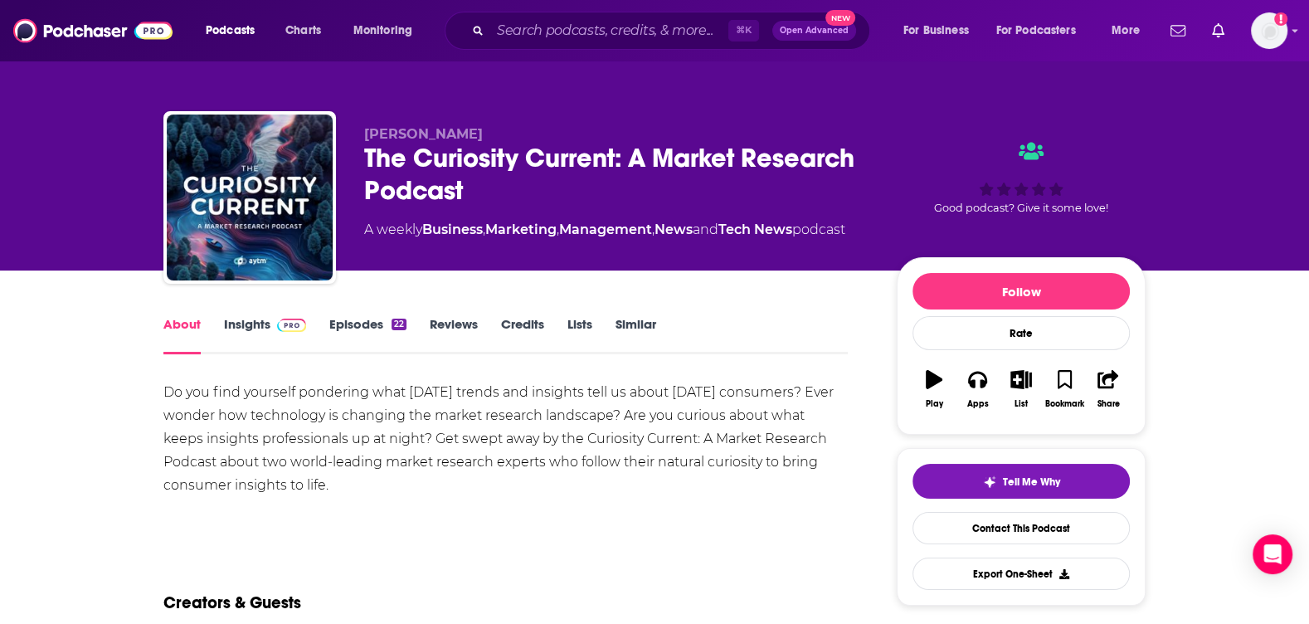
drag, startPoint x: 250, startPoint y: 375, endPoint x: 250, endPoint y: 357, distance: 18.2
click at [253, 328] on link "Insights" at bounding box center [265, 335] width 82 height 38
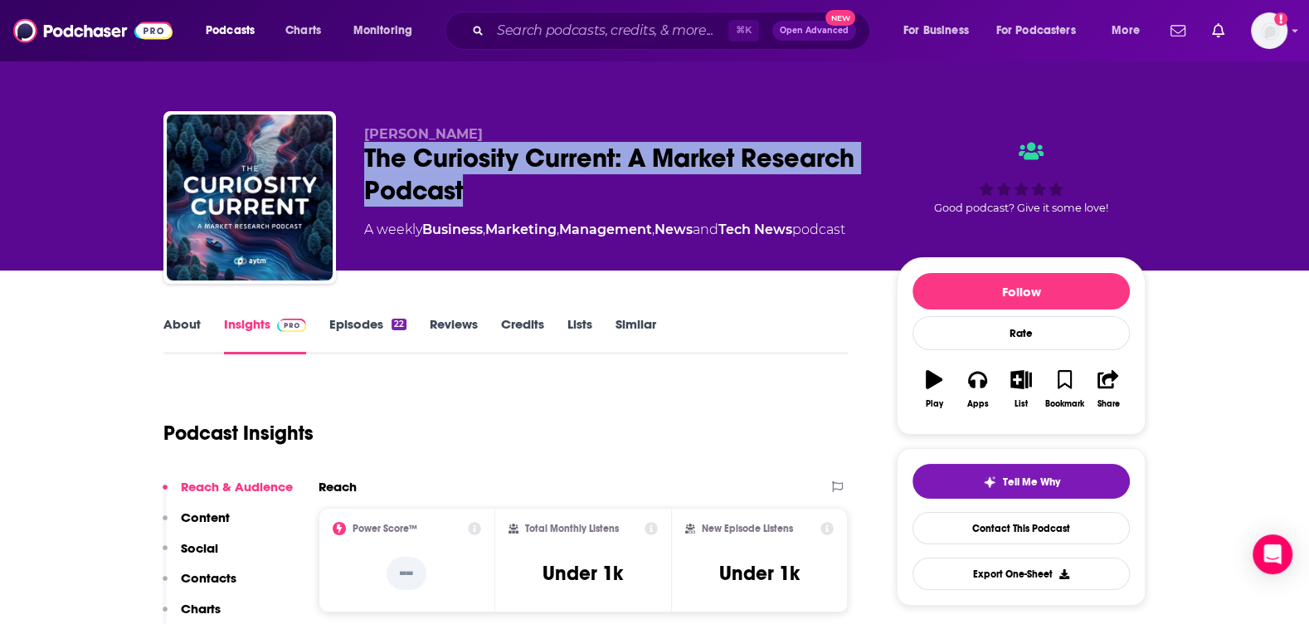
drag, startPoint x: 595, startPoint y: 188, endPoint x: 362, endPoint y: 153, distance: 235.7
click at [362, 153] on div "Jessica Glace The Curiosity Current: A Market Research Podcast A weekly Busines…" at bounding box center [654, 200] width 982 height 179
copy h2 "The Curiosity Current: A Market Research Podcast"
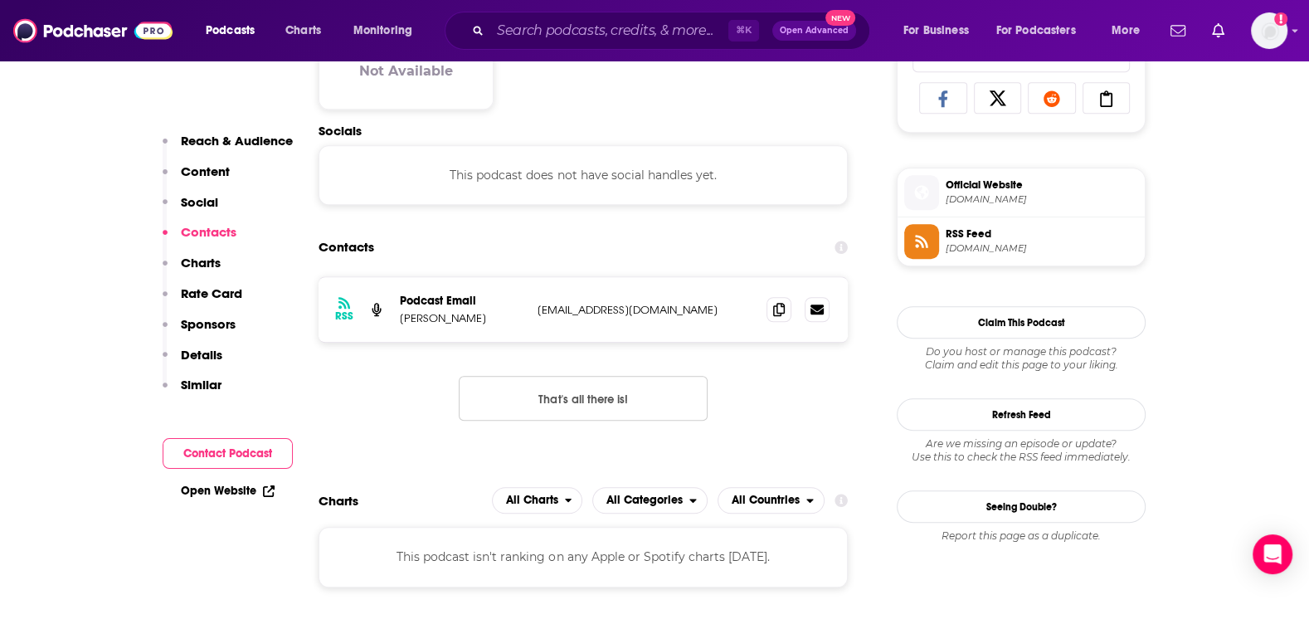
scroll to position [1117, 0]
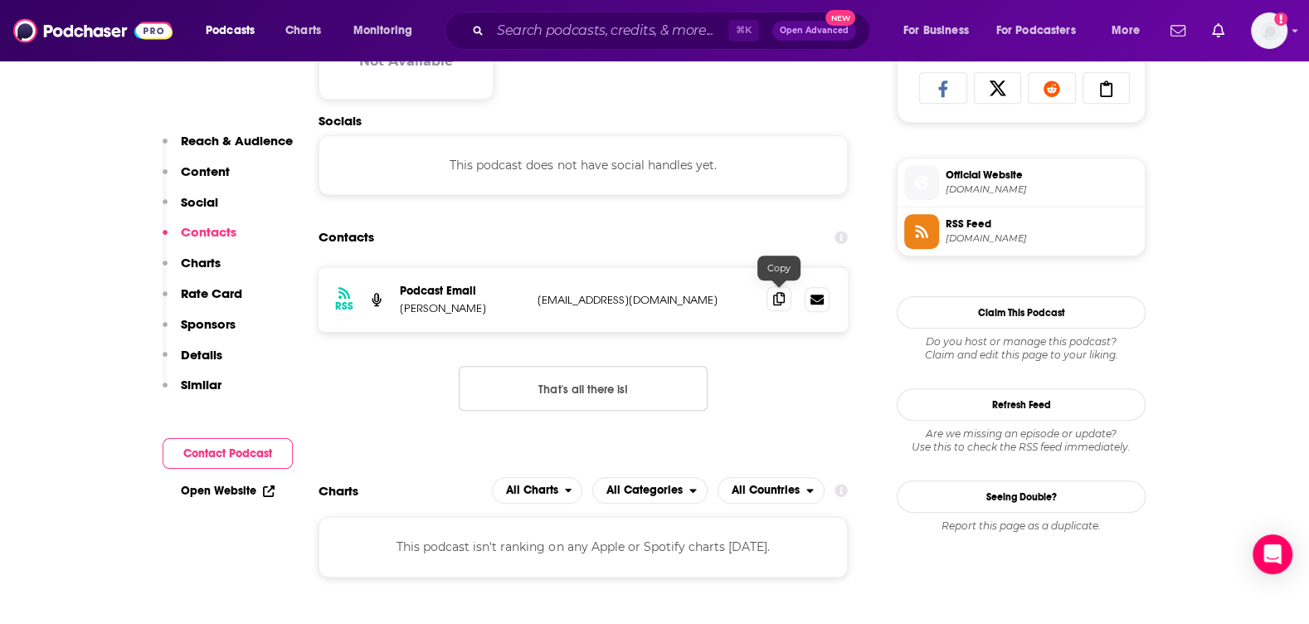
click at [783, 299] on icon at bounding box center [779, 298] width 12 height 13
click at [633, 9] on div "Podcasts Charts Monitoring ⌘ K Open Advanced New For Business For Podcasters Mo…" at bounding box center [654, 30] width 1309 height 61
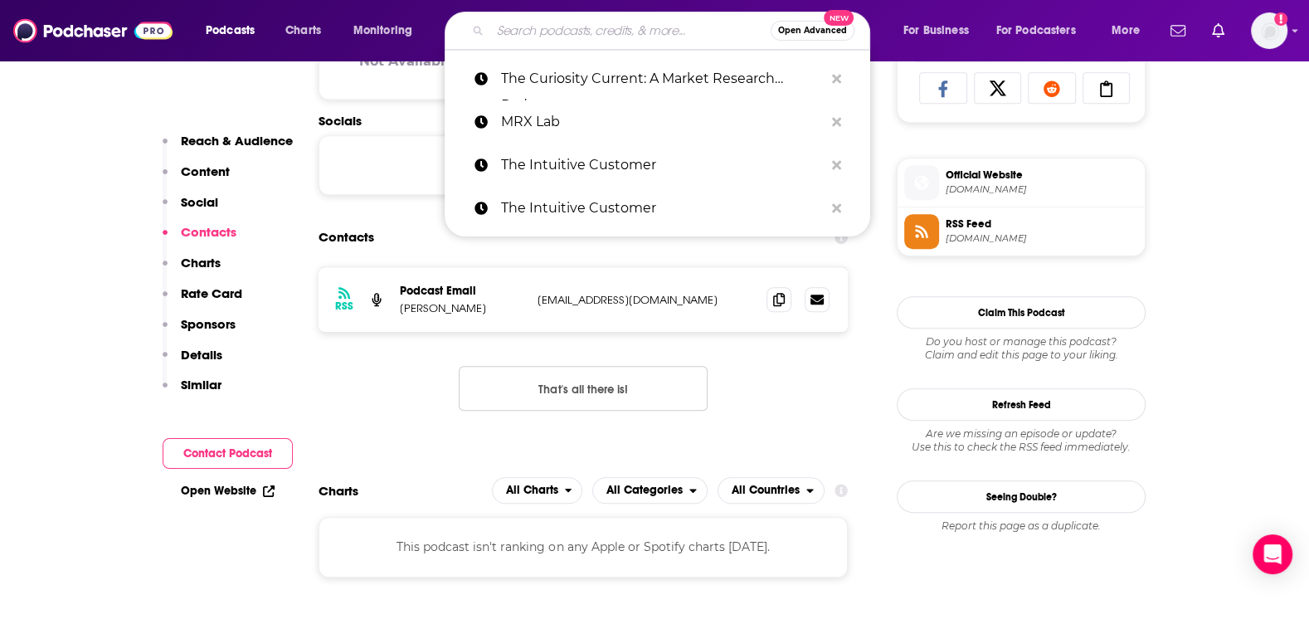
click at [630, 26] on input "Search podcasts, credits, & more..." at bounding box center [630, 30] width 280 height 27
paste input "Curious Customer: The Consumer Podcast"
type input "Curious Customer: The Consumer Podcast"
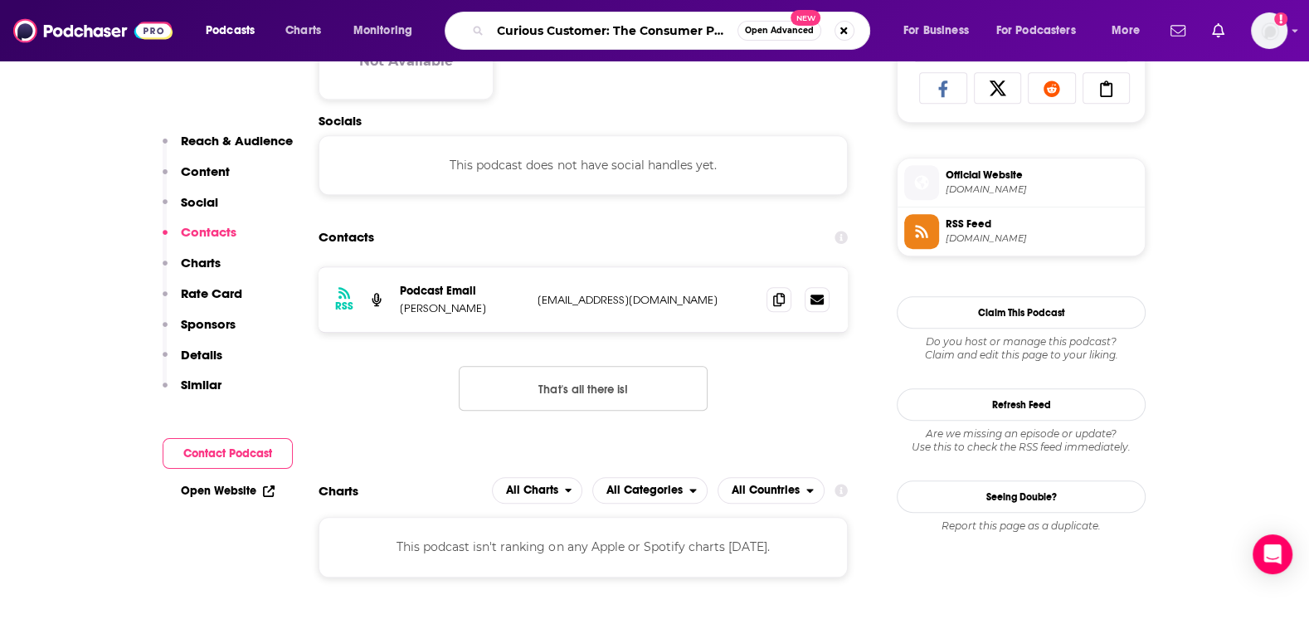
scroll to position [0, 22]
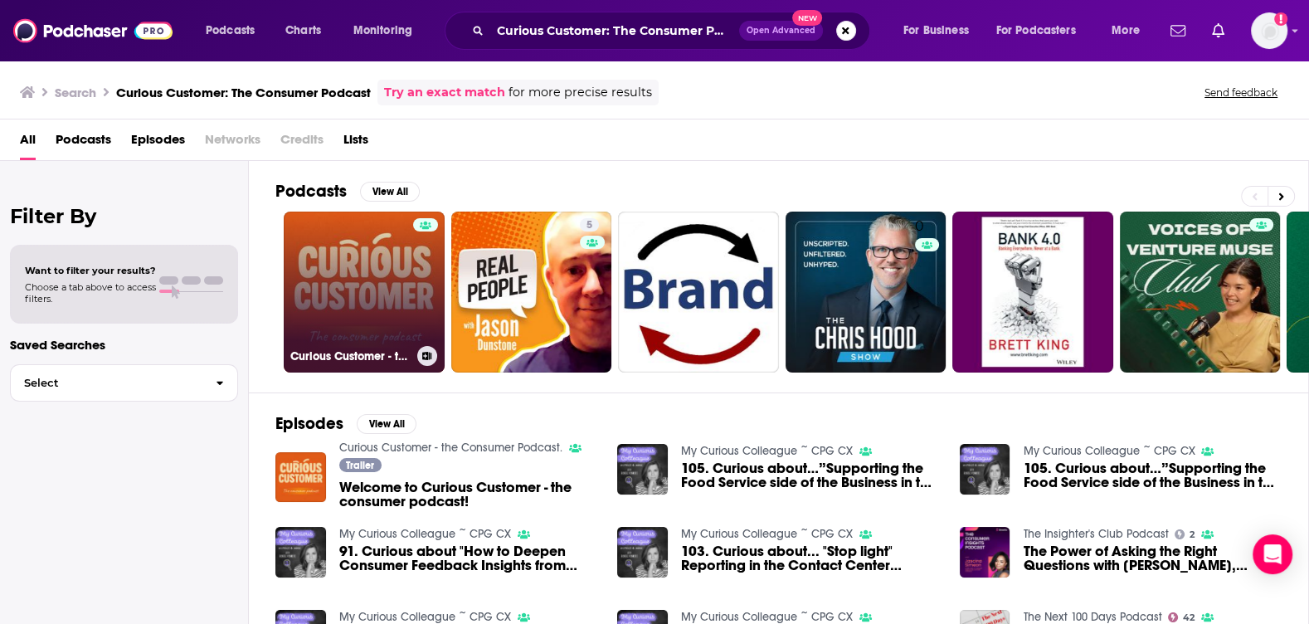
click at [363, 270] on link "Curious Customer - the Consumer Podcast." at bounding box center [364, 292] width 161 height 161
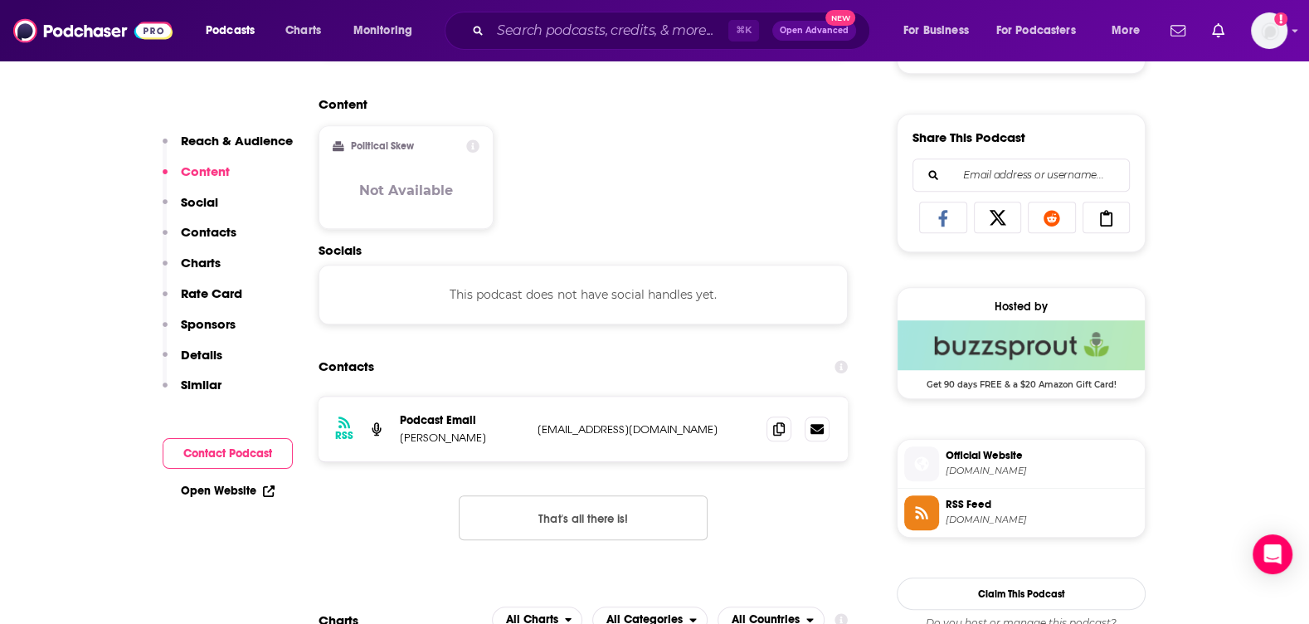
scroll to position [1025, 0]
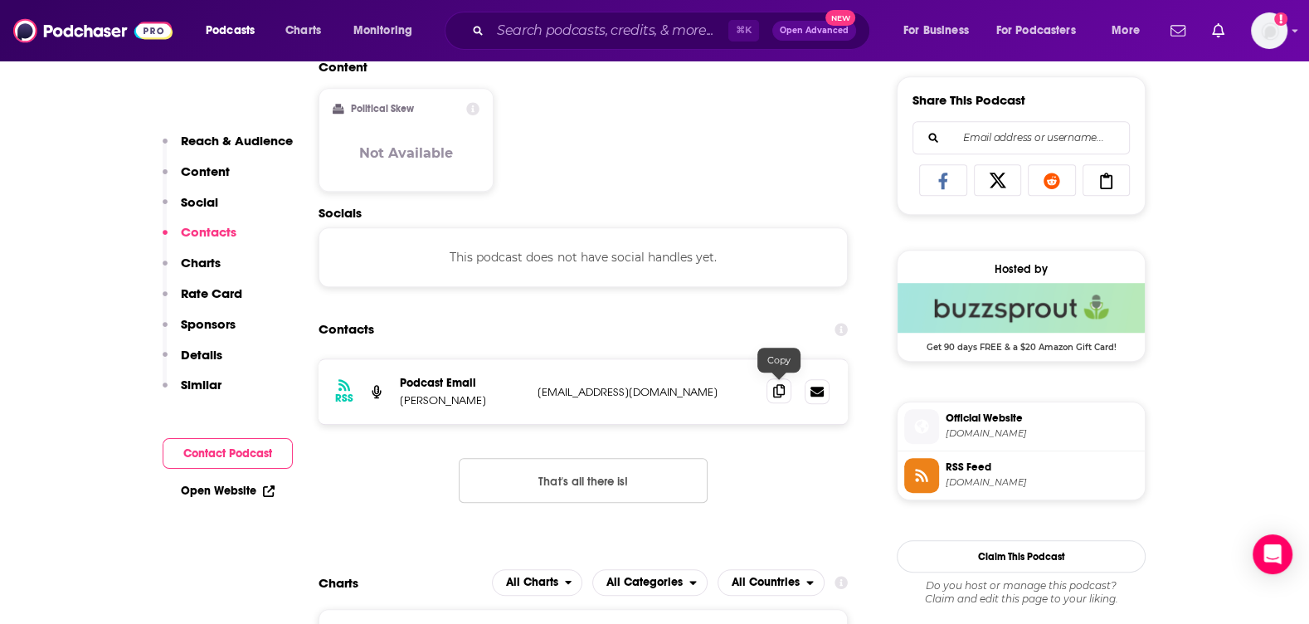
click at [782, 387] on icon at bounding box center [779, 390] width 12 height 13
click at [633, 28] on input "Search podcasts, credits, & more..." at bounding box center [609, 30] width 238 height 27
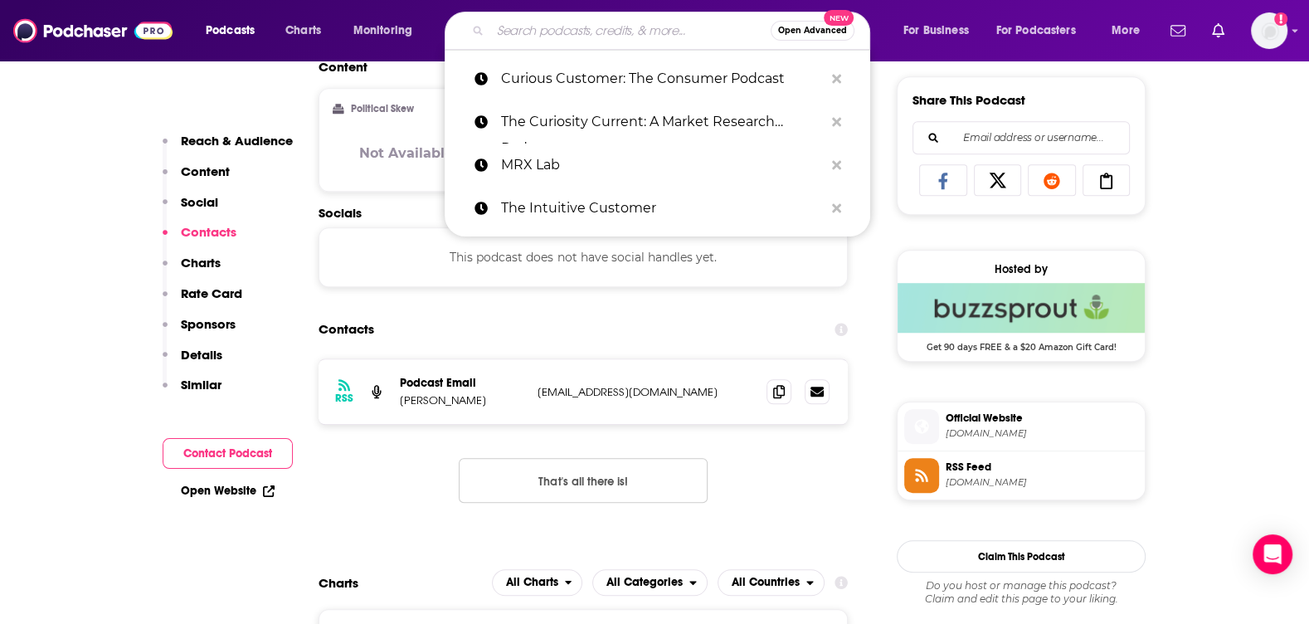
paste input "Sales Influence Podcast"
type input "Sales Influence Podcast"
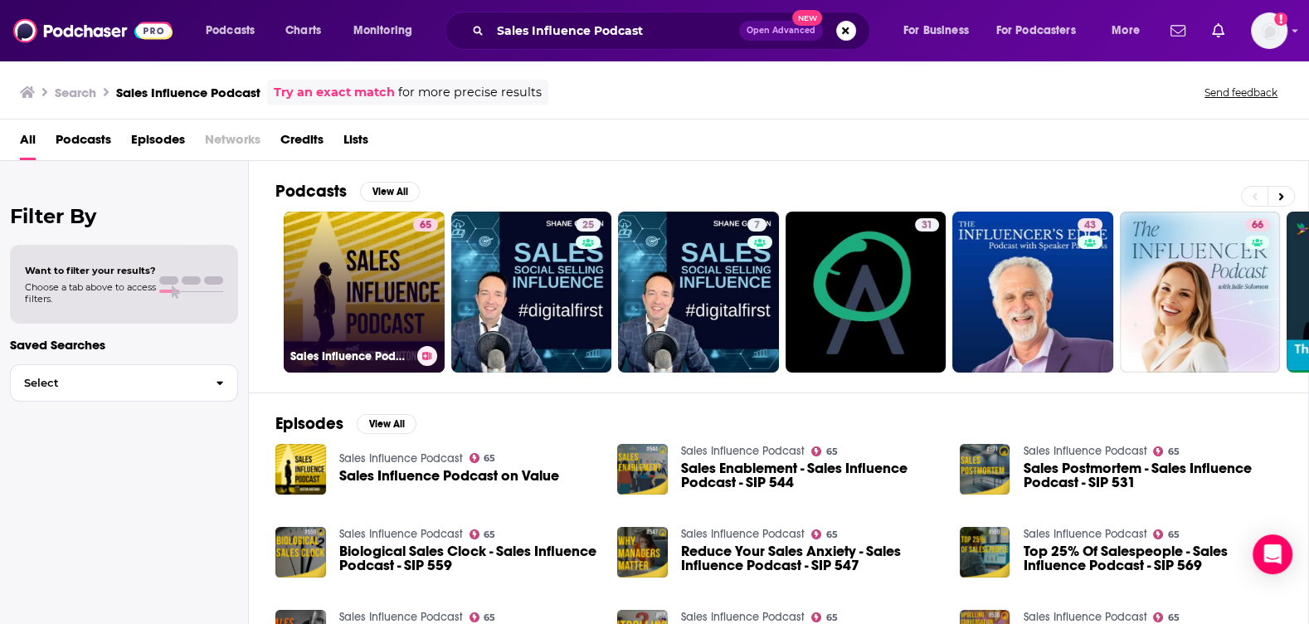
click at [344, 275] on link "65 Sales Influence Podcast" at bounding box center [364, 292] width 161 height 161
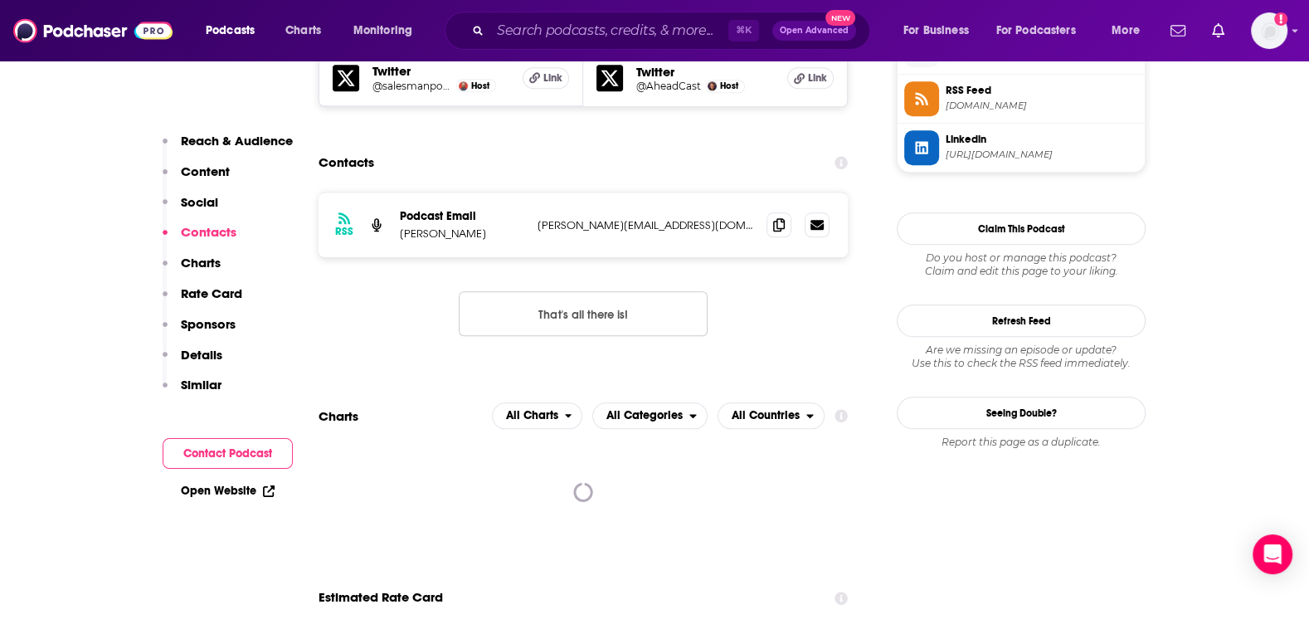
scroll to position [1557, 0]
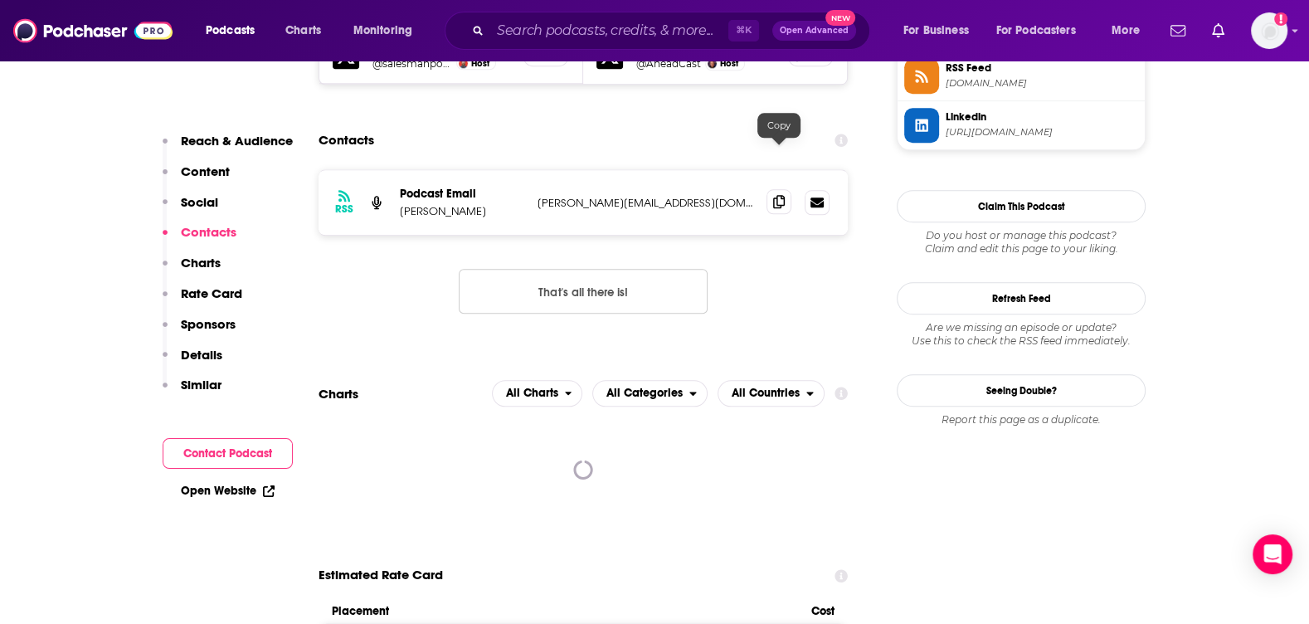
click at [775, 195] on icon at bounding box center [779, 201] width 12 height 13
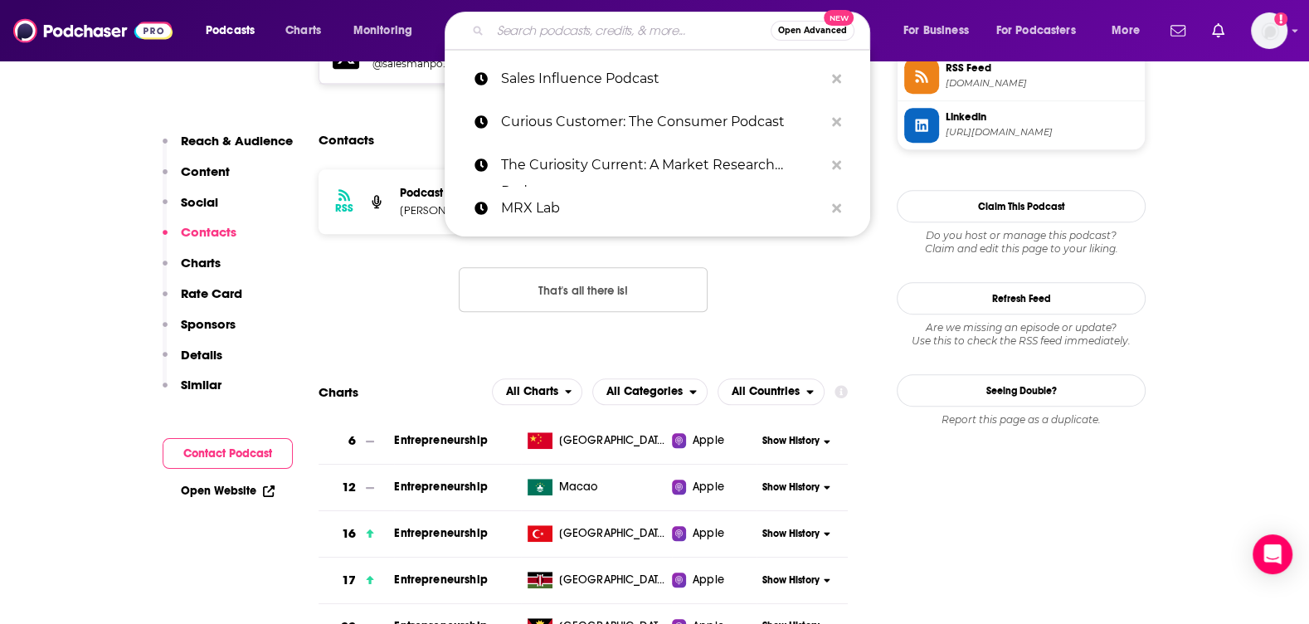
click at [614, 26] on input "Search podcasts, credits, & more..." at bounding box center [630, 30] width 280 height 27
paste input "The Agile Brand"
type input "The Agile Brand"
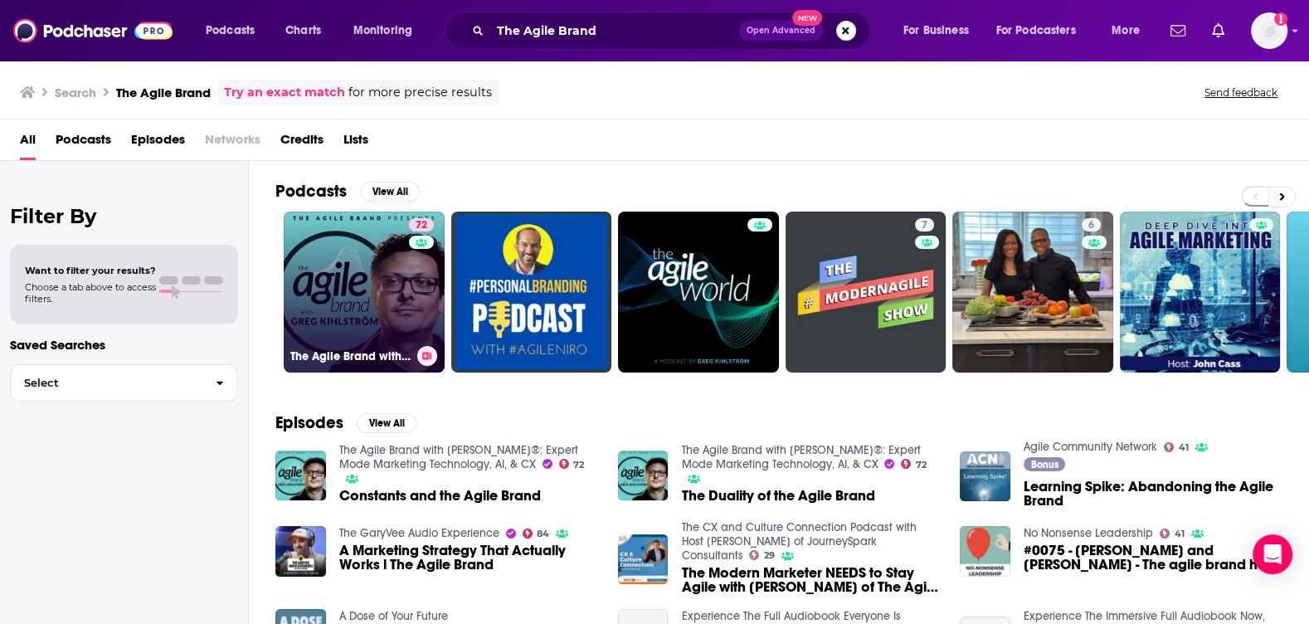
click at [304, 245] on link "72 The Agile Brand with [PERSON_NAME]®: Expert Mode Marketing Technology, AI, &…" at bounding box center [364, 292] width 161 height 161
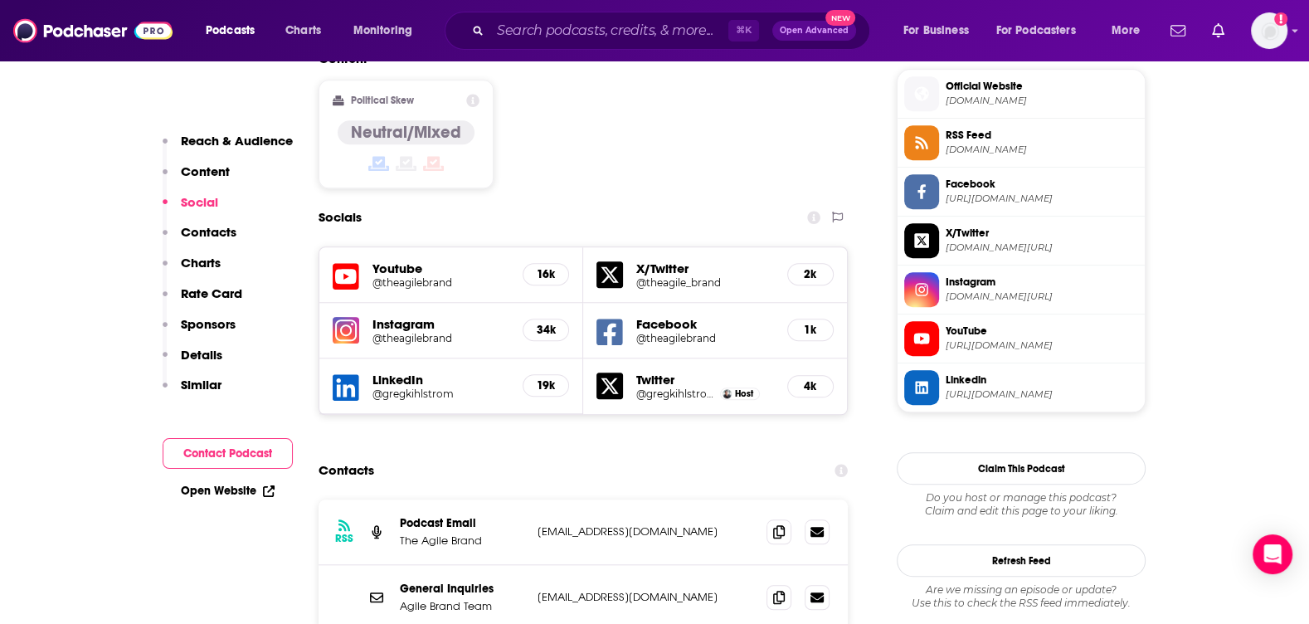
scroll to position [1371, 0]
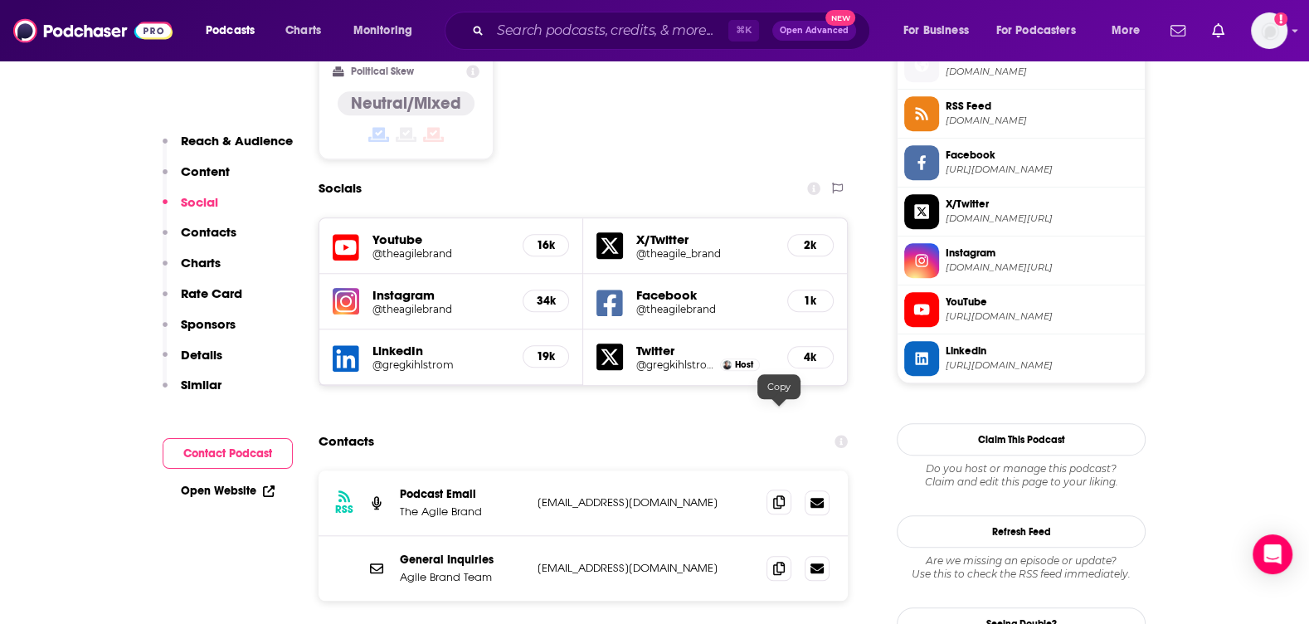
click at [769, 489] on span at bounding box center [778, 501] width 25 height 25
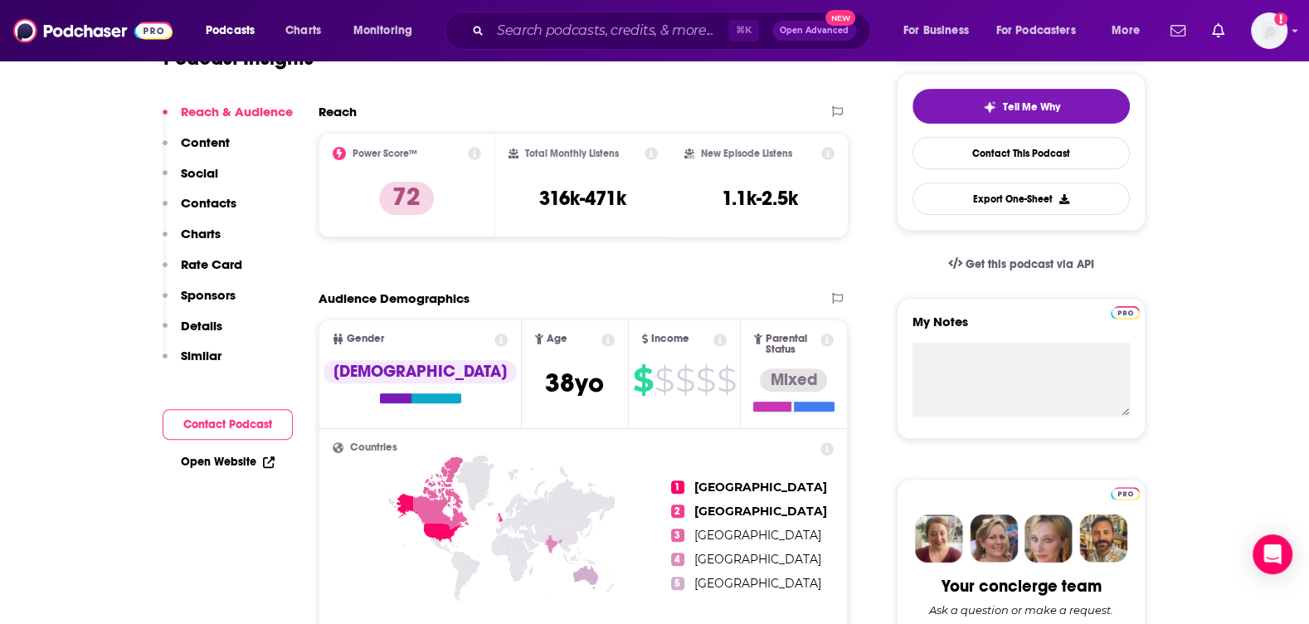
scroll to position [0, 0]
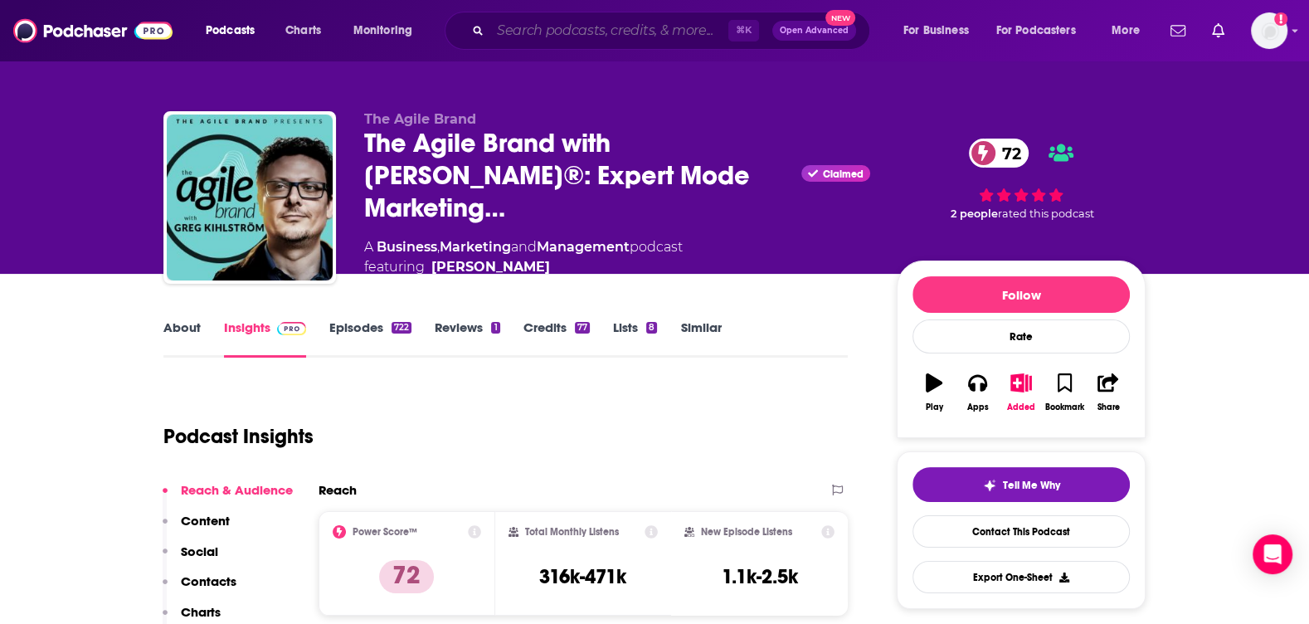
click at [601, 36] on input "Search podcasts, credits, & more..." at bounding box center [609, 30] width 238 height 27
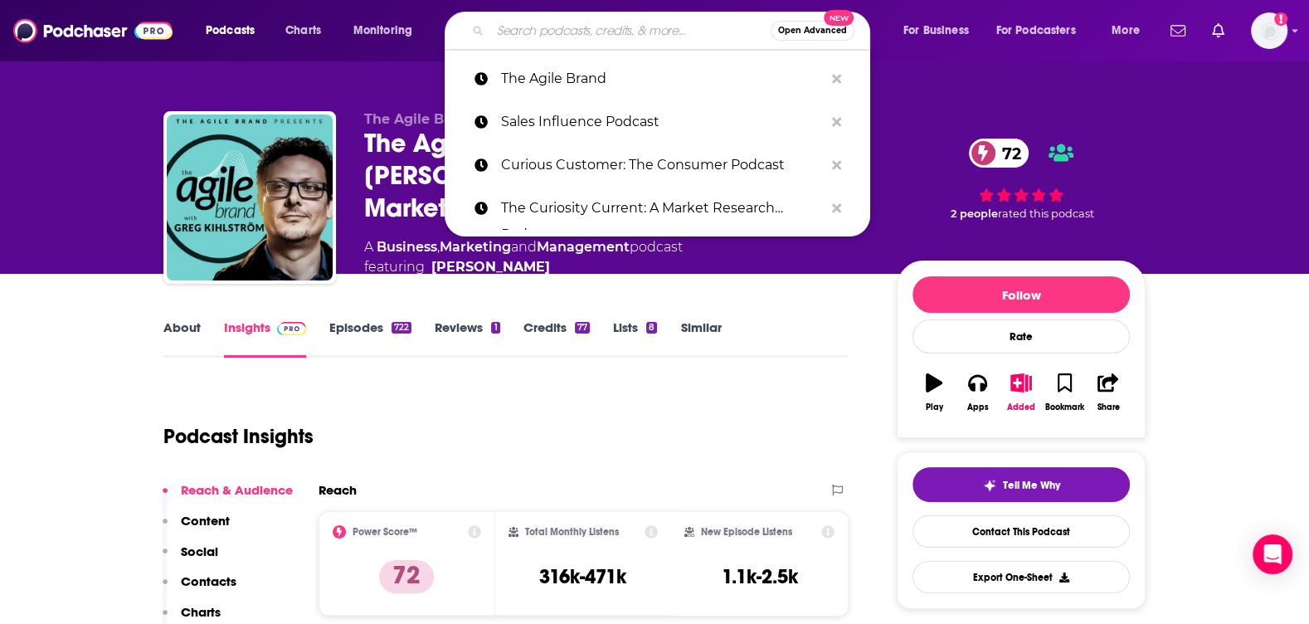
paste input "Ponderings from the Perch"
type input "Ponderings from the Perch"
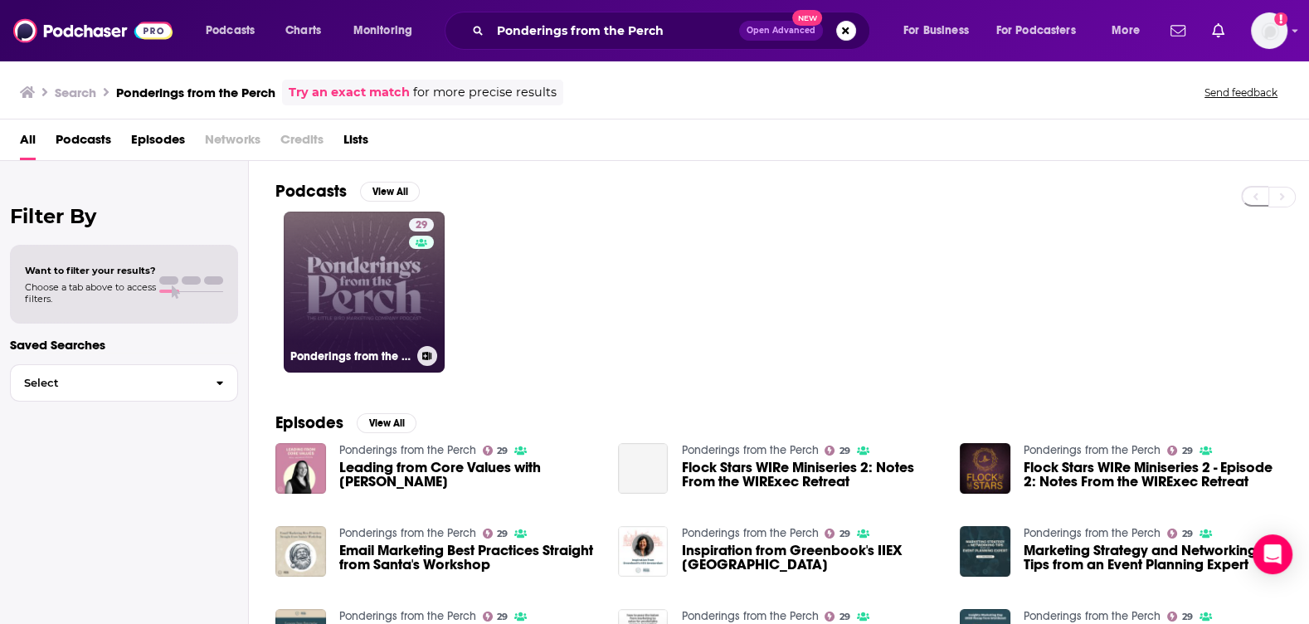
click at [403, 249] on link "29 Ponderings from the Perch" at bounding box center [364, 292] width 161 height 161
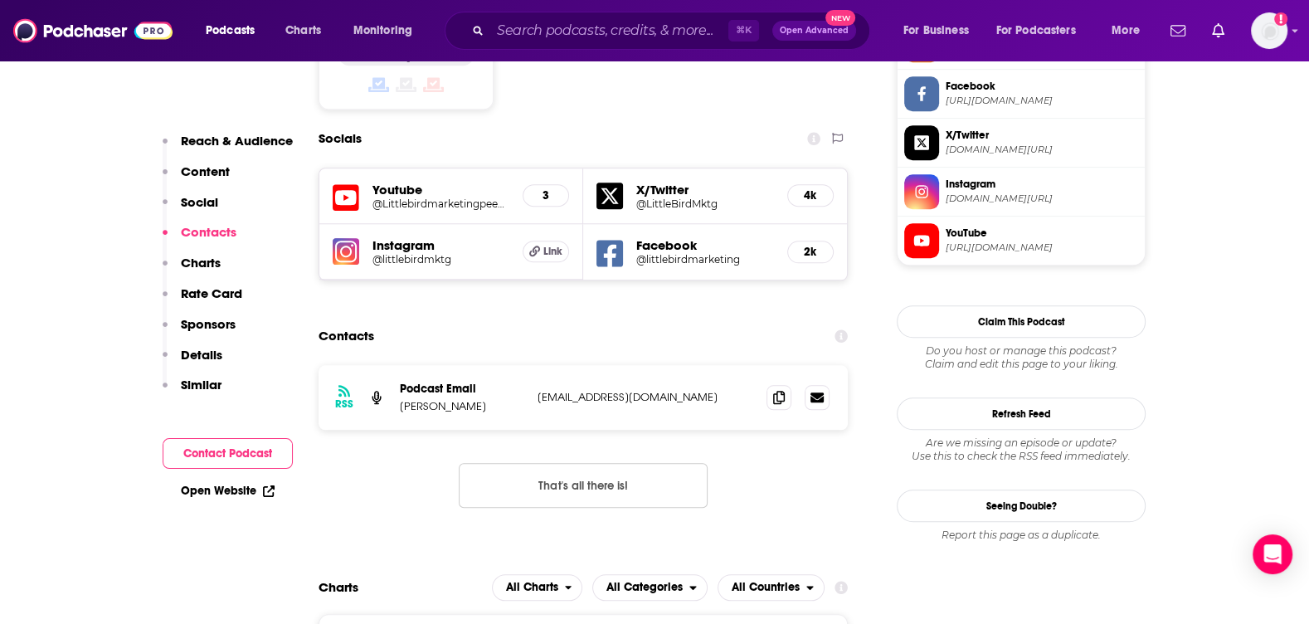
scroll to position [1455, 0]
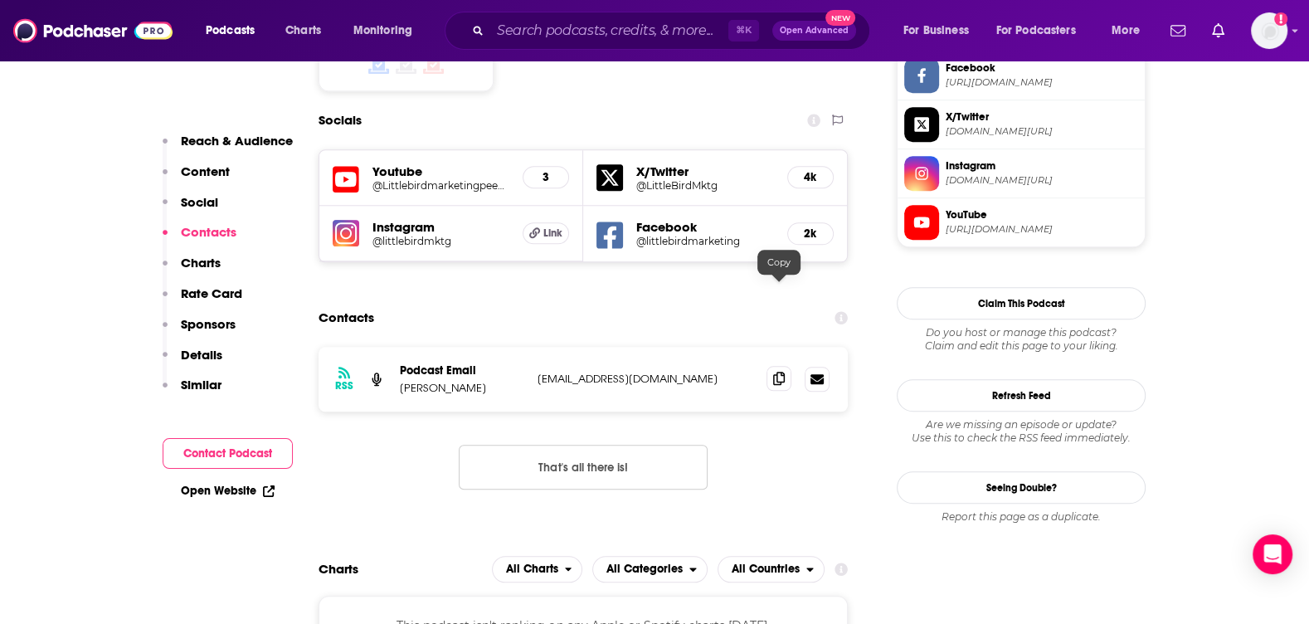
click at [776, 372] on icon at bounding box center [779, 378] width 12 height 13
click at [528, 32] on input "Search podcasts, credits, & more..." at bounding box center [609, 30] width 238 height 27
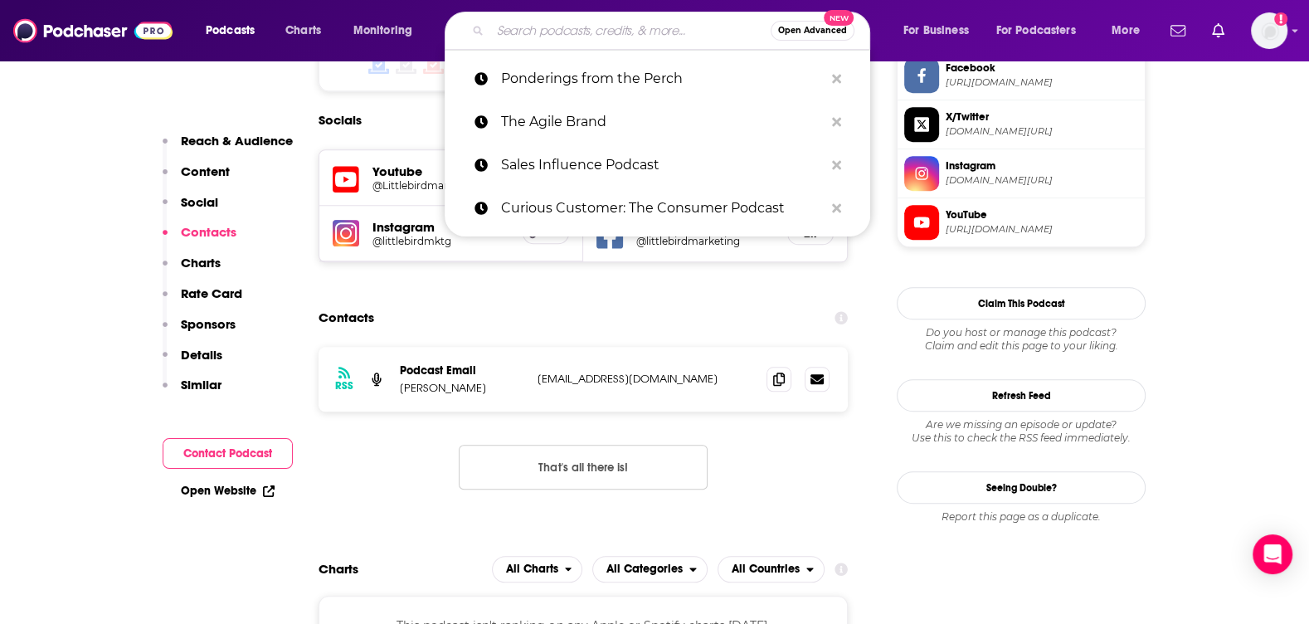
paste input "From Research to Reality"
type input "From Research to Reality"
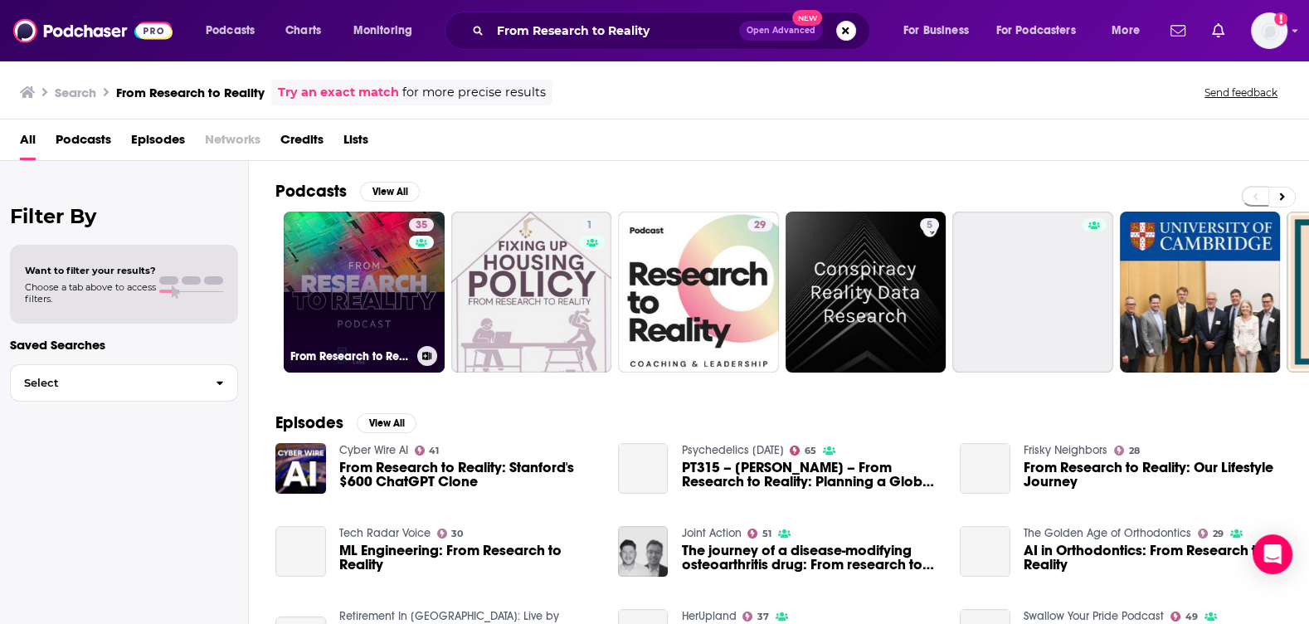
click at [372, 303] on link "35 From Research to Reality: The Hewlett Packard Labs Podcast" at bounding box center [364, 292] width 161 height 161
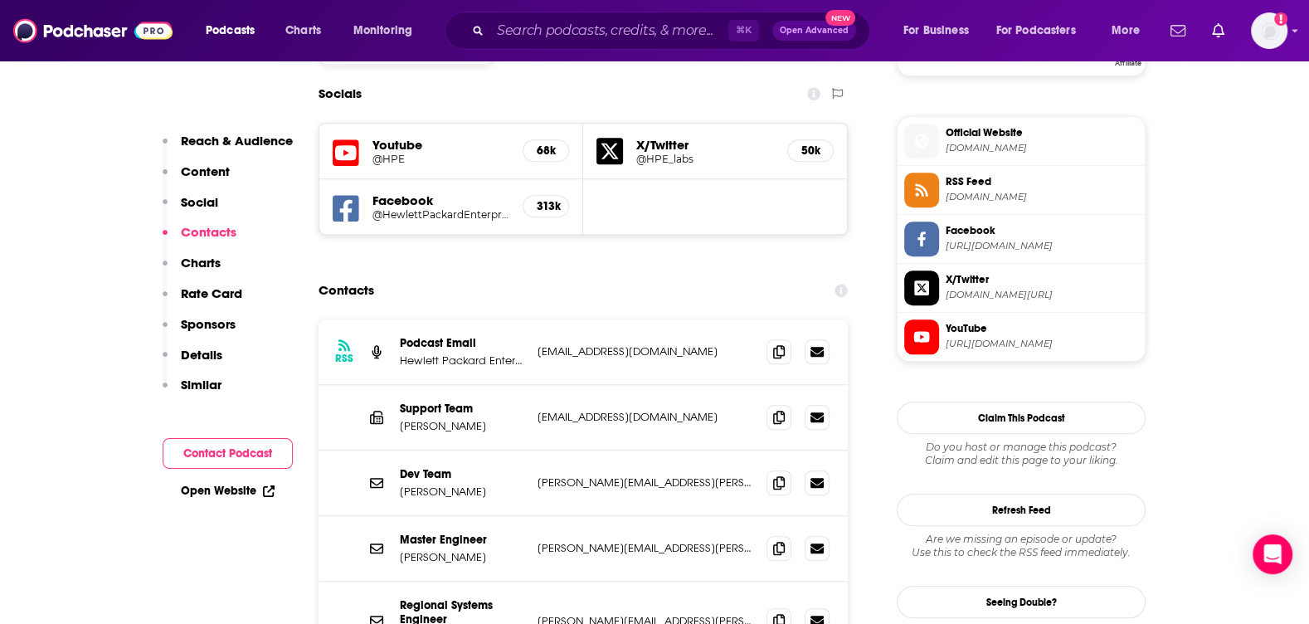
scroll to position [1448, 0]
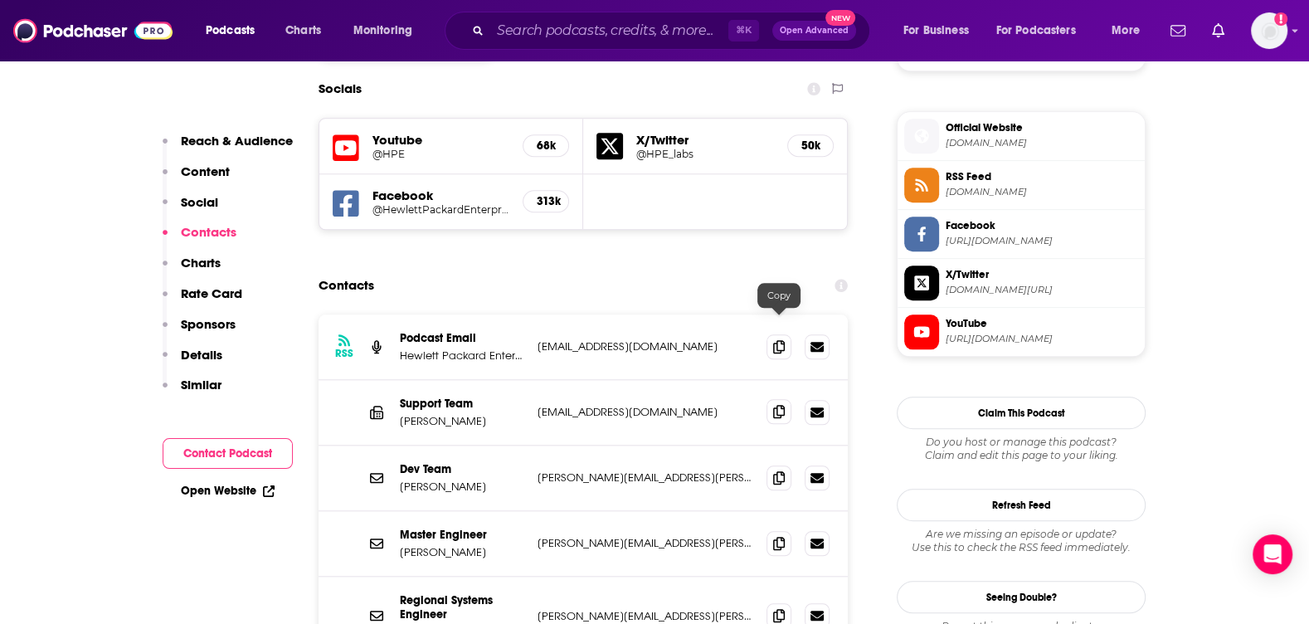
click at [776, 405] on icon at bounding box center [779, 411] width 12 height 13
